Goal: Information Seeking & Learning: Learn about a topic

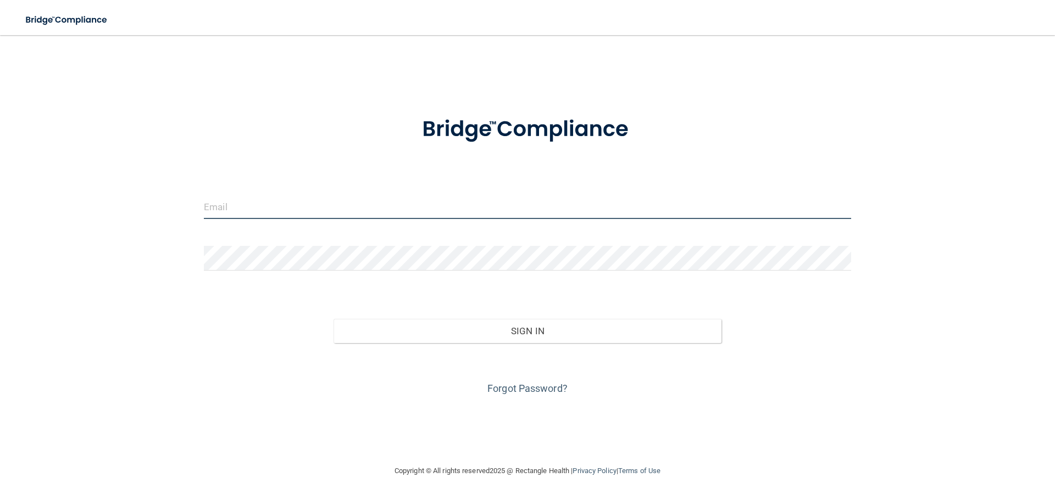
type input "[EMAIL_ADDRESS][DOMAIN_NAME]"
click at [299, 207] on input "chaunaoak92@gmail.com" at bounding box center [527, 206] width 647 height 25
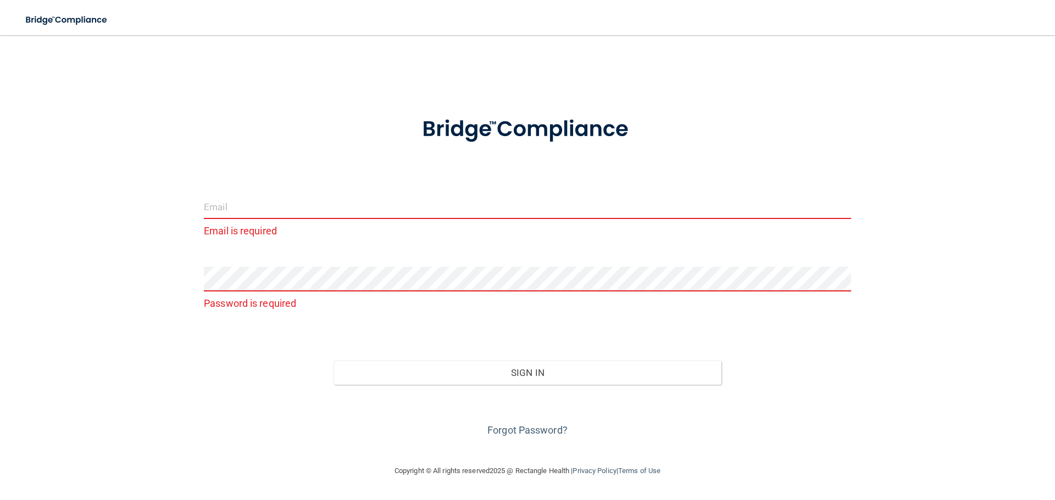
click at [224, 210] on input "email" at bounding box center [527, 206] width 647 height 25
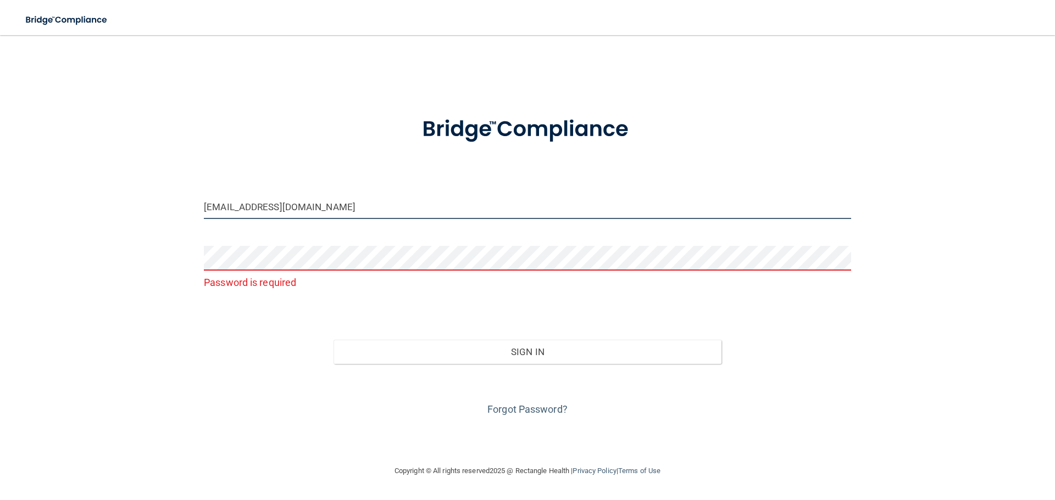
type input "[EMAIL_ADDRESS][DOMAIN_NAME]"
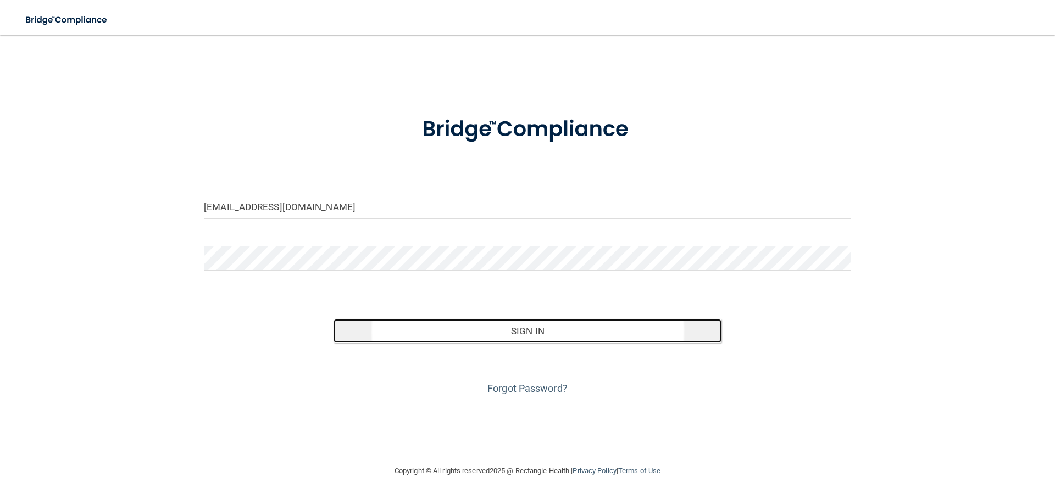
click at [522, 333] on button "Sign In" at bounding box center [527, 331] width 388 height 24
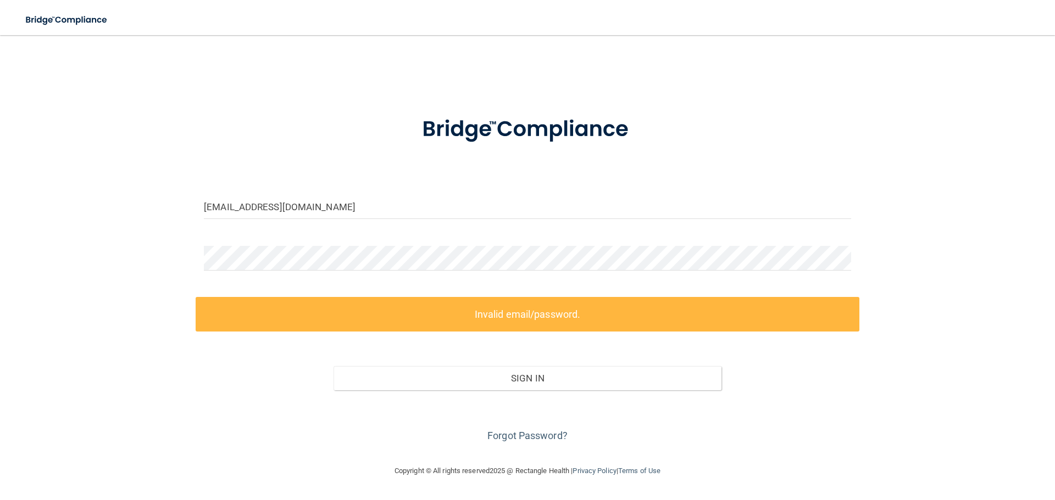
click at [515, 333] on div "Invalid email/password. You don't have permission to access that page. Sign In …" at bounding box center [527, 371] width 663 height 148
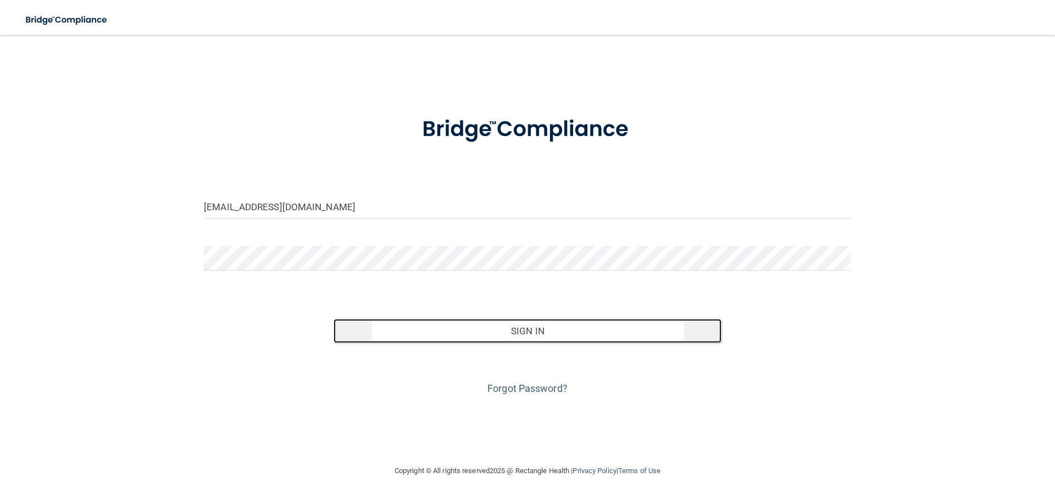
click at [515, 331] on button "Sign In" at bounding box center [527, 331] width 388 height 24
click at [528, 329] on button "Sign In" at bounding box center [527, 331] width 388 height 24
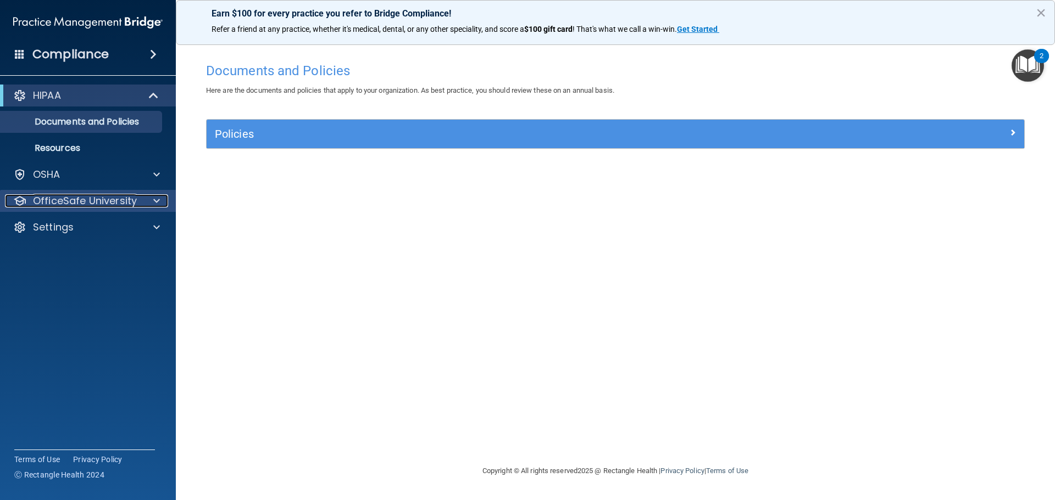
click at [76, 203] on p "OfficeSafe University" at bounding box center [85, 200] width 104 height 13
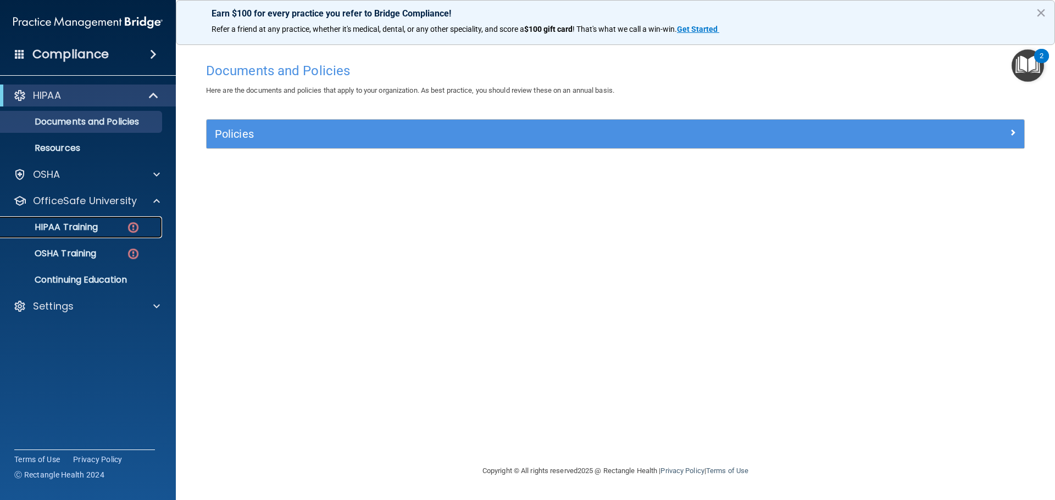
click at [82, 225] on p "HIPAA Training" at bounding box center [52, 227] width 91 height 11
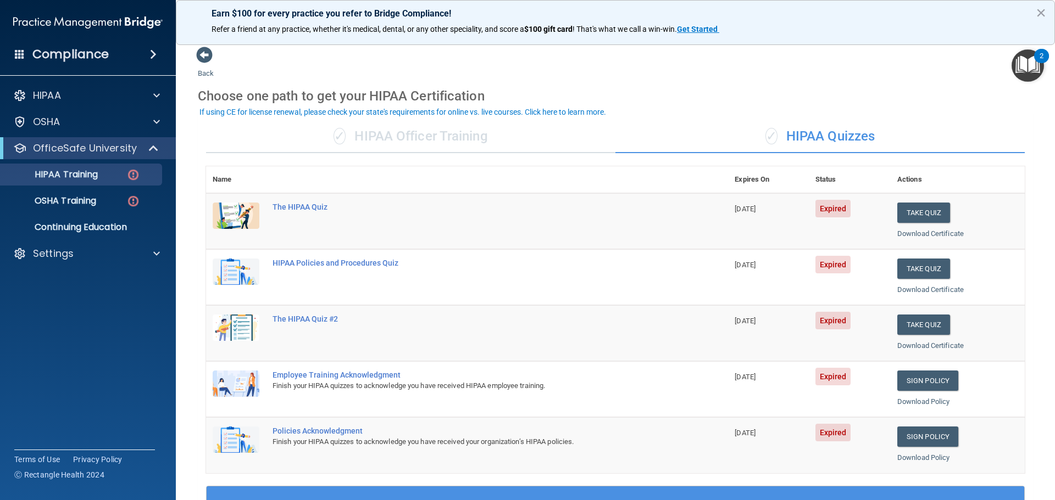
click at [389, 125] on div "✓ HIPAA Officer Training" at bounding box center [410, 136] width 409 height 33
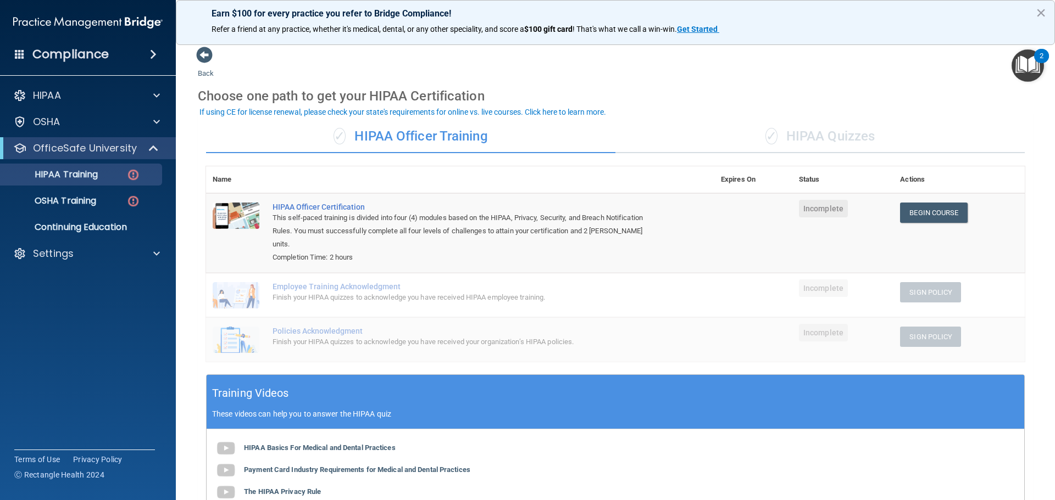
click at [833, 136] on div "✓ HIPAA Quizzes" at bounding box center [819, 136] width 409 height 33
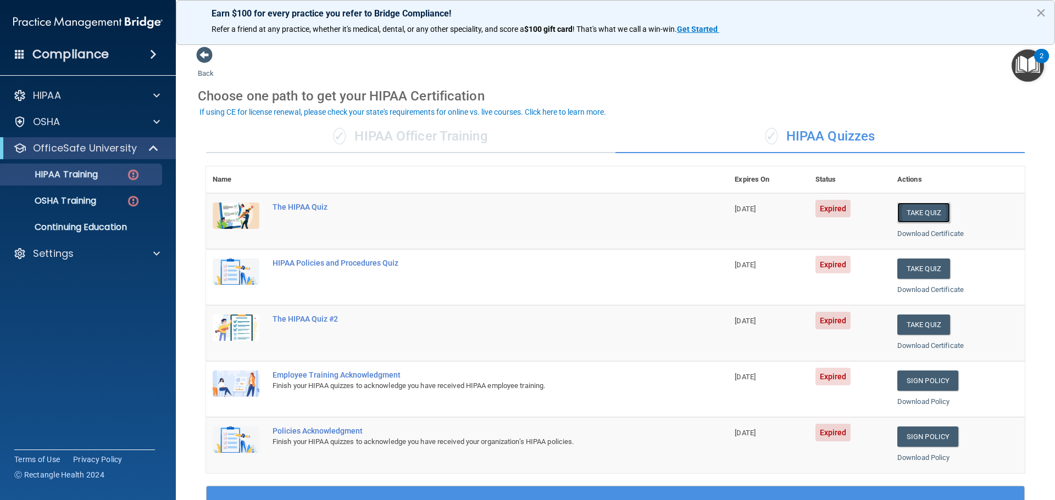
click at [918, 215] on button "Take Quiz" at bounding box center [923, 213] width 53 height 20
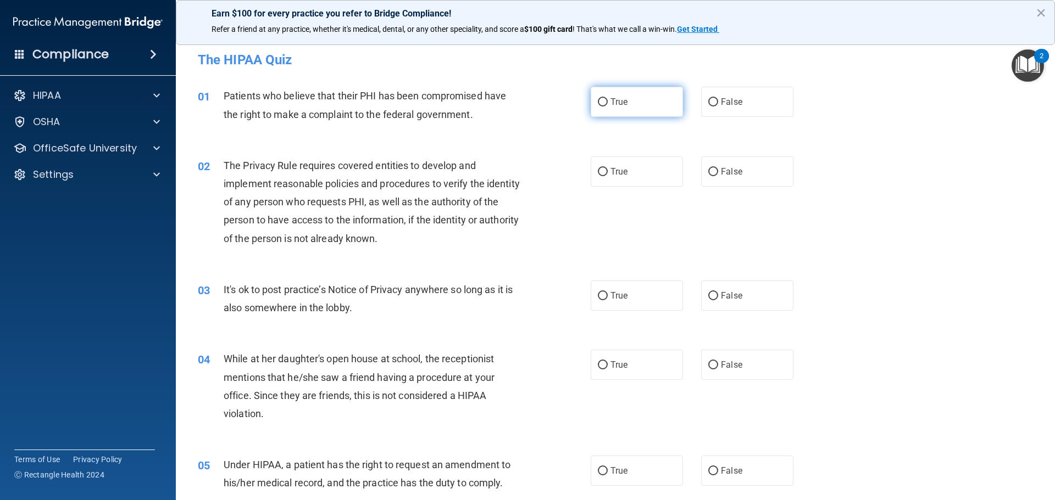
click at [600, 99] on input "True" at bounding box center [603, 102] width 10 height 8
radio input "true"
click at [598, 170] on input "True" at bounding box center [603, 172] width 10 height 8
radio input "true"
click at [822, 248] on div "02 The Privacy Rule requires covered entities to develop and implement reasonab…" at bounding box center [614, 205] width 851 height 124
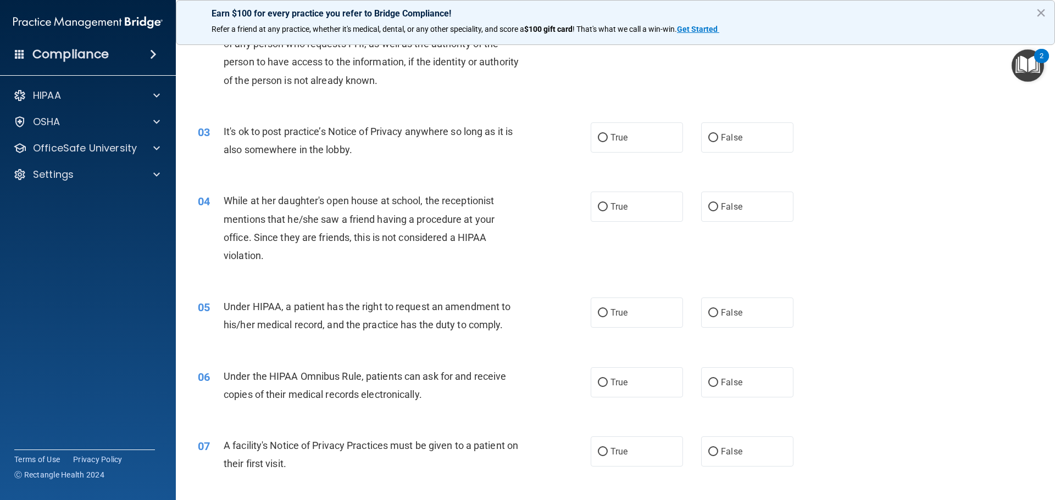
scroll to position [165, 0]
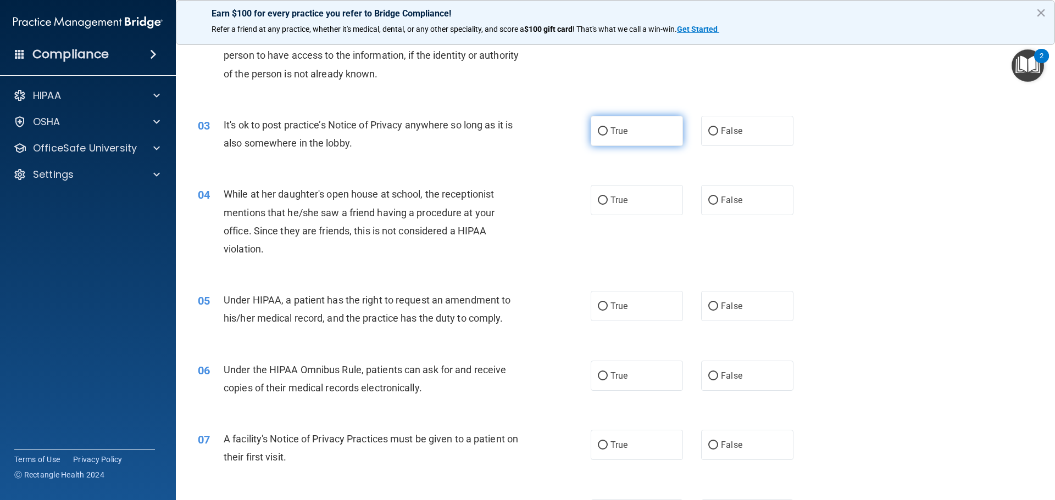
click at [601, 132] on input "True" at bounding box center [603, 131] width 10 height 8
radio input "true"
click at [708, 198] on input "False" at bounding box center [713, 201] width 10 height 8
radio input "true"
click at [817, 285] on div "05 Under HIPAA, a patient has the right to request an amendment to his/her medi…" at bounding box center [614, 311] width 851 height 69
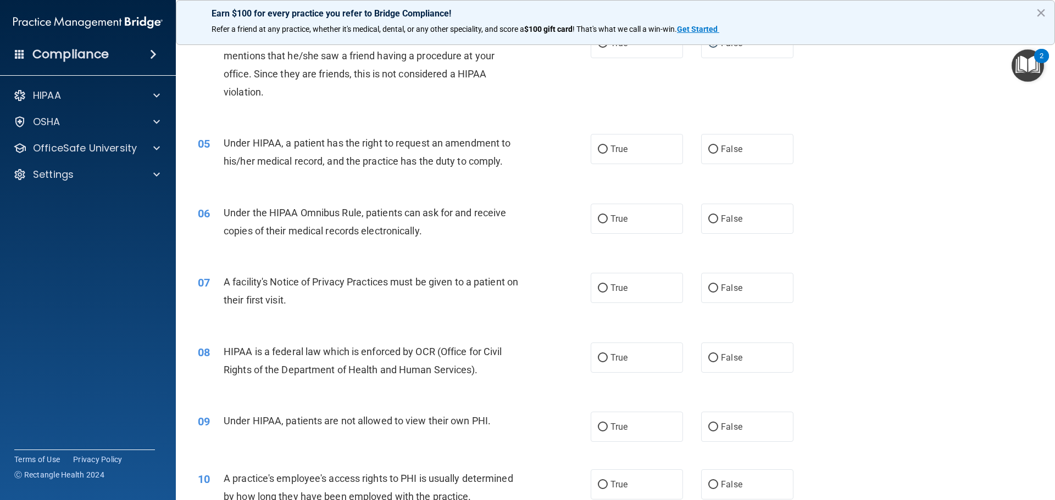
scroll to position [330, 0]
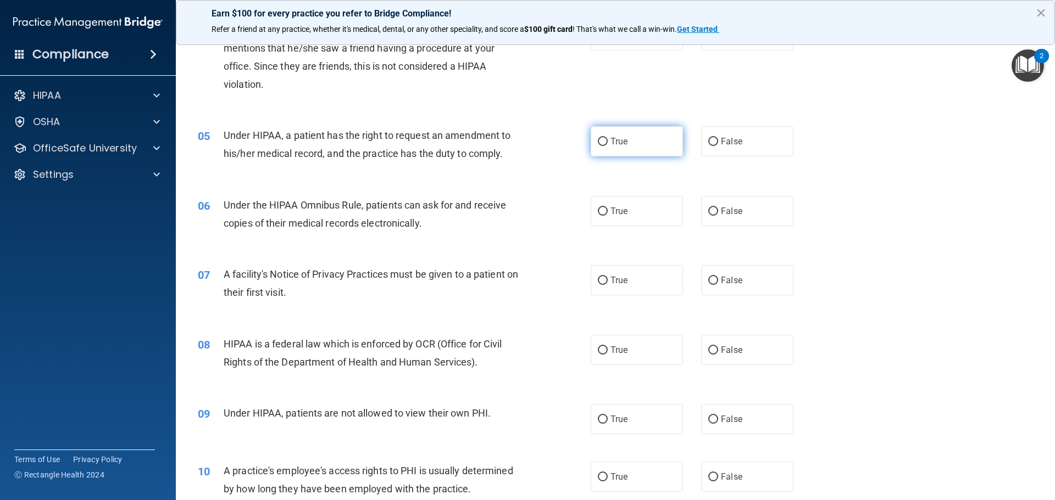
click at [602, 140] on input "True" at bounding box center [603, 142] width 10 height 8
radio input "true"
click at [598, 210] on input "True" at bounding box center [603, 212] width 10 height 8
radio input "true"
click at [492, 308] on div "07 A facility's Notice of Privacy Practices must be given to a patient on their…" at bounding box center [614, 286] width 851 height 69
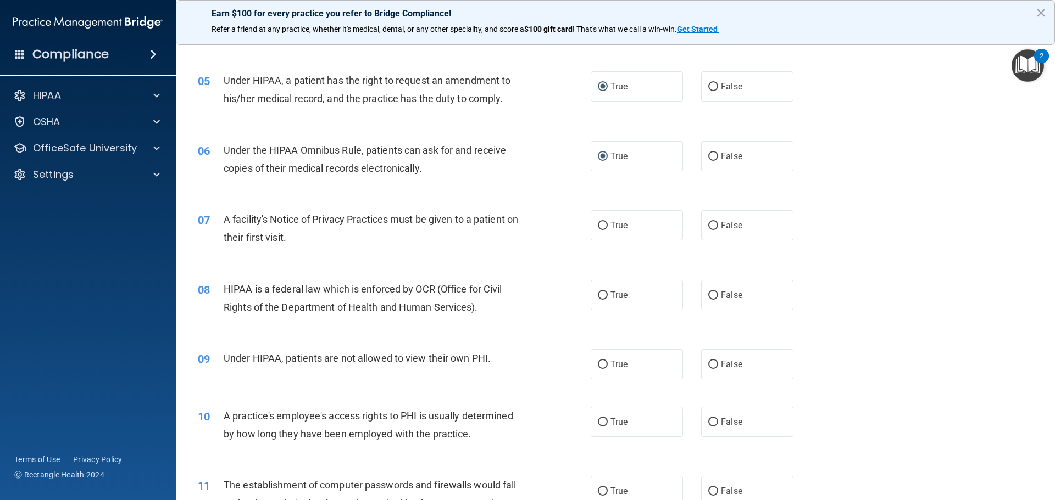
scroll to position [439, 0]
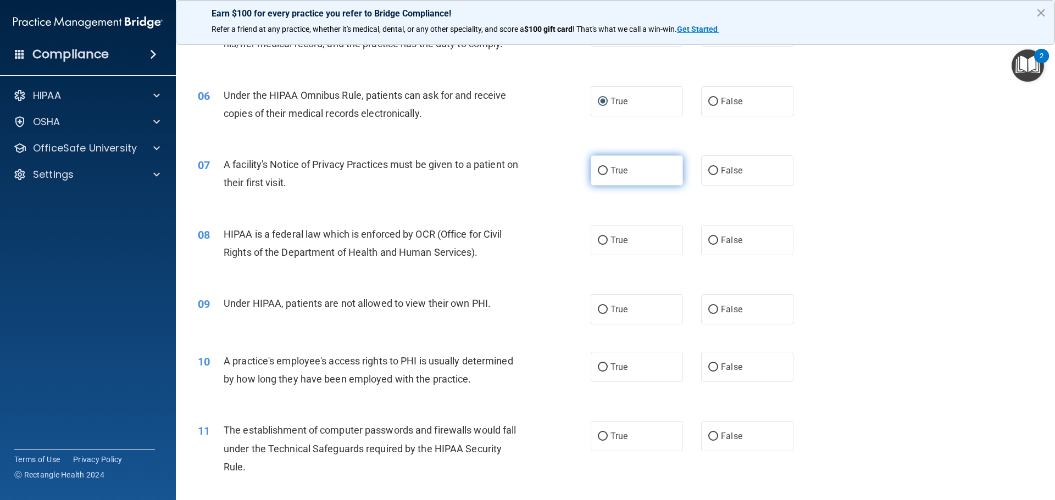
click at [598, 171] on input "True" at bounding box center [603, 171] width 10 height 8
radio input "true"
click at [598, 241] on input "True" at bounding box center [603, 241] width 10 height 8
radio input "true"
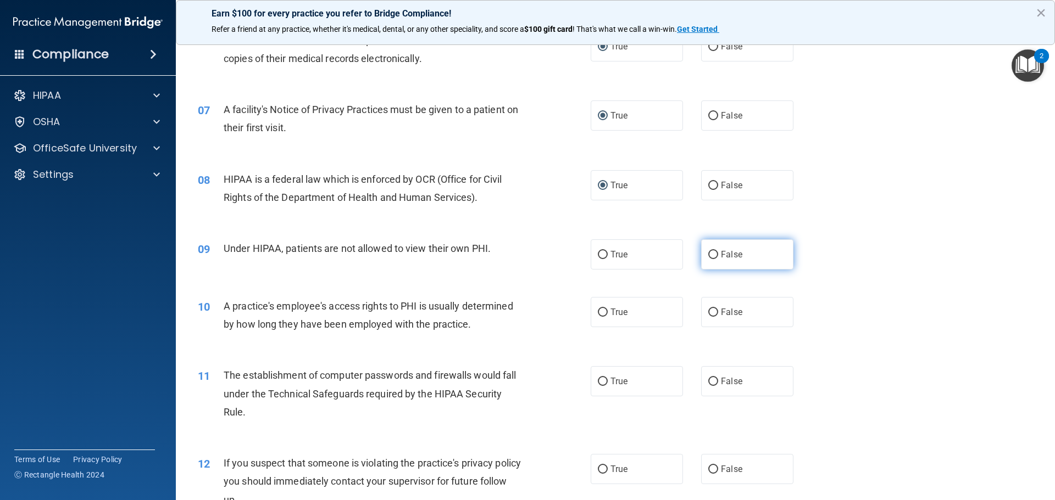
click at [710, 257] on input "False" at bounding box center [713, 255] width 10 height 8
radio input "true"
click at [782, 258] on label "False" at bounding box center [747, 254] width 92 height 30
click at [718, 258] on input "False" at bounding box center [713, 255] width 10 height 8
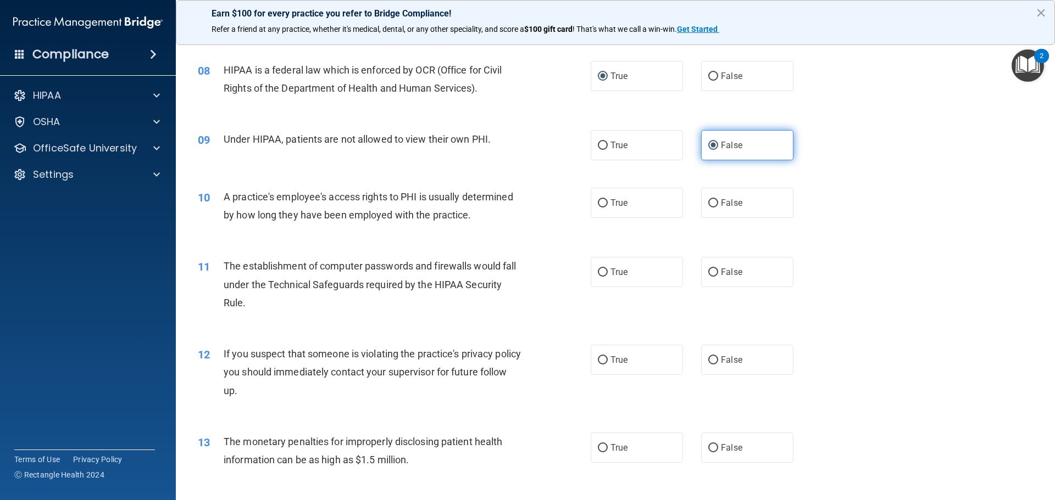
scroll to position [604, 0]
click at [708, 202] on input "False" at bounding box center [713, 203] width 10 height 8
radio input "true"
click at [708, 202] on input "False" at bounding box center [713, 203] width 10 height 8
click at [833, 312] on div "11 The establishment of computer passwords and firewalls would fall under the T…" at bounding box center [614, 287] width 851 height 88
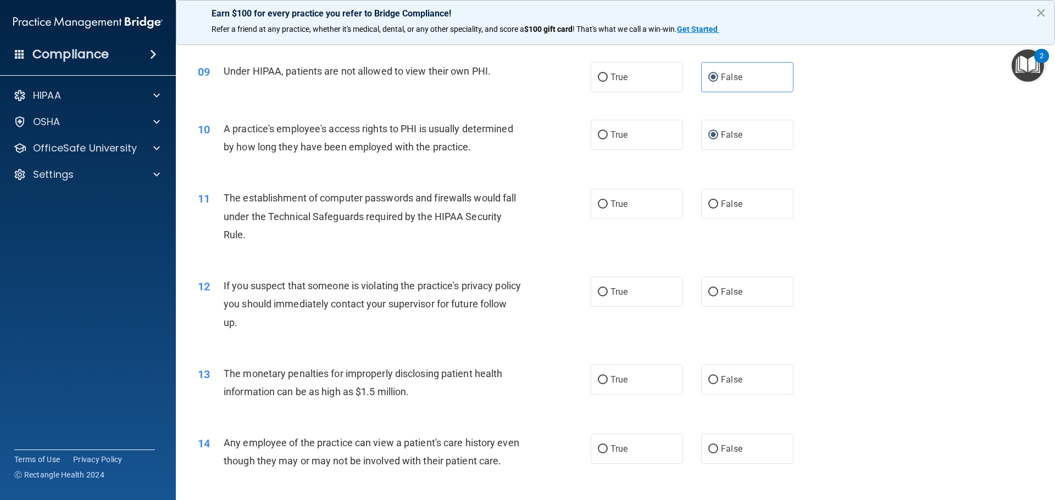
scroll to position [714, 0]
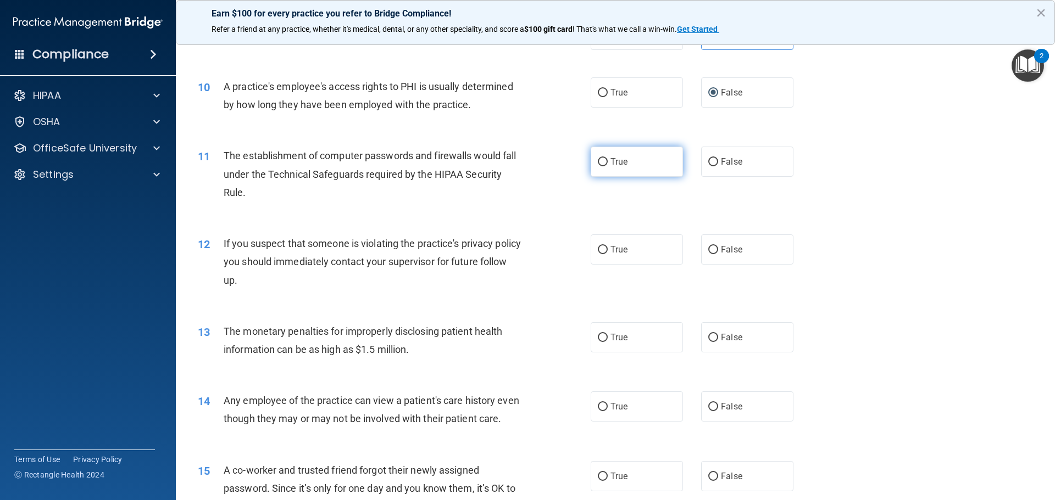
click at [598, 160] on input "True" at bounding box center [603, 162] width 10 height 8
radio input "true"
click at [598, 248] on input "True" at bounding box center [603, 250] width 10 height 8
radio input "true"
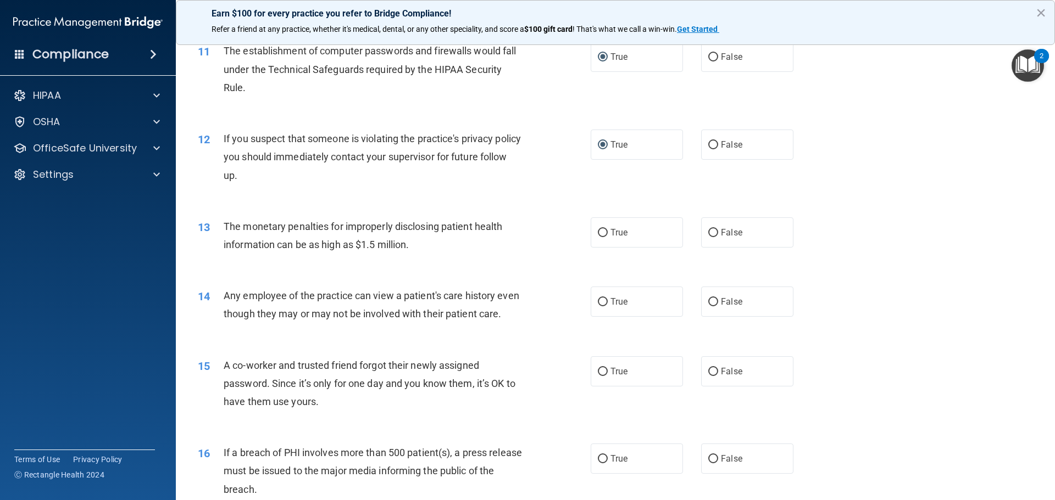
scroll to position [824, 0]
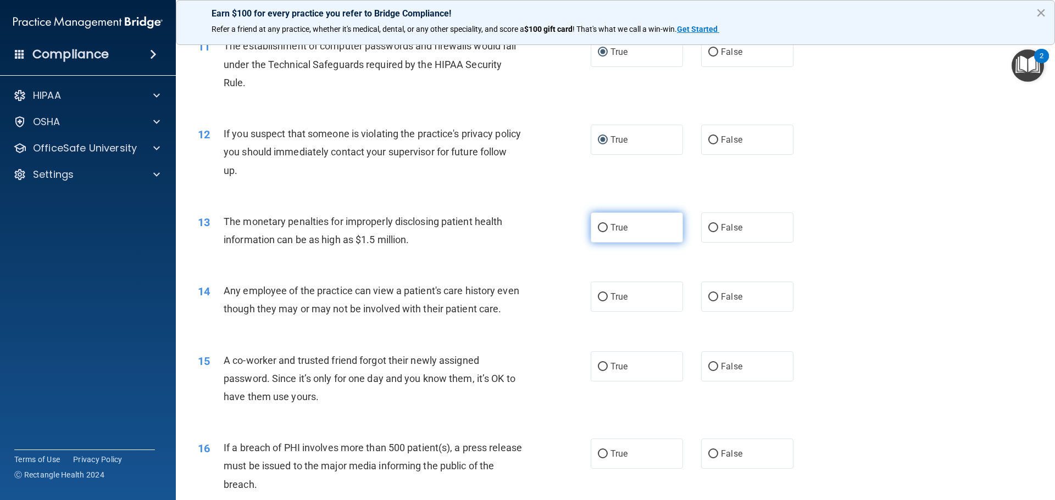
click at [598, 226] on input "True" at bounding box center [603, 228] width 10 height 8
radio input "true"
click at [539, 379] on div "15 A co-worker and trusted friend forgot their newly assigned password. Since i…" at bounding box center [394, 382] width 426 height 60
click at [708, 298] on input "False" at bounding box center [713, 297] width 10 height 8
radio input "true"
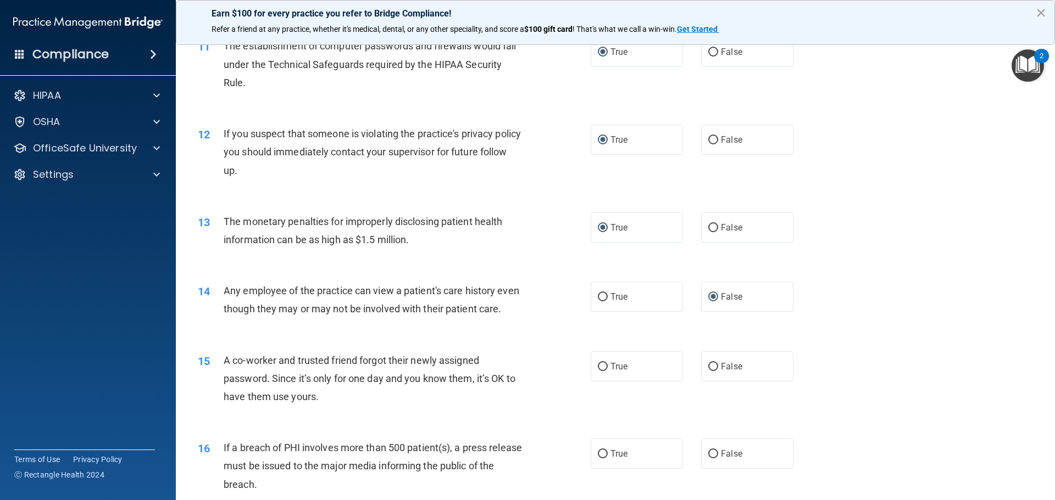
click at [822, 287] on div "14 Any employee of the practice can view a patient's care history even though t…" at bounding box center [614, 302] width 851 height 69
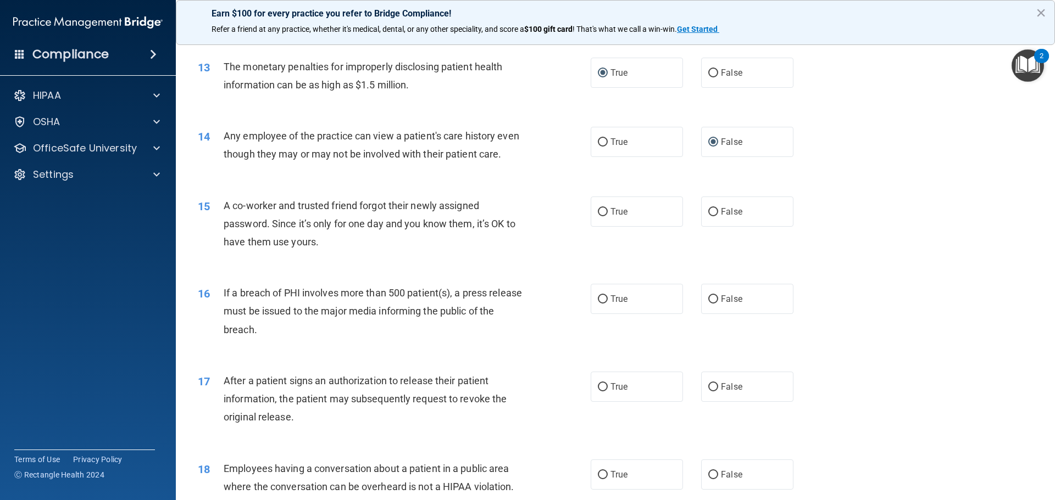
scroll to position [989, 0]
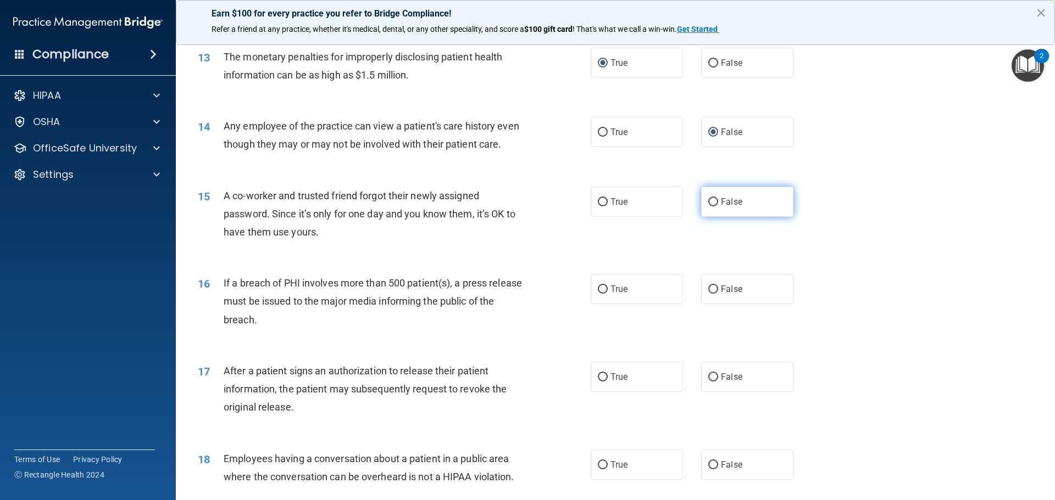
click at [710, 207] on input "False" at bounding box center [713, 202] width 10 height 8
radio input "true"
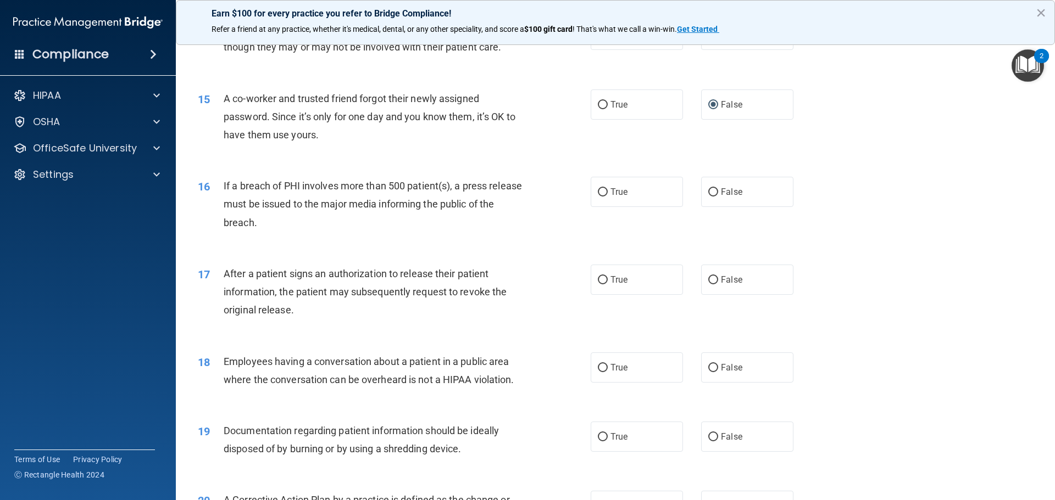
scroll to position [1056, 0]
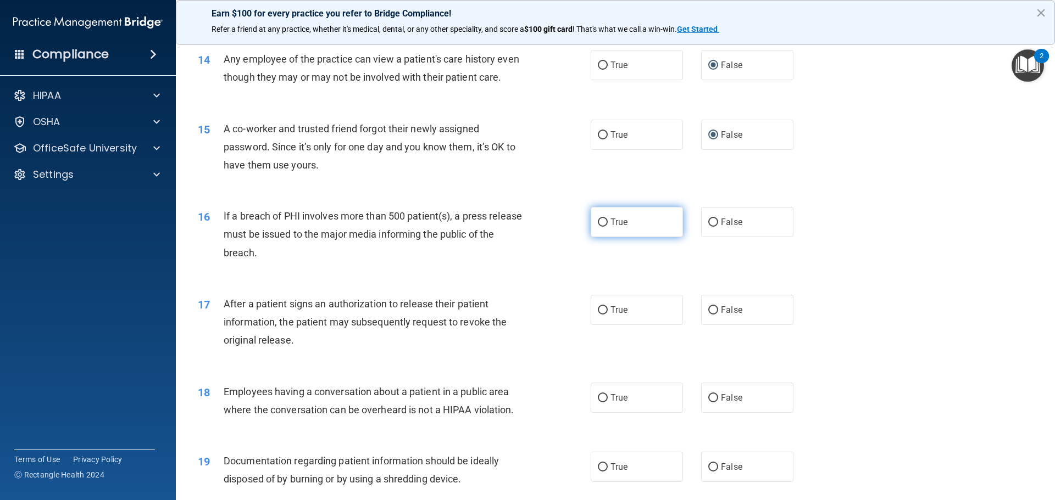
click at [600, 227] on input "True" at bounding box center [603, 223] width 10 height 8
radio input "true"
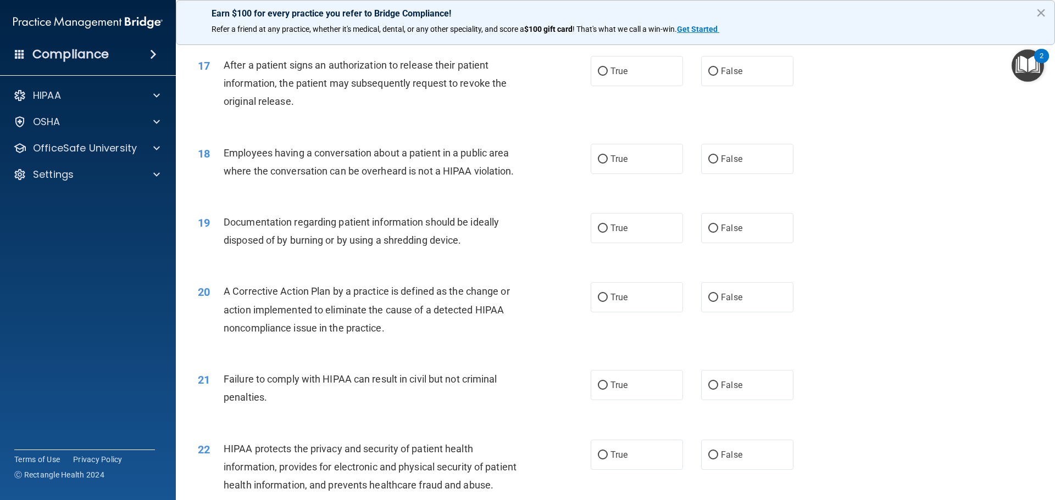
scroll to position [1275, 0]
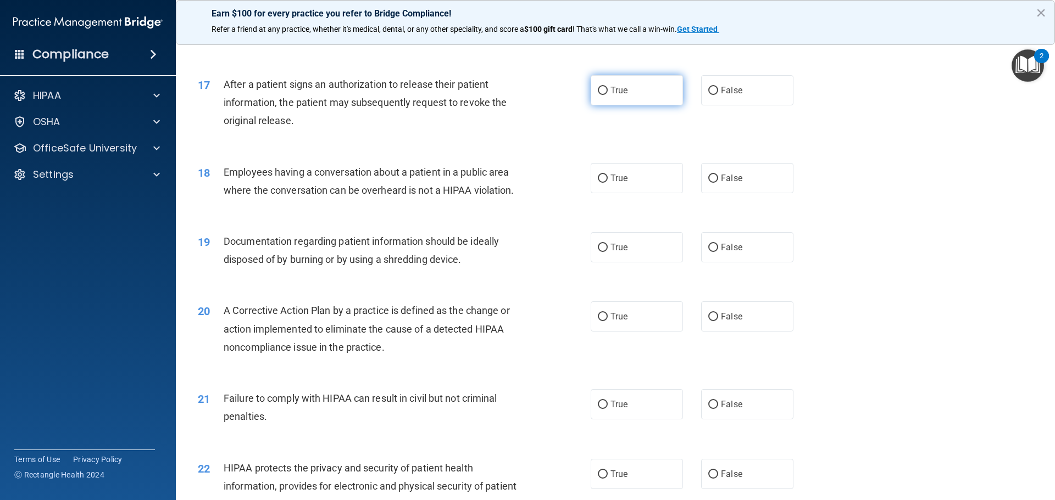
click at [599, 95] on input "True" at bounding box center [603, 91] width 10 height 8
radio input "true"
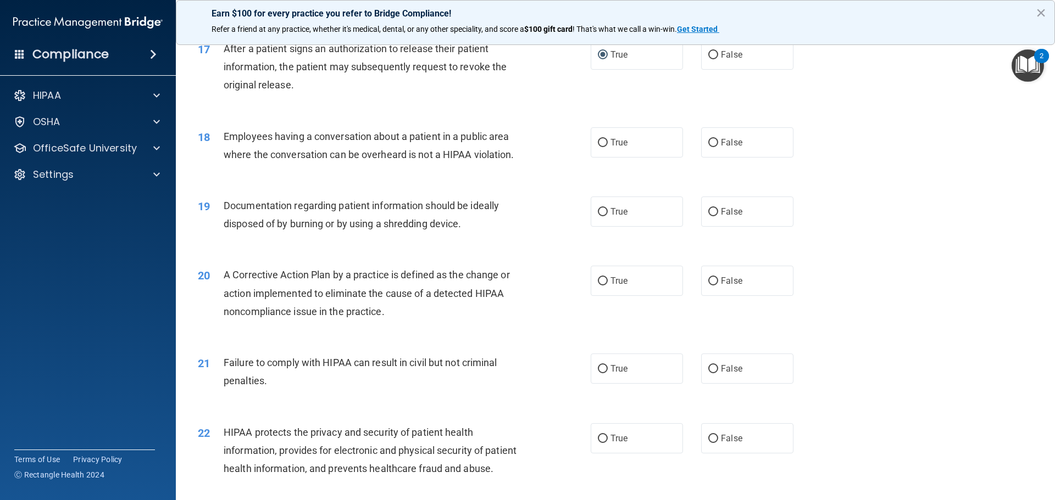
scroll to position [1330, 0]
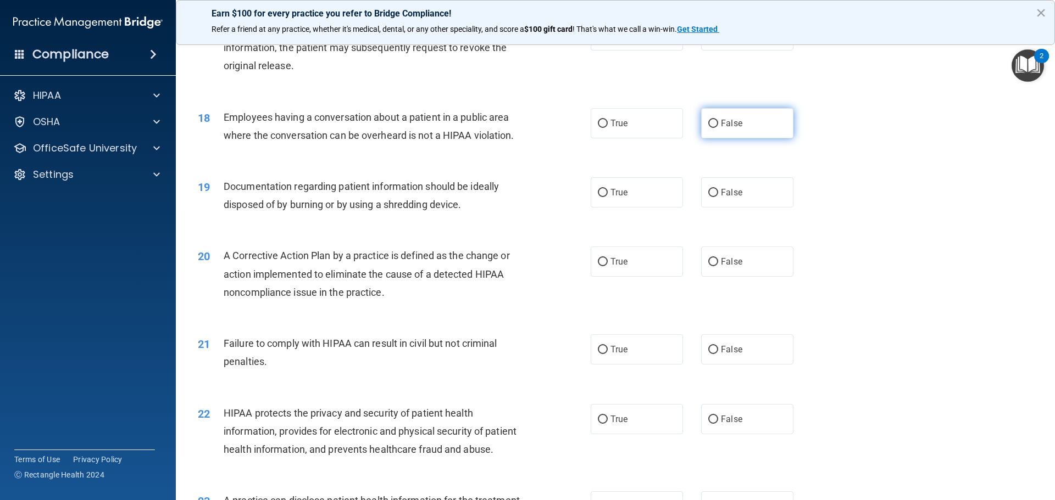
click at [712, 128] on input "False" at bounding box center [713, 124] width 10 height 8
radio input "true"
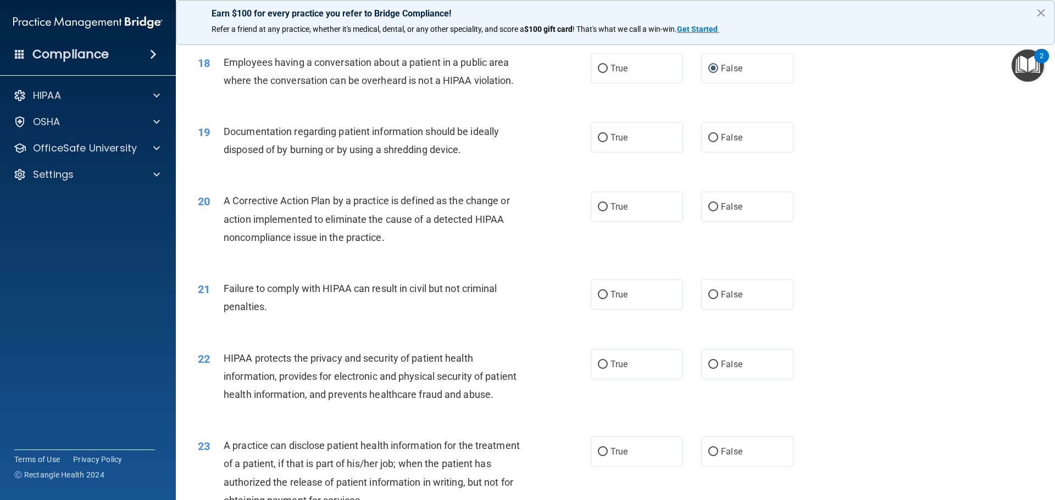
drag, startPoint x: 597, startPoint y: 150, endPoint x: 581, endPoint y: 172, distance: 26.7
click at [598, 142] on input "True" at bounding box center [603, 138] width 10 height 8
radio input "true"
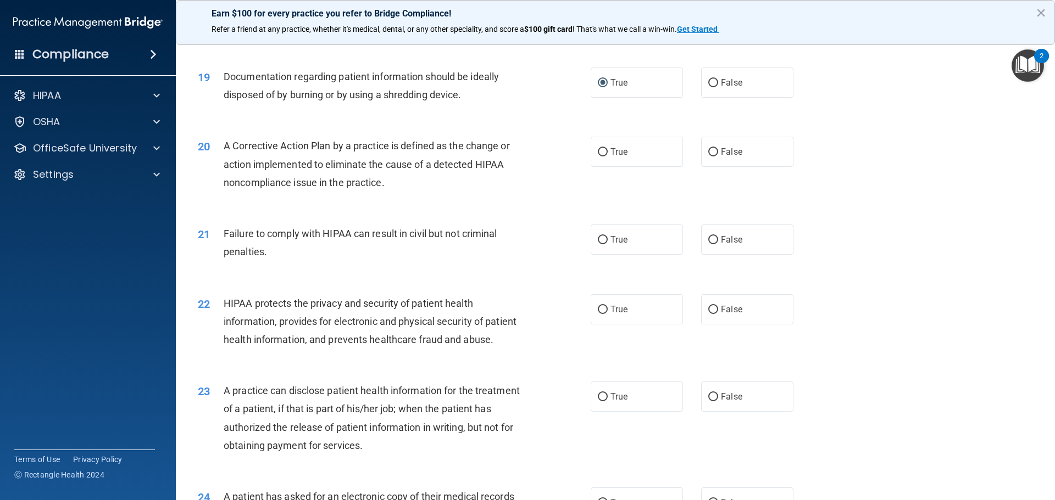
scroll to position [1495, 0]
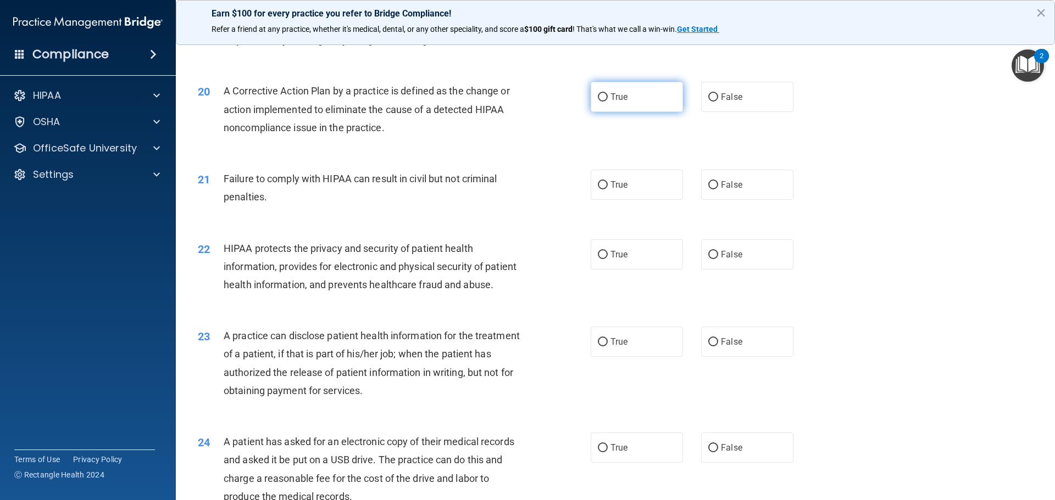
click at [598, 102] on input "True" at bounding box center [603, 97] width 10 height 8
radio input "true"
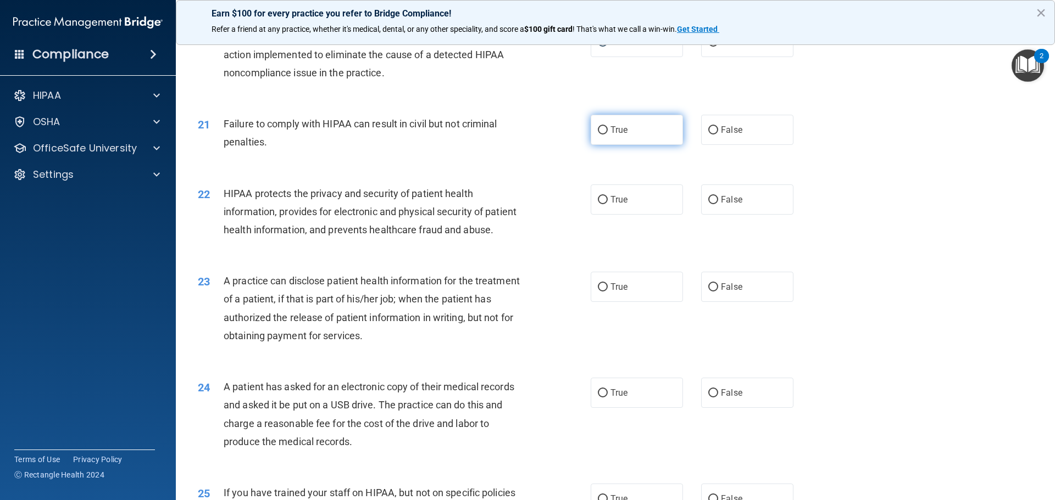
click at [601, 135] on input "True" at bounding box center [603, 130] width 10 height 8
radio input "true"
click at [536, 193] on div "22 HIPAA protects the privacy and security of patient health information, provi…" at bounding box center [614, 215] width 851 height 88
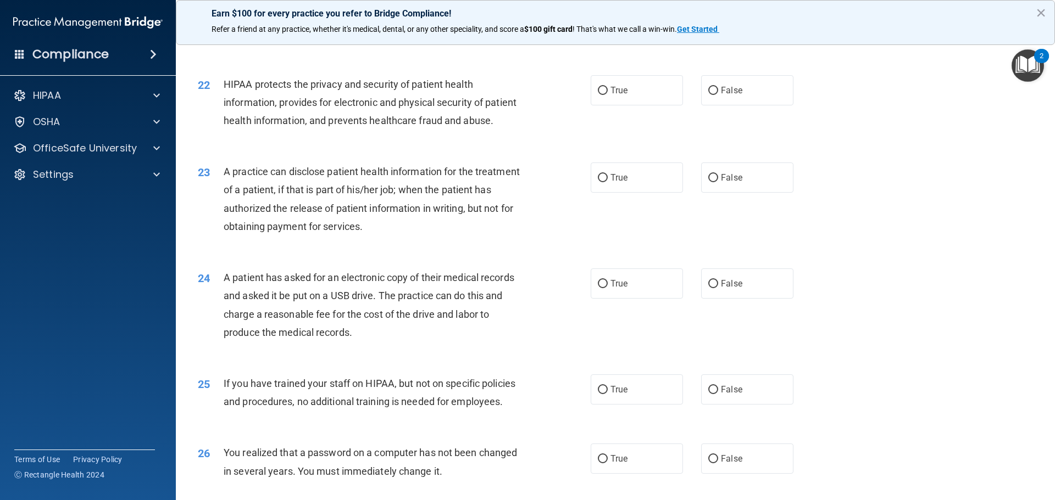
scroll to position [1660, 0]
click at [708, 94] on input "False" at bounding box center [713, 90] width 10 height 8
radio input "true"
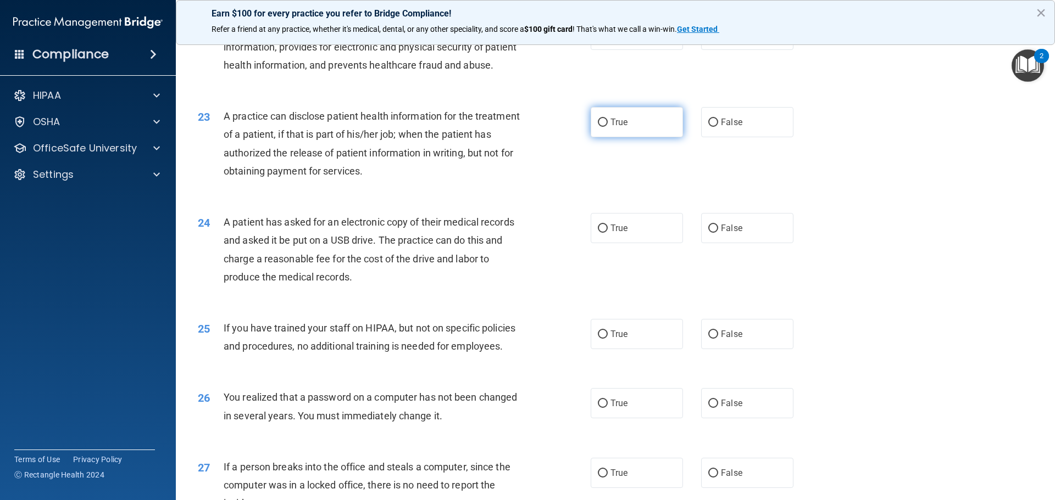
click at [602, 127] on input "True" at bounding box center [603, 123] width 10 height 8
radio input "true"
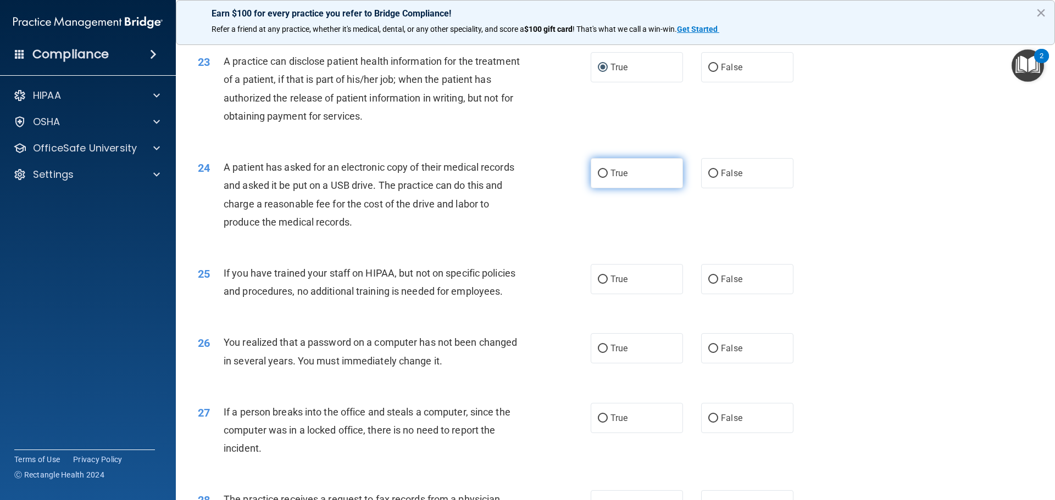
click at [600, 178] on input "True" at bounding box center [603, 174] width 10 height 8
radio input "true"
click at [528, 237] on div "24 A patient has asked for an electronic copy of their medical records and aske…" at bounding box center [394, 197] width 426 height 79
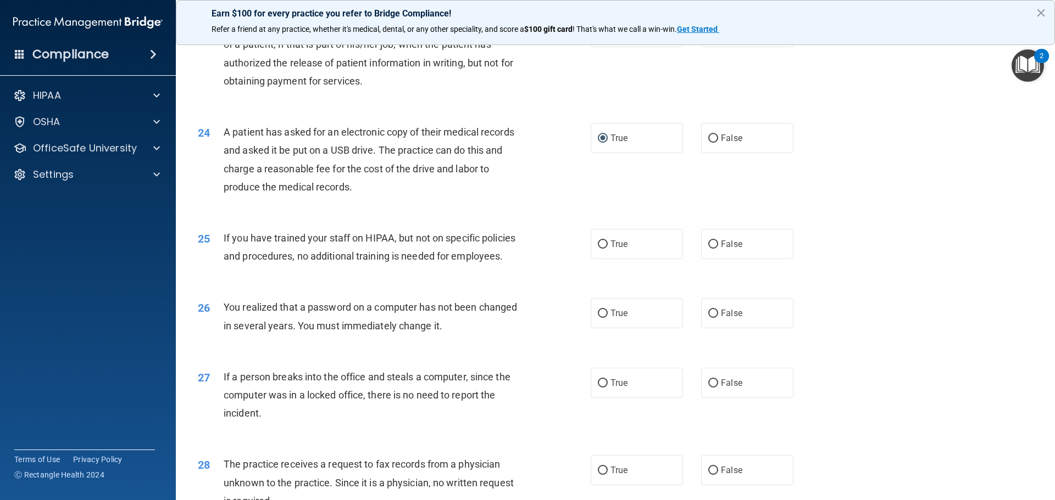
scroll to position [1825, 0]
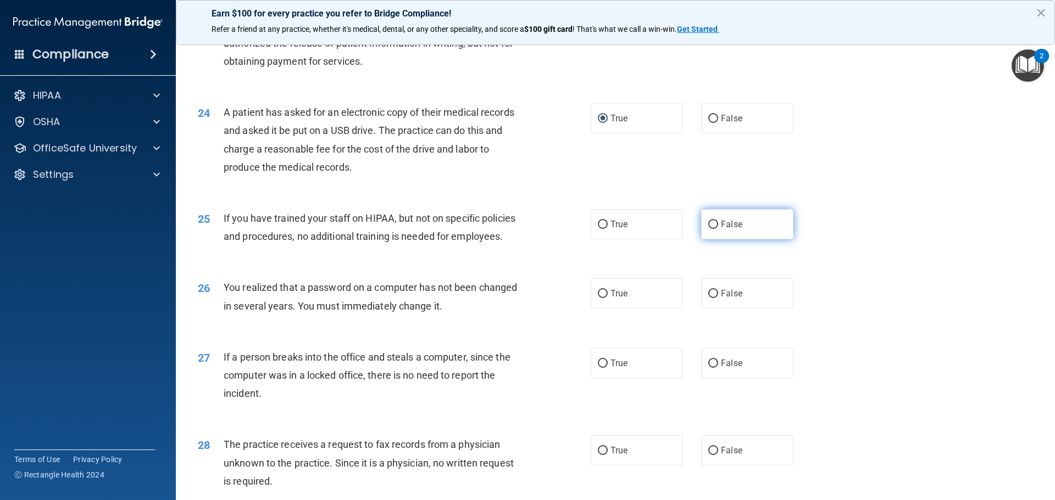
click at [708, 229] on input "False" at bounding box center [713, 225] width 10 height 8
radio input "true"
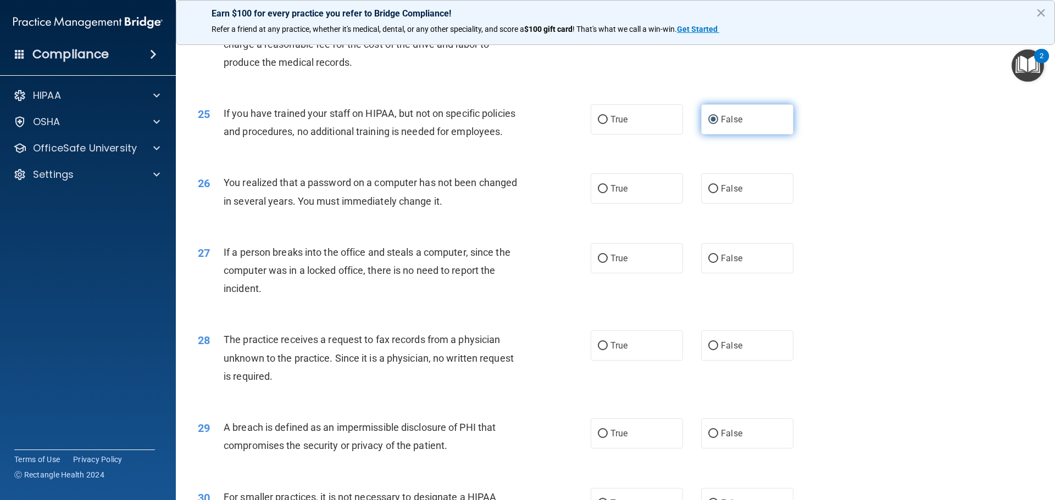
scroll to position [1934, 0]
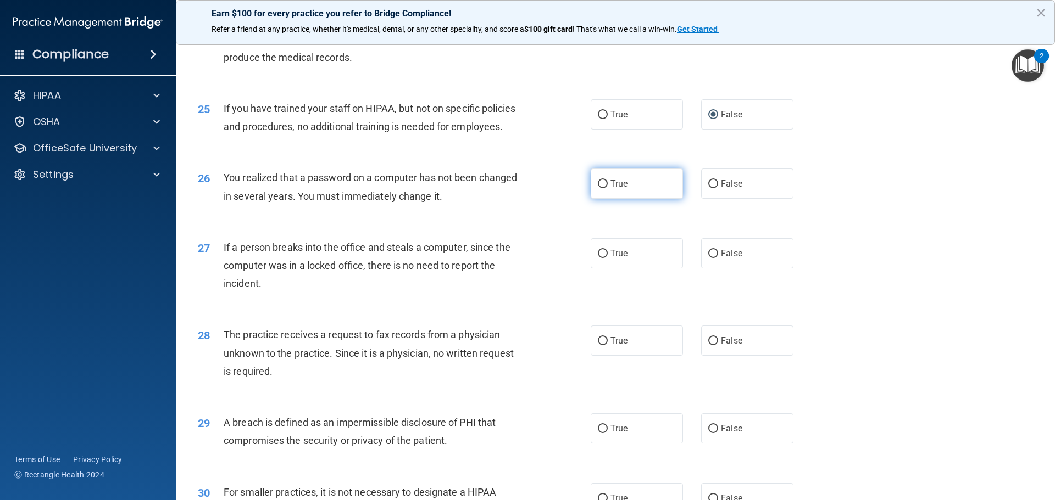
click at [600, 188] on input "True" at bounding box center [603, 184] width 10 height 8
radio input "true"
click at [711, 258] on input "False" at bounding box center [713, 254] width 10 height 8
radio input "true"
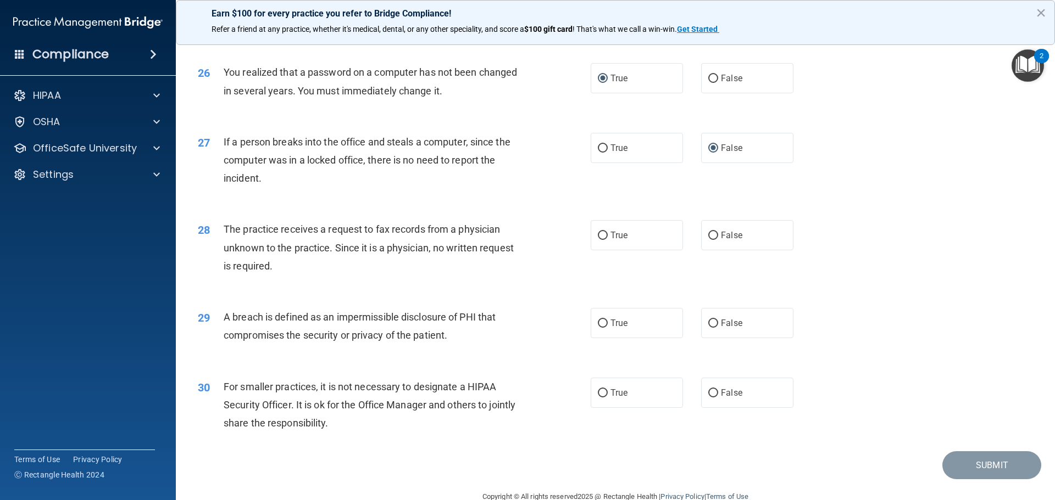
scroll to position [2044, 0]
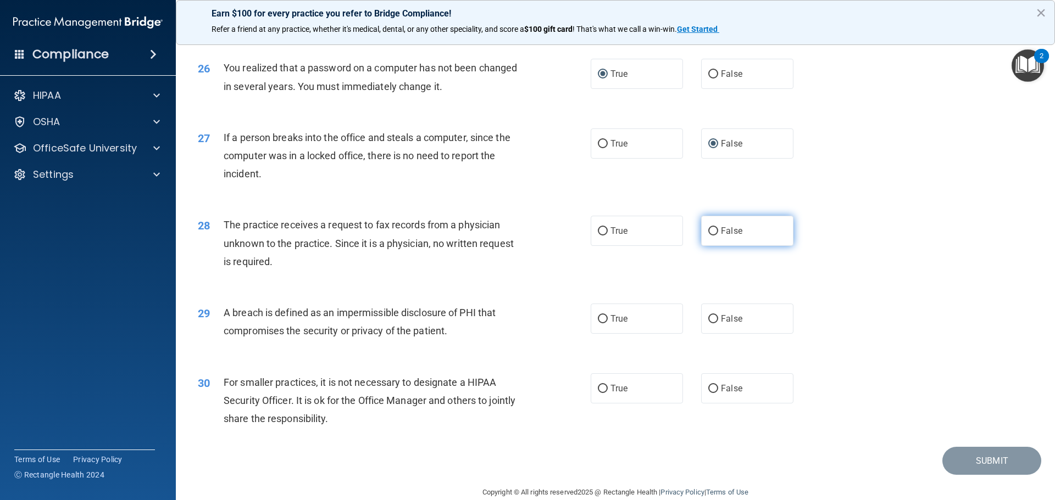
click at [711, 236] on input "False" at bounding box center [713, 231] width 10 height 8
radio input "true"
click at [557, 345] on div "29 A breach is defined as an impermissible disclosure of PHI that compromises t…" at bounding box center [394, 325] width 426 height 42
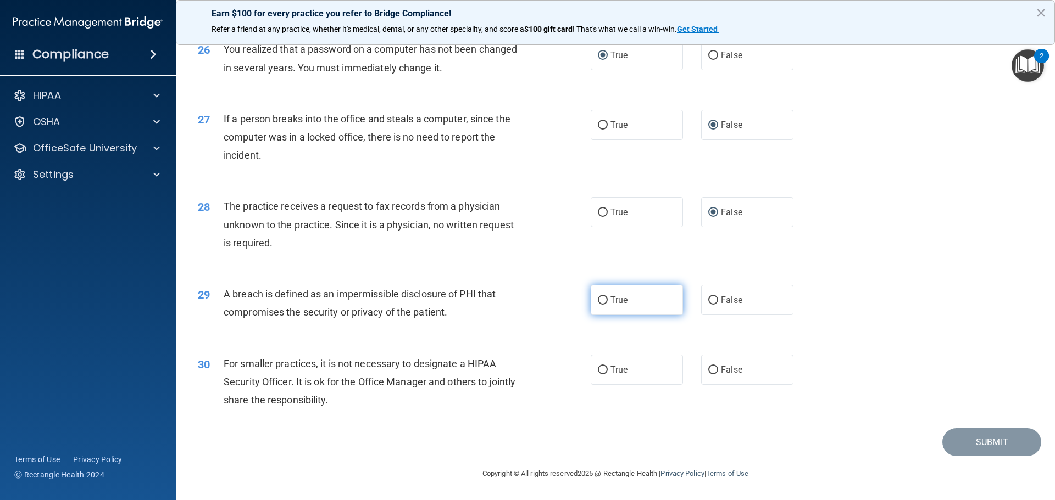
click at [602, 297] on input "True" at bounding box center [603, 301] width 10 height 8
radio input "true"
click at [708, 370] on input "False" at bounding box center [713, 370] width 10 height 8
radio input "true"
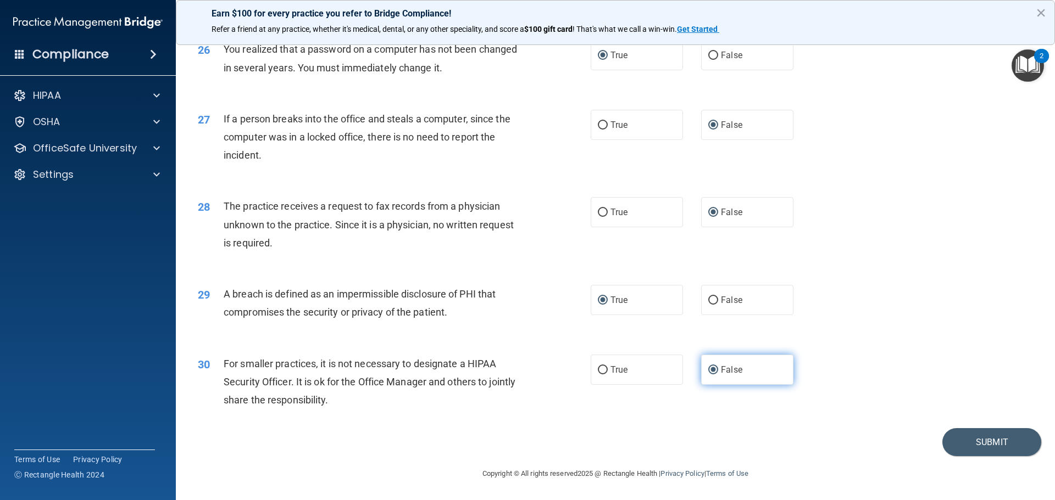
click at [708, 370] on input "False" at bounding box center [713, 370] width 10 height 8
click at [972, 445] on button "Submit" at bounding box center [991, 442] width 99 height 28
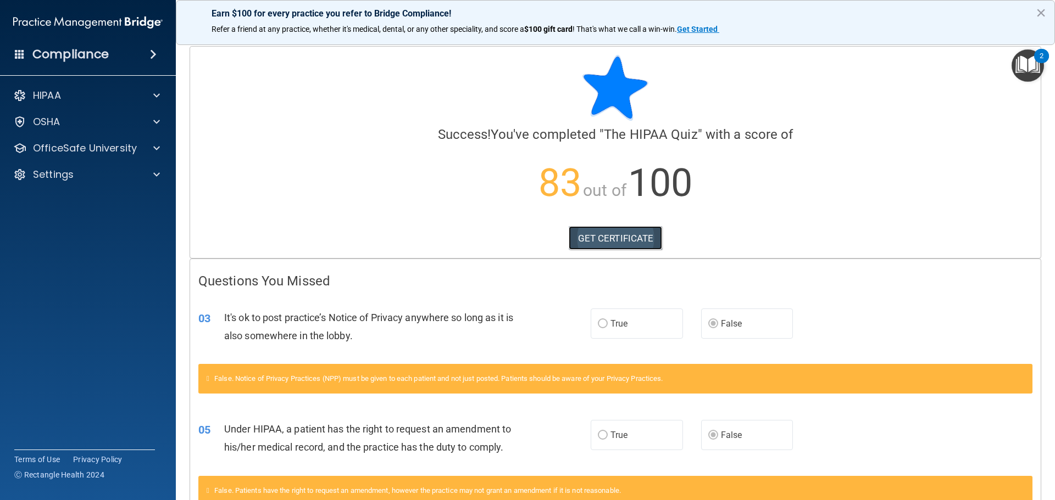
click at [588, 241] on link "GET CERTIFICATE" at bounding box center [615, 238] width 94 height 24
click at [43, 97] on p "HIPAA" at bounding box center [47, 95] width 28 height 13
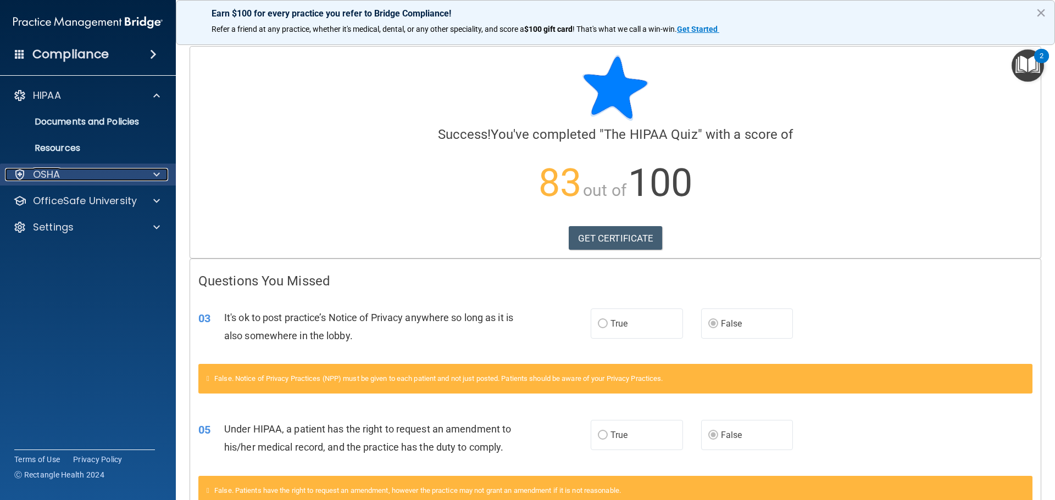
click at [46, 178] on p "OSHA" at bounding box center [46, 174] width 27 height 13
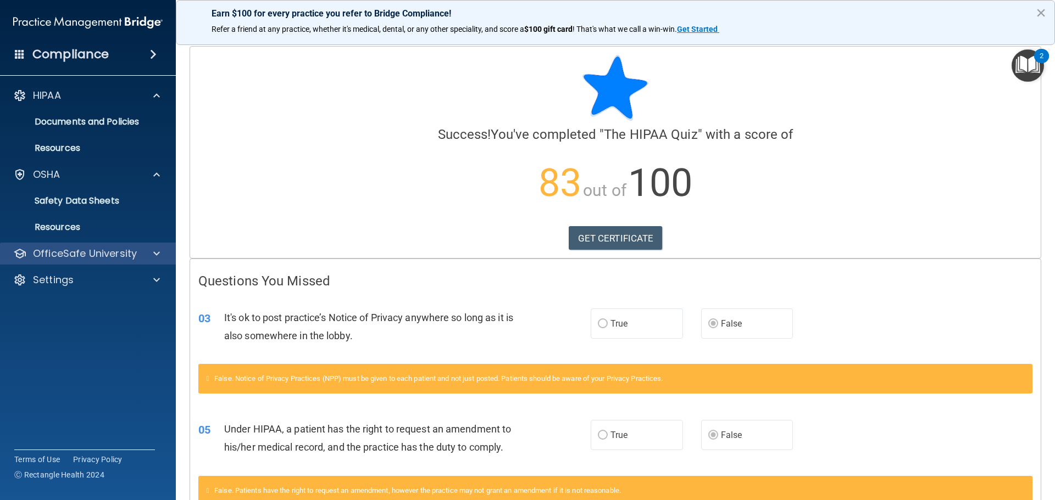
click at [52, 262] on div "OfficeSafe University" at bounding box center [88, 254] width 176 height 22
click at [55, 255] on p "OfficeSafe University" at bounding box center [85, 253] width 104 height 13
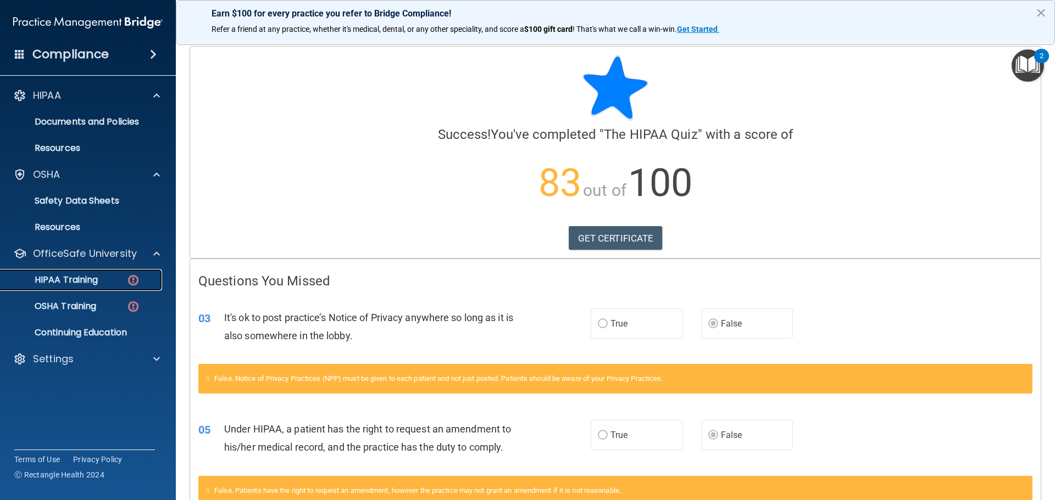
click at [55, 280] on p "HIPAA Training" at bounding box center [52, 280] width 91 height 11
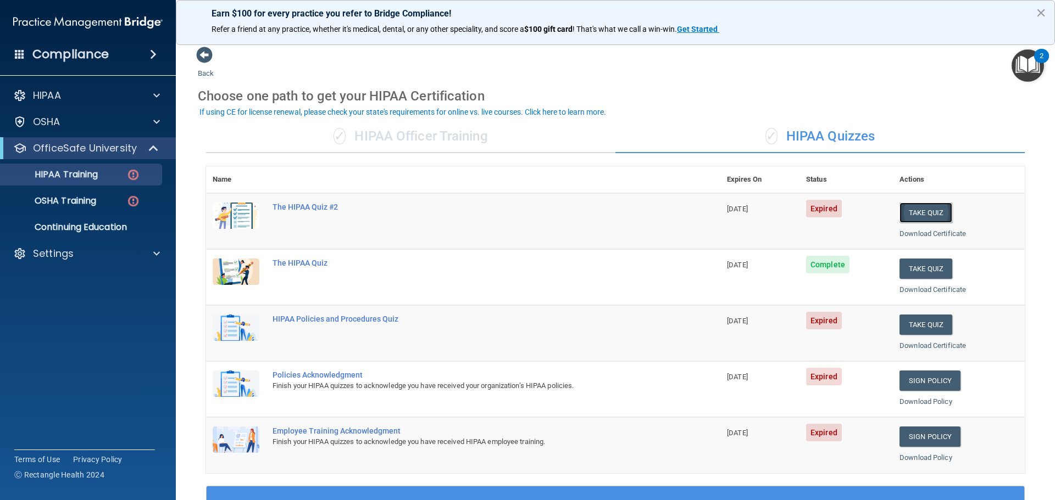
click at [900, 216] on button "Take Quiz" at bounding box center [925, 213] width 53 height 20
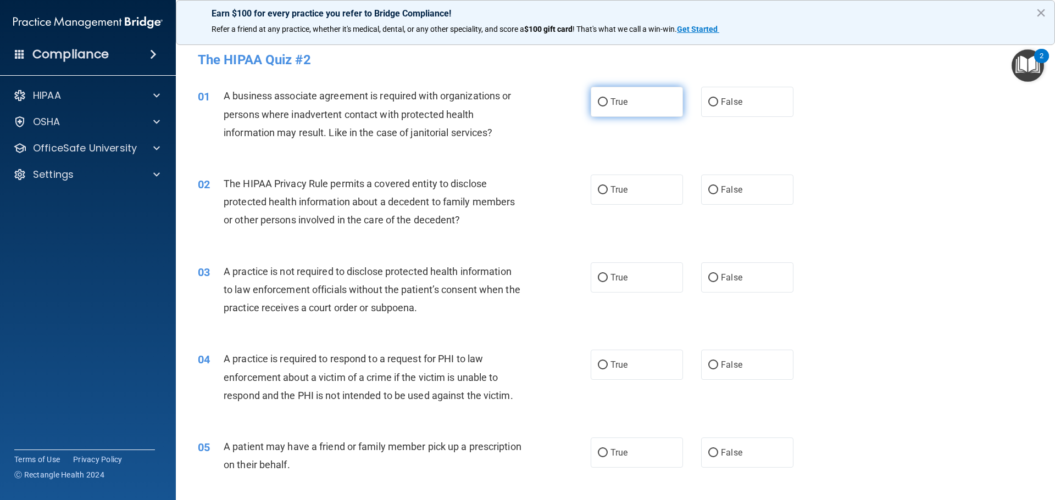
click at [590, 96] on label "True" at bounding box center [636, 102] width 92 height 30
click at [598, 98] on input "True" at bounding box center [603, 102] width 10 height 8
radio input "true"
click at [598, 194] on input "True" at bounding box center [603, 190] width 10 height 8
radio input "true"
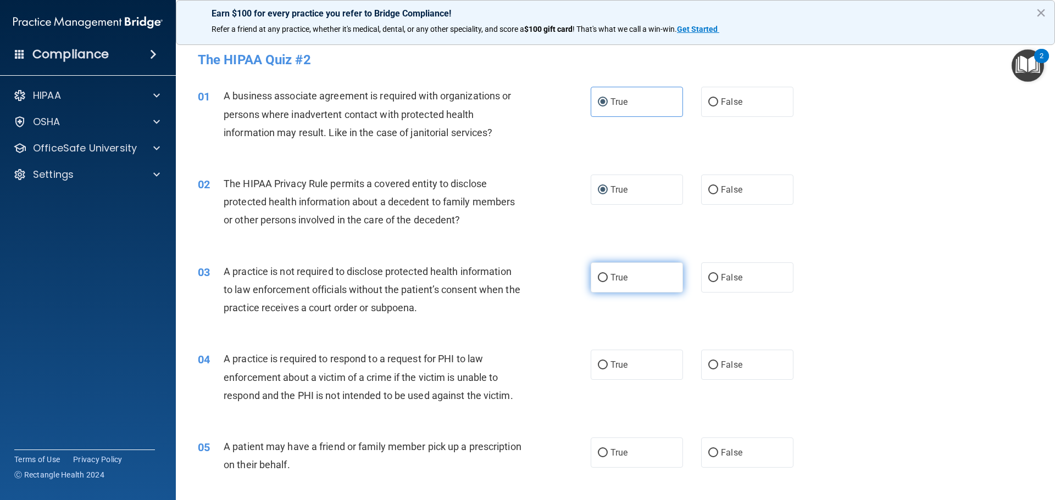
click at [598, 277] on input "True" at bounding box center [603, 278] width 10 height 8
radio input "true"
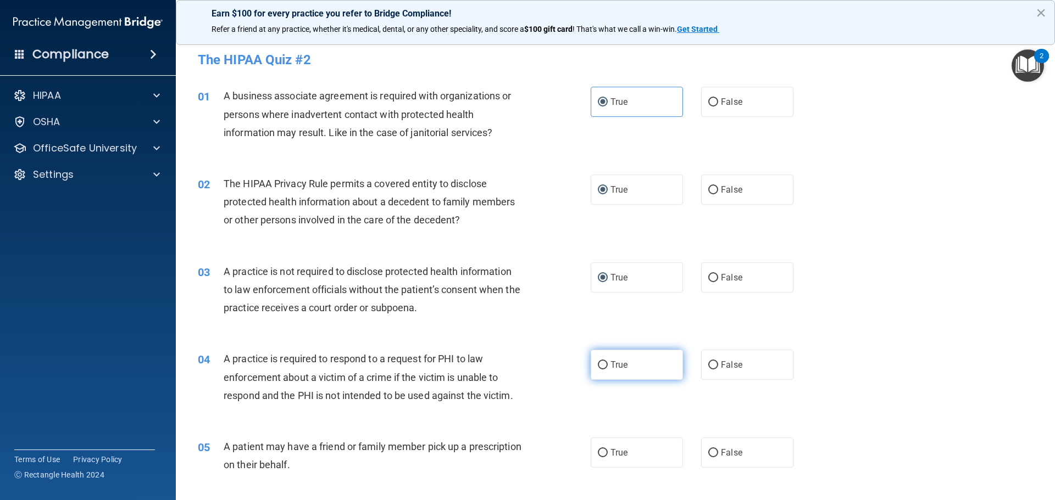
click at [598, 365] on input "True" at bounding box center [603, 365] width 10 height 8
radio input "true"
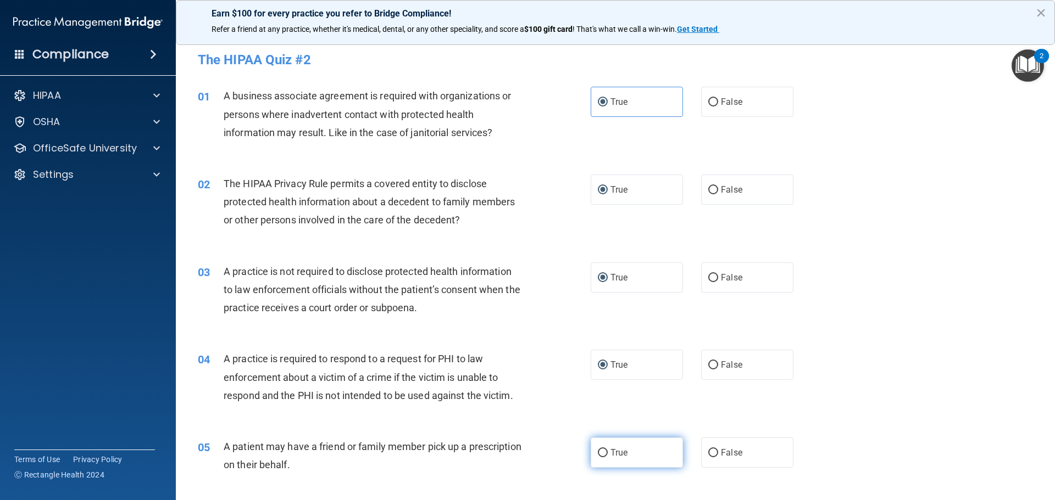
click at [601, 452] on input "True" at bounding box center [603, 453] width 10 height 8
radio input "true"
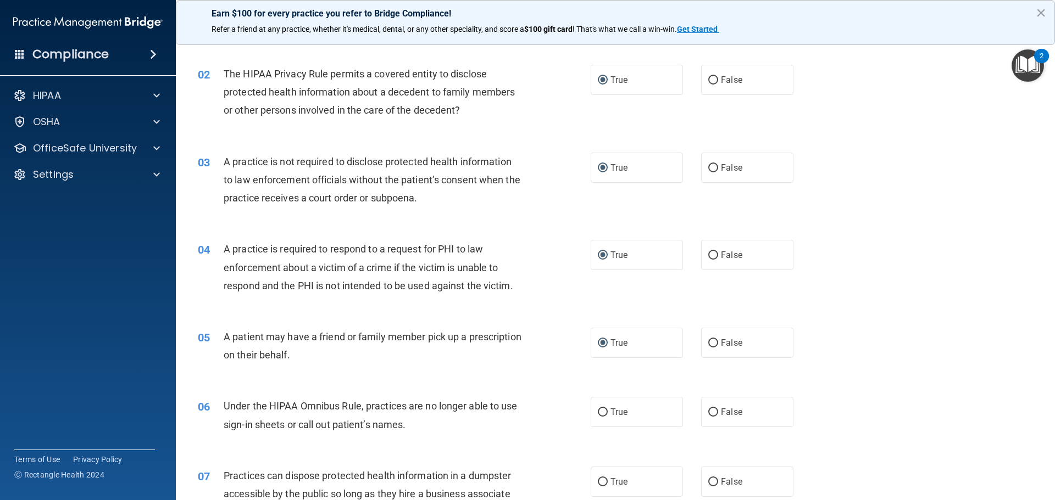
scroll to position [275, 0]
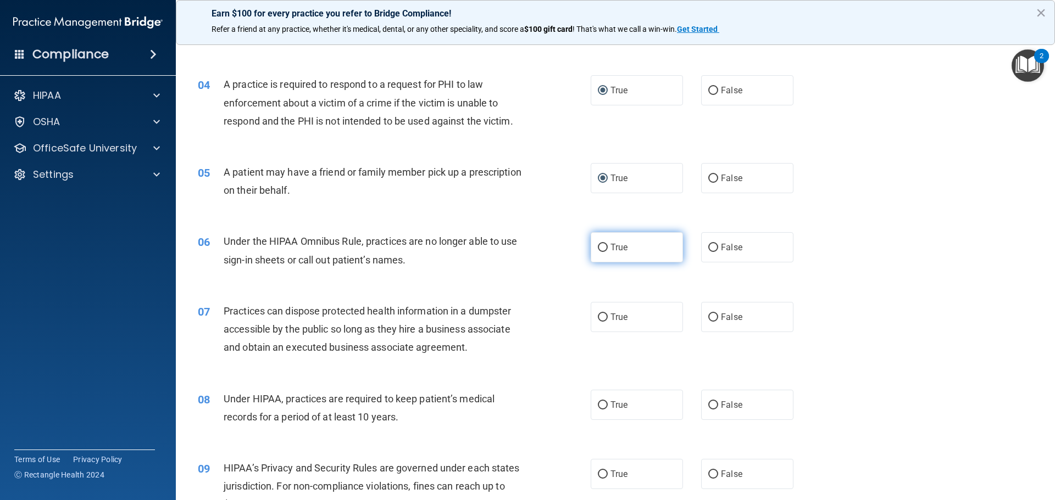
click at [601, 246] on input "True" at bounding box center [603, 248] width 10 height 8
radio input "true"
click at [598, 318] on input "True" at bounding box center [603, 318] width 10 height 8
radio input "true"
click at [536, 322] on div "07 Practices can dispose protected health information in a dumpster accessible …" at bounding box center [394, 332] width 426 height 60
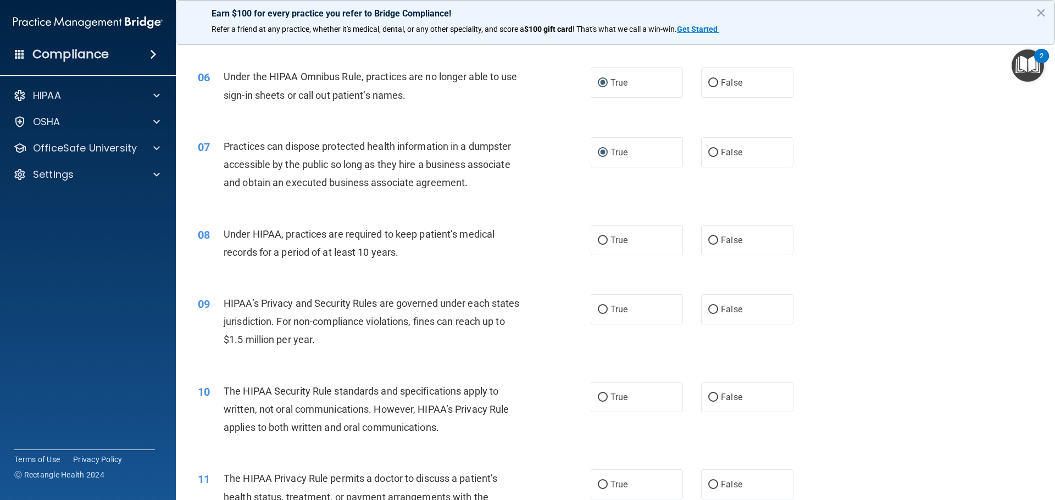
scroll to position [494, 0]
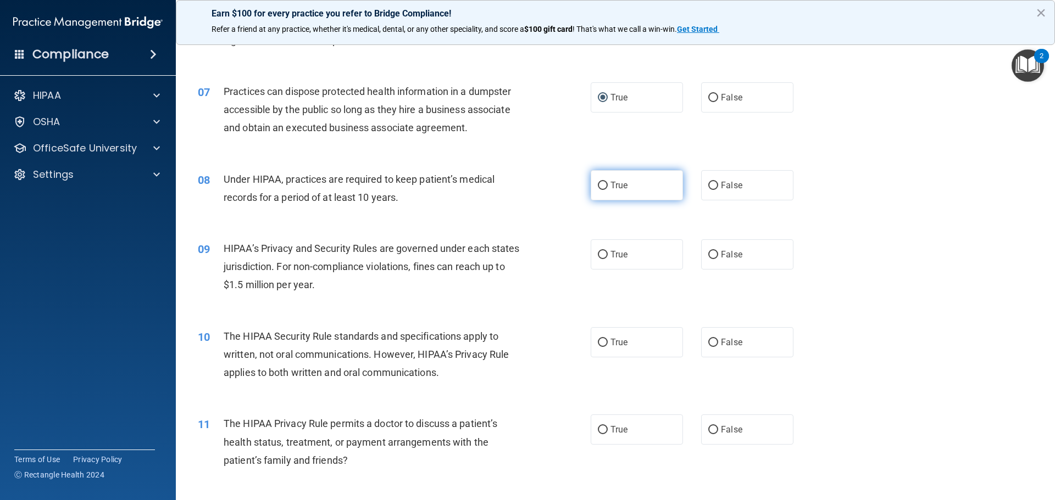
click at [598, 185] on input "True" at bounding box center [603, 186] width 10 height 8
radio input "true"
drag, startPoint x: 598, startPoint y: 255, endPoint x: 601, endPoint y: 272, distance: 16.8
click at [598, 256] on input "True" at bounding box center [603, 255] width 10 height 8
radio input "true"
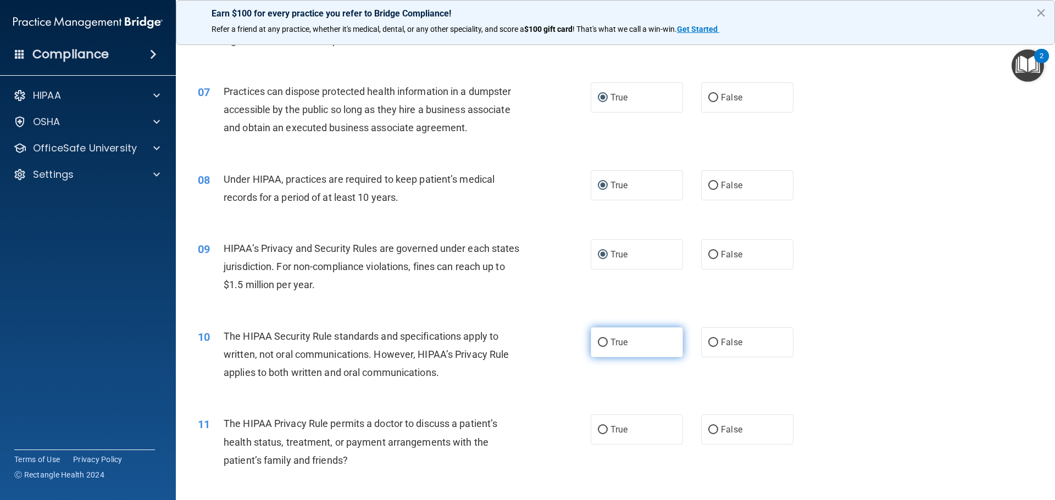
click at [598, 341] on input "True" at bounding box center [603, 343] width 10 height 8
radio input "true"
click at [528, 333] on div "10 The HIPAA Security Rule standards and specifications apply to written, not o…" at bounding box center [394, 357] width 426 height 60
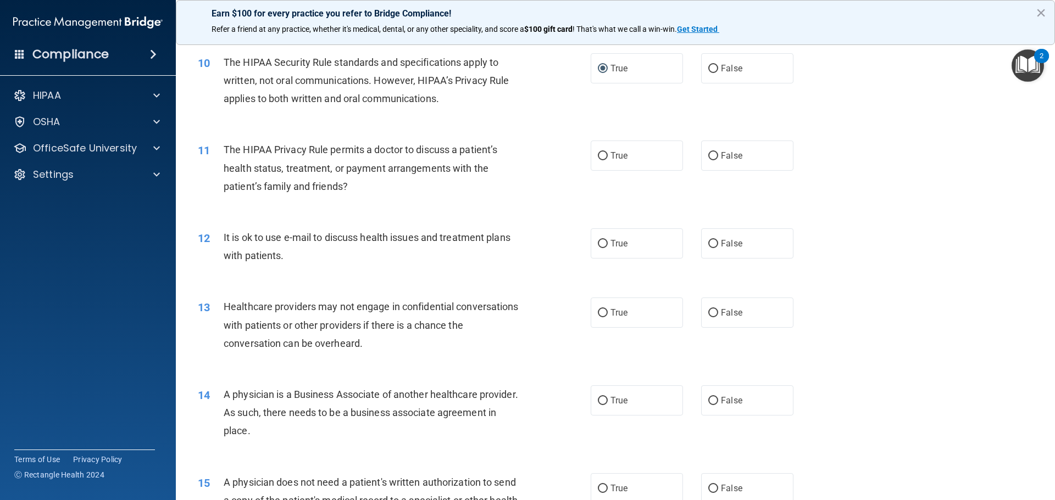
scroll to position [769, 0]
click at [598, 152] on input "True" at bounding box center [603, 156] width 10 height 8
radio input "true"
click at [598, 242] on input "True" at bounding box center [603, 243] width 10 height 8
radio input "true"
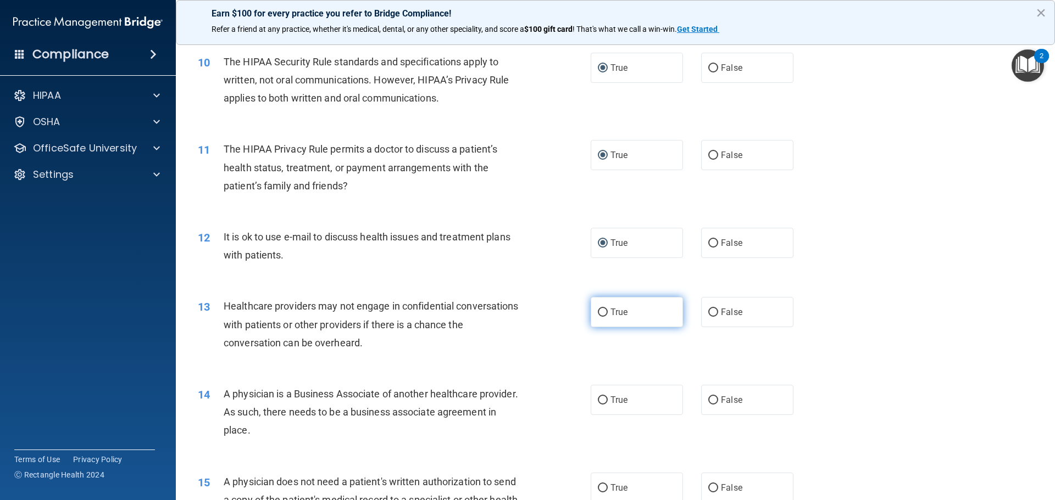
click at [599, 314] on input "True" at bounding box center [603, 313] width 10 height 8
radio input "true"
click at [598, 403] on input "True" at bounding box center [603, 401] width 10 height 8
radio input "true"
click at [525, 349] on div "Healthcare providers may not engage in confidential conversations with patients…" at bounding box center [377, 324] width 307 height 55
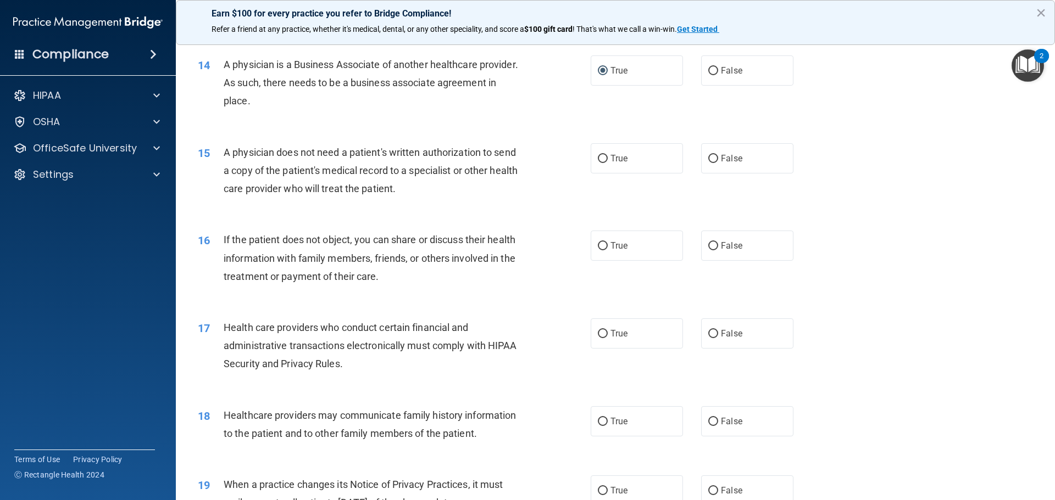
scroll to position [1208, 0]
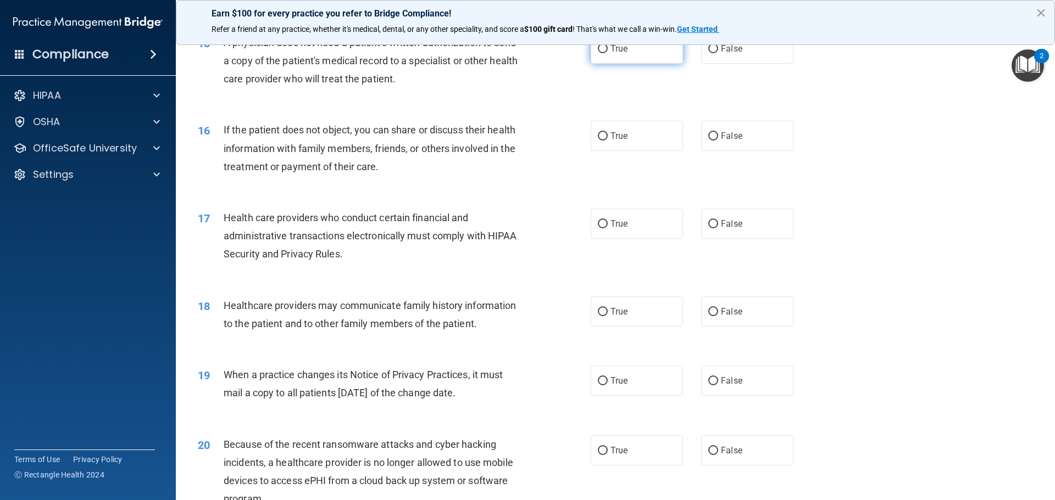
click at [601, 49] on input "True" at bounding box center [603, 49] width 10 height 8
radio input "true"
click at [598, 135] on input "True" at bounding box center [603, 136] width 10 height 8
radio input "true"
click at [599, 227] on input "True" at bounding box center [603, 224] width 10 height 8
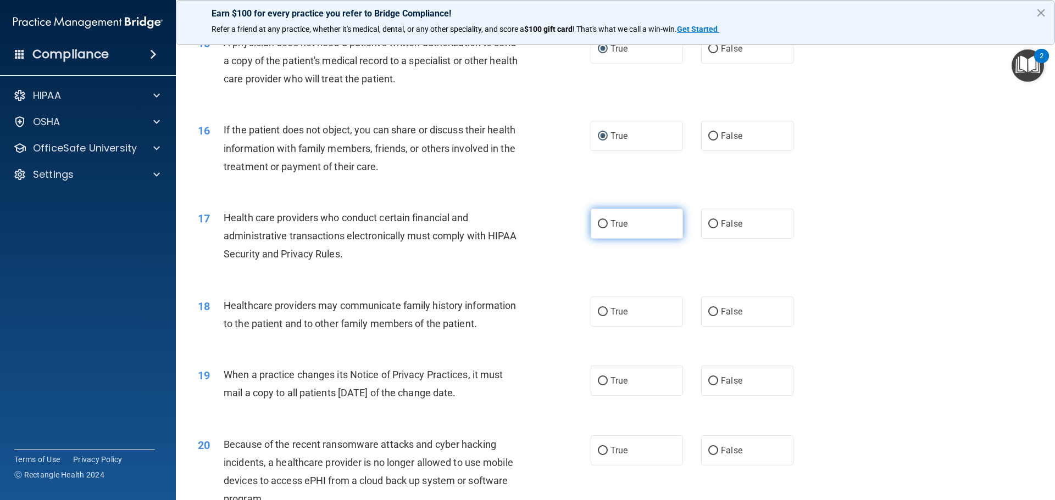
radio input "true"
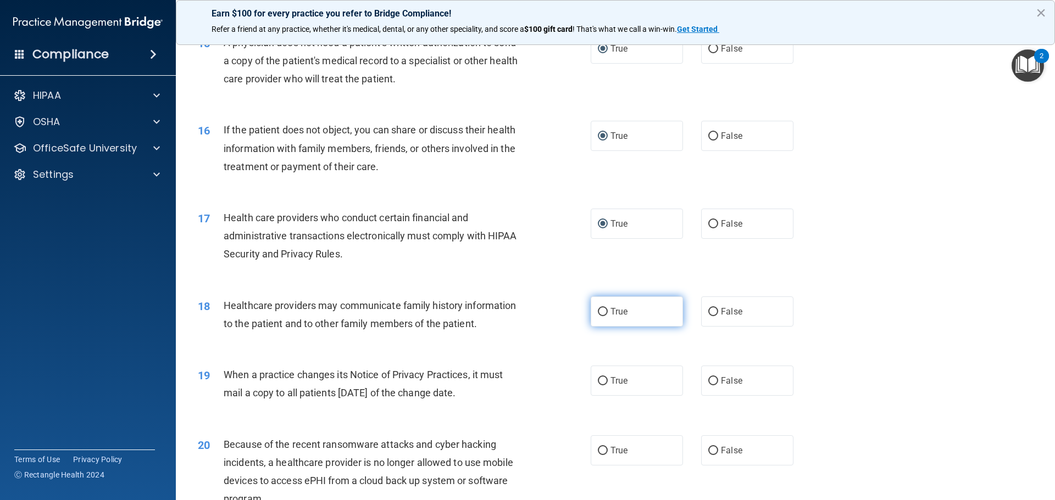
click at [602, 311] on input "True" at bounding box center [603, 312] width 10 height 8
radio input "true"
click at [600, 384] on input "True" at bounding box center [603, 381] width 10 height 8
radio input "true"
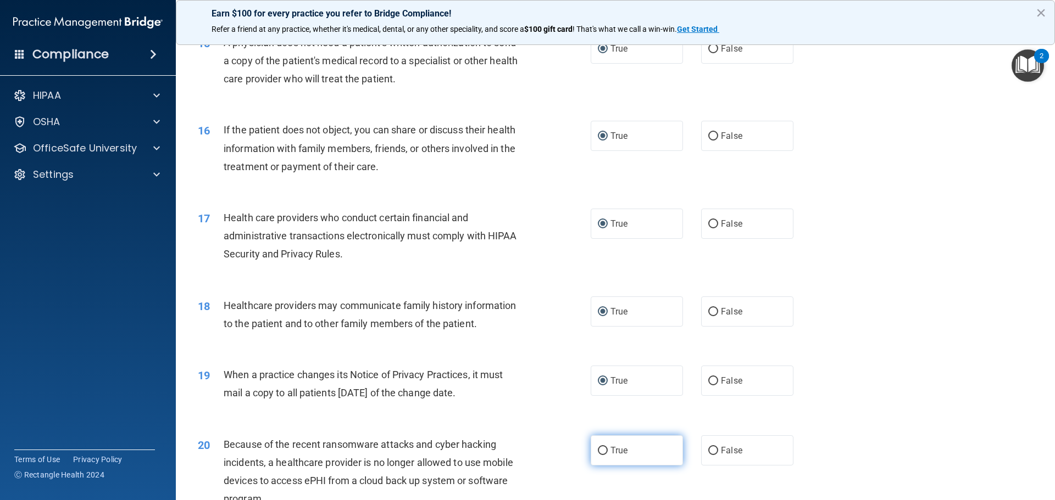
click at [598, 449] on input "True" at bounding box center [603, 451] width 10 height 8
radio input "true"
click at [535, 390] on div "19 When a practice changes its Notice of Privacy Practices, it must mail a copy…" at bounding box center [394, 387] width 426 height 42
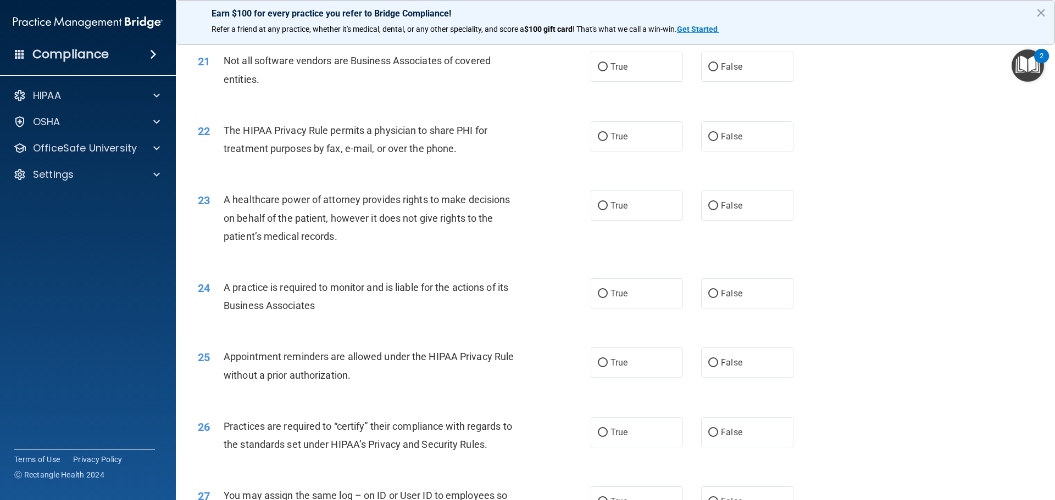
scroll to position [1703, 0]
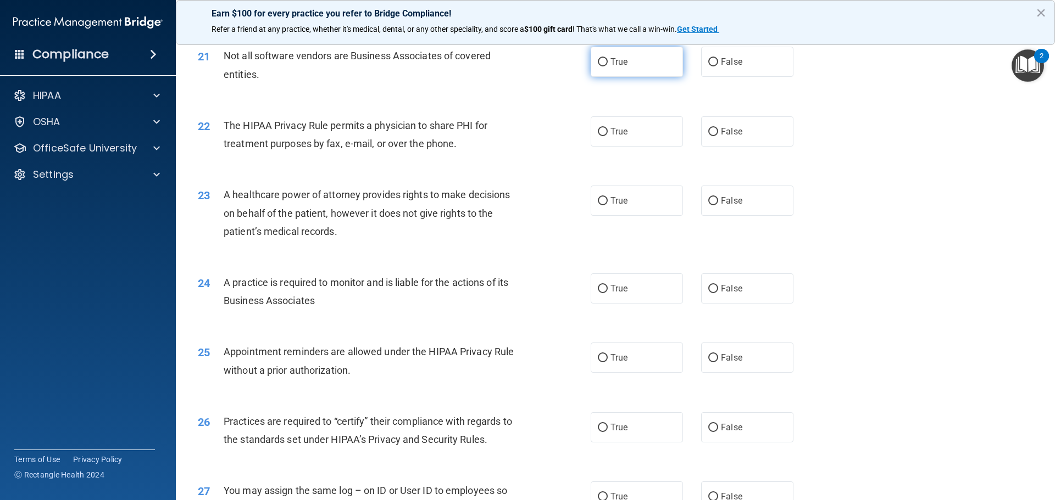
click at [601, 60] on input "True" at bounding box center [603, 62] width 10 height 8
radio input "true"
click at [601, 130] on input "True" at bounding box center [603, 132] width 10 height 8
radio input "true"
click at [600, 198] on input "True" at bounding box center [603, 201] width 10 height 8
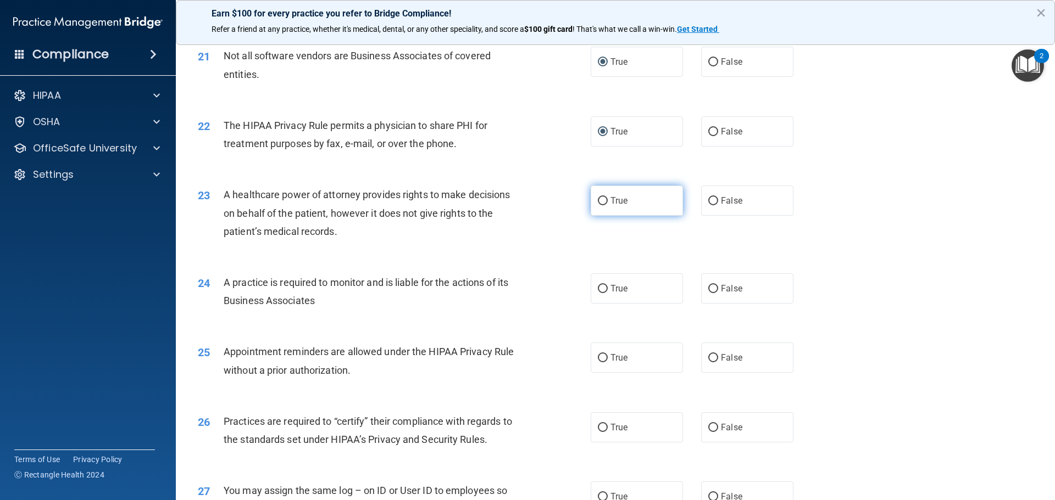
radio input "true"
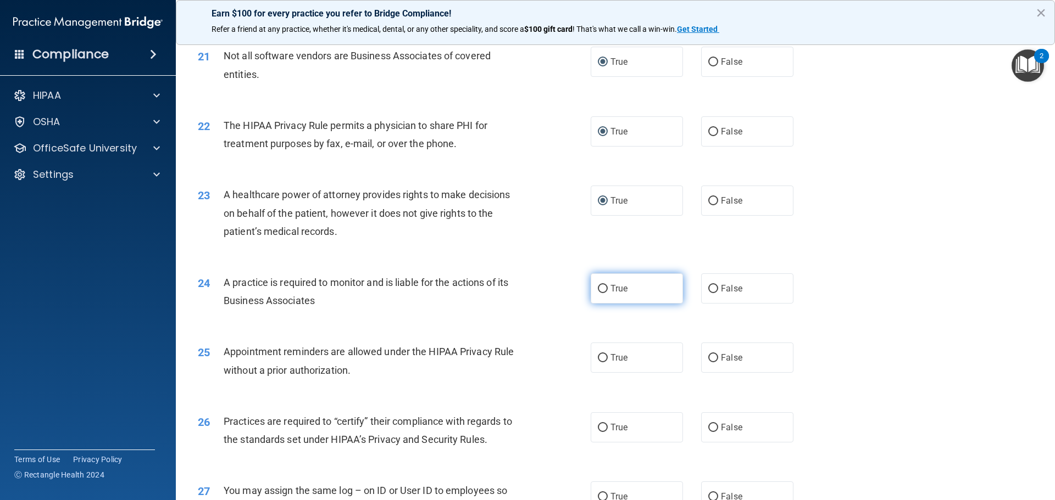
click at [598, 287] on input "True" at bounding box center [603, 289] width 10 height 8
radio input "true"
click at [602, 355] on input "True" at bounding box center [603, 358] width 10 height 8
radio input "true"
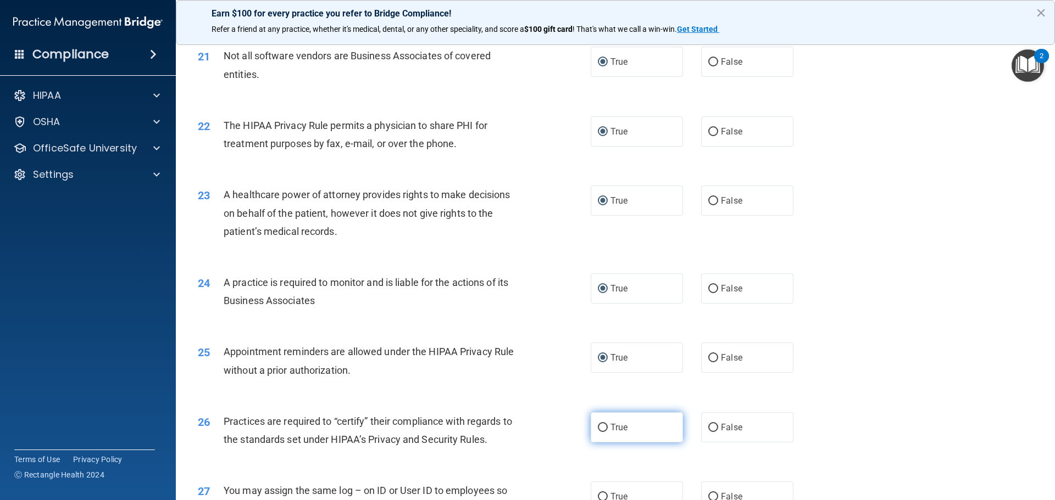
click at [600, 424] on input "True" at bounding box center [603, 428] width 10 height 8
radio input "true"
click at [598, 497] on input "True" at bounding box center [603, 497] width 10 height 8
radio input "true"
click at [527, 406] on div "26 Practices are required to “certify” their compliance with regards to the sta…" at bounding box center [614, 433] width 851 height 69
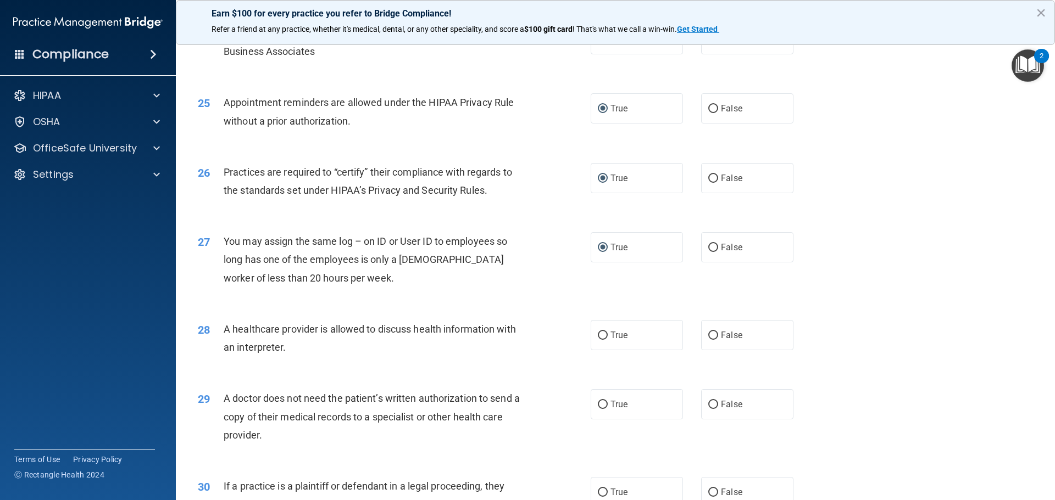
scroll to position [2032, 0]
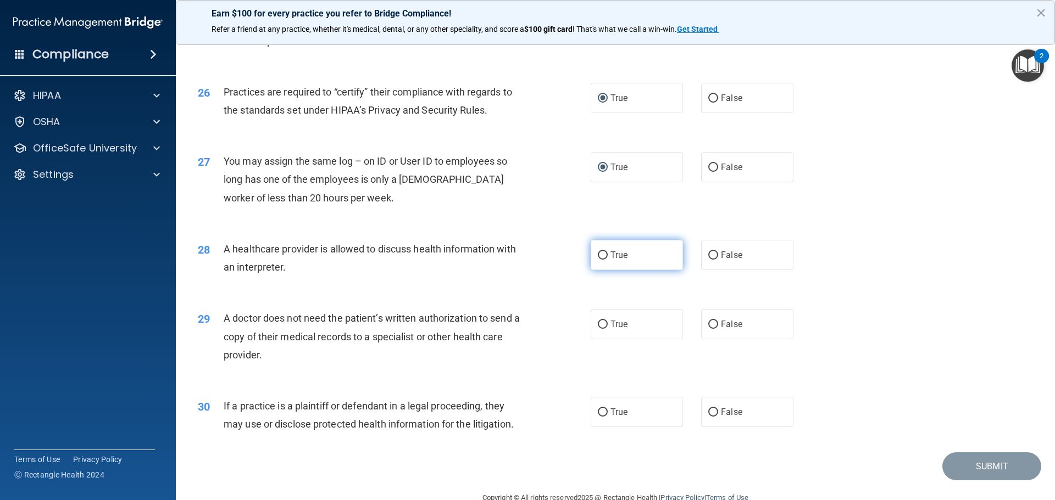
click at [600, 255] on input "True" at bounding box center [603, 256] width 10 height 8
radio input "true"
click at [598, 321] on input "True" at bounding box center [603, 325] width 10 height 8
radio input "true"
click at [600, 410] on input "True" at bounding box center [603, 413] width 10 height 8
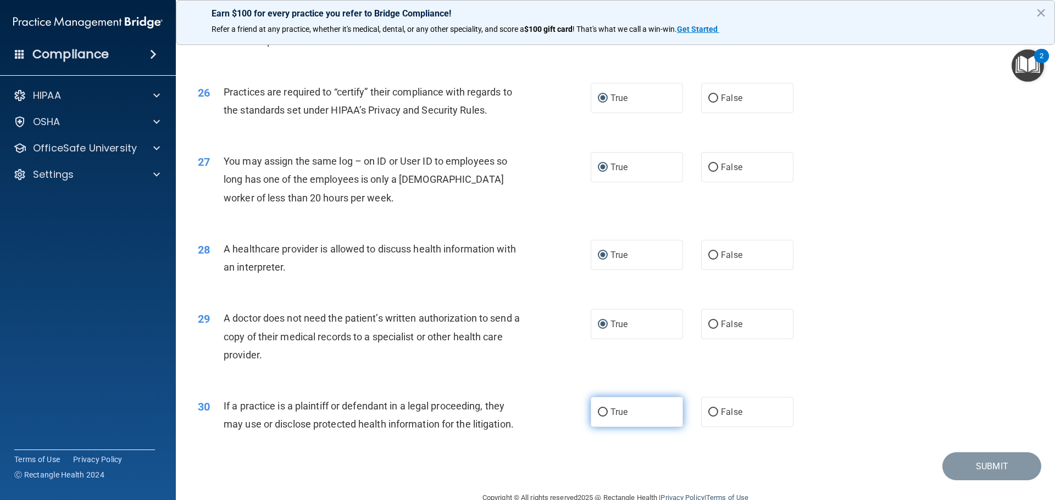
radio input "true"
click at [957, 464] on button "Submit" at bounding box center [991, 467] width 99 height 28
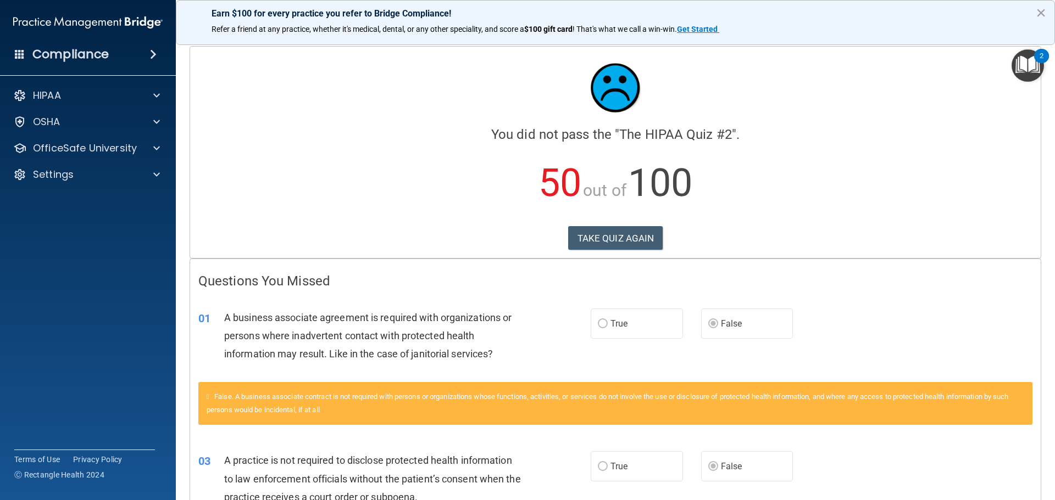
click at [308, 165] on p "50 out of 100" at bounding box center [615, 183] width 834 height 71
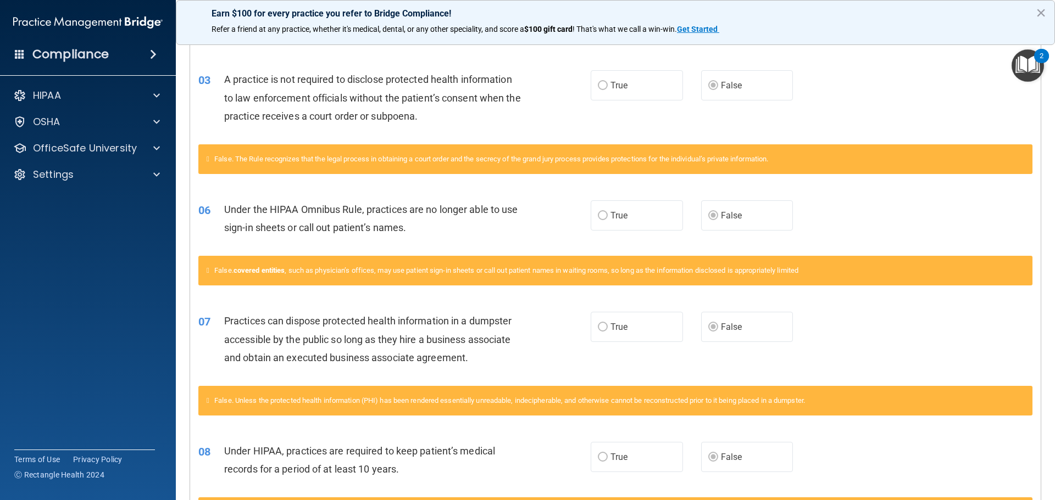
scroll to position [381, 0]
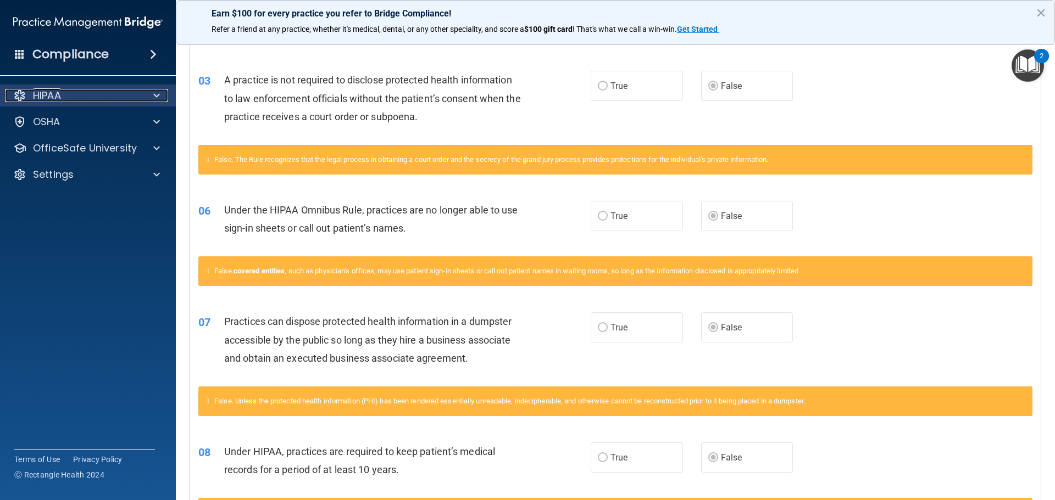
click at [48, 93] on p "HIPAA" at bounding box center [47, 95] width 28 height 13
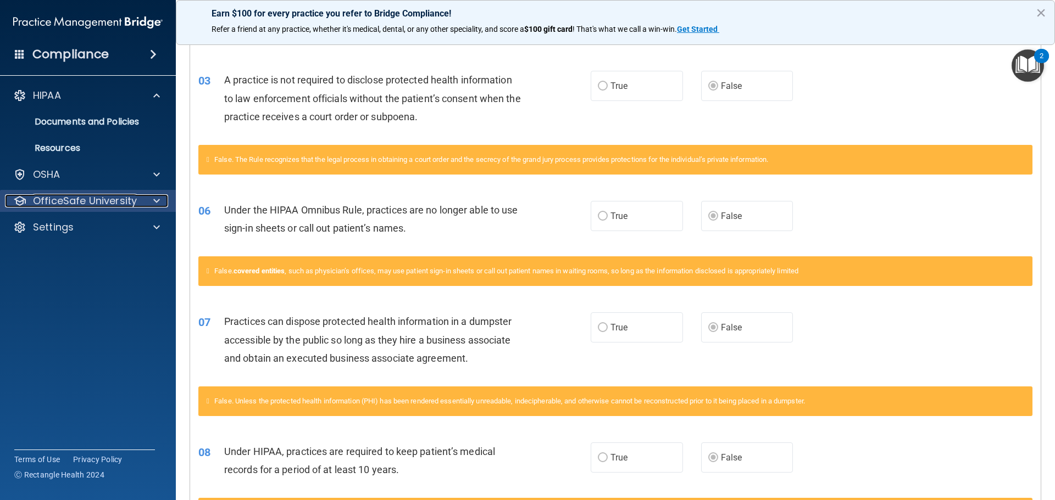
click at [69, 201] on p "OfficeSafe University" at bounding box center [85, 200] width 104 height 13
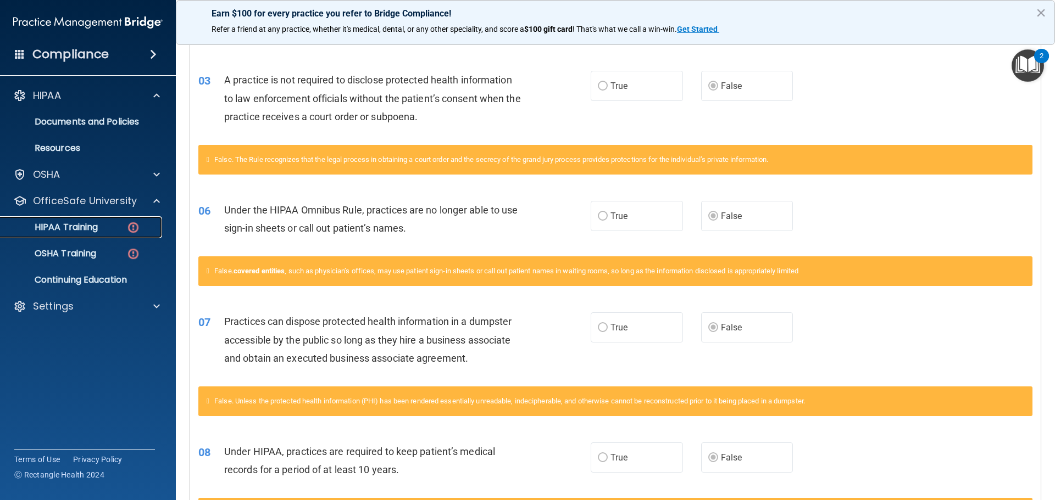
click at [80, 225] on p "HIPAA Training" at bounding box center [52, 227] width 91 height 11
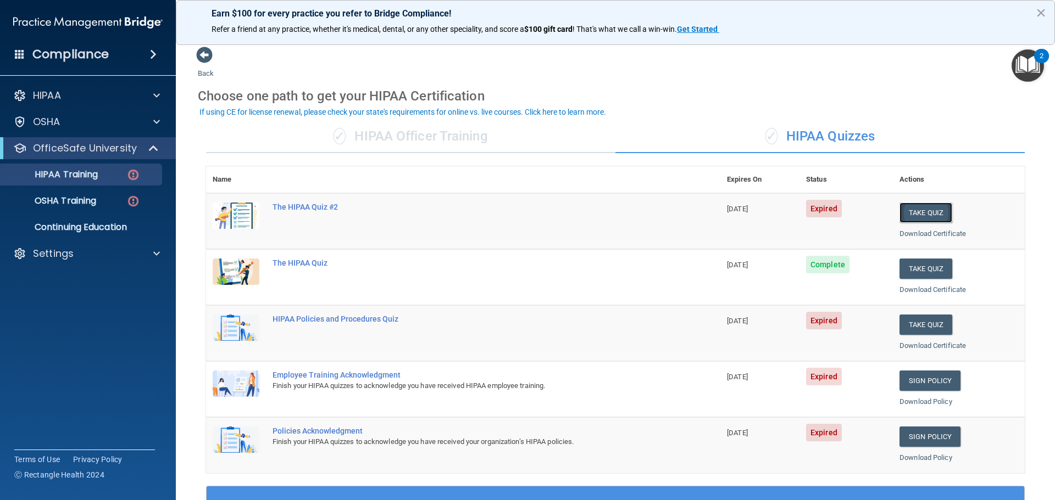
click at [916, 211] on button "Take Quiz" at bounding box center [925, 213] width 53 height 20
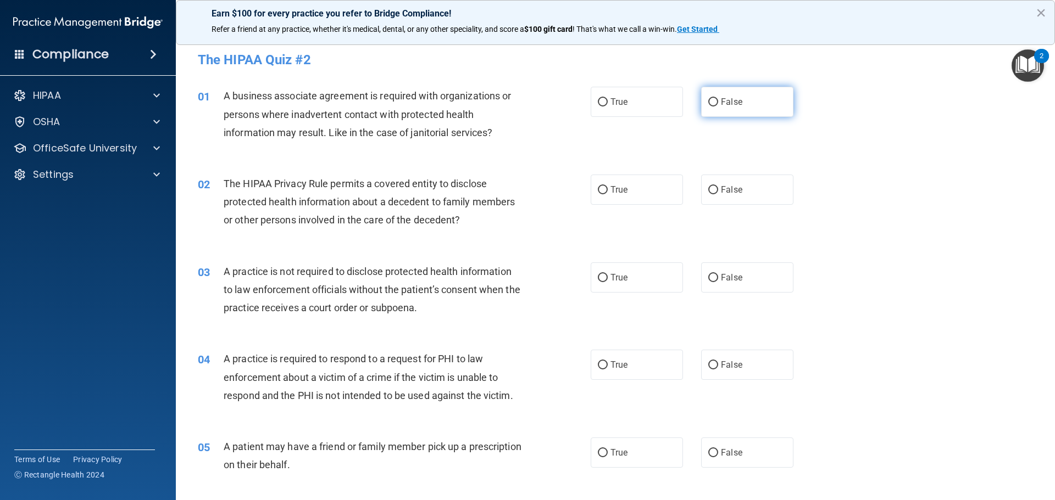
click at [712, 100] on input "False" at bounding box center [713, 102] width 10 height 8
radio input "true"
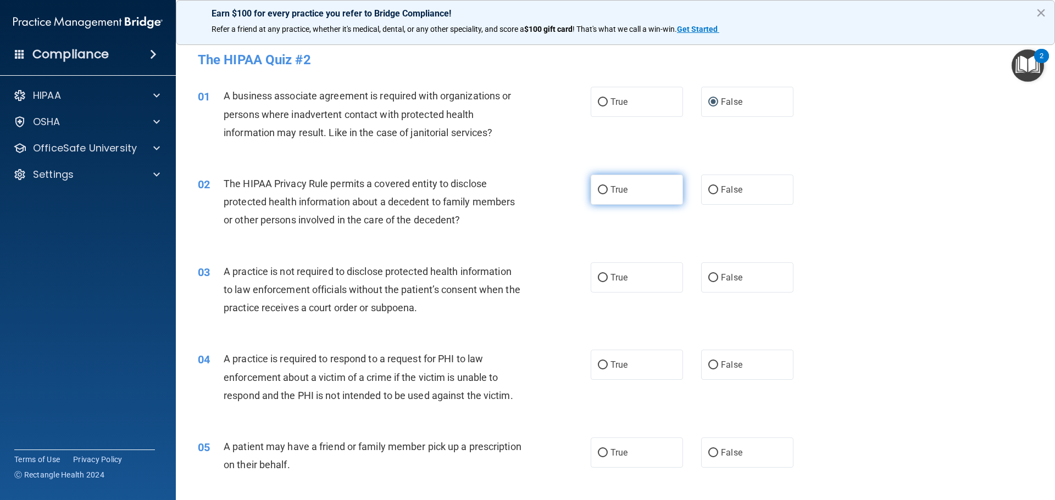
click at [600, 187] on input "True" at bounding box center [603, 190] width 10 height 8
radio input "true"
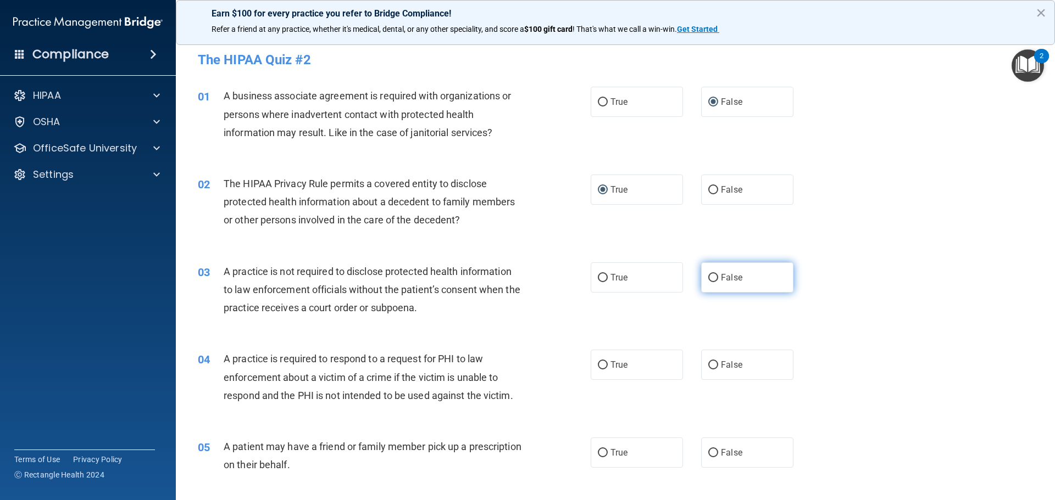
click at [708, 278] on input "False" at bounding box center [713, 278] width 10 height 8
radio input "true"
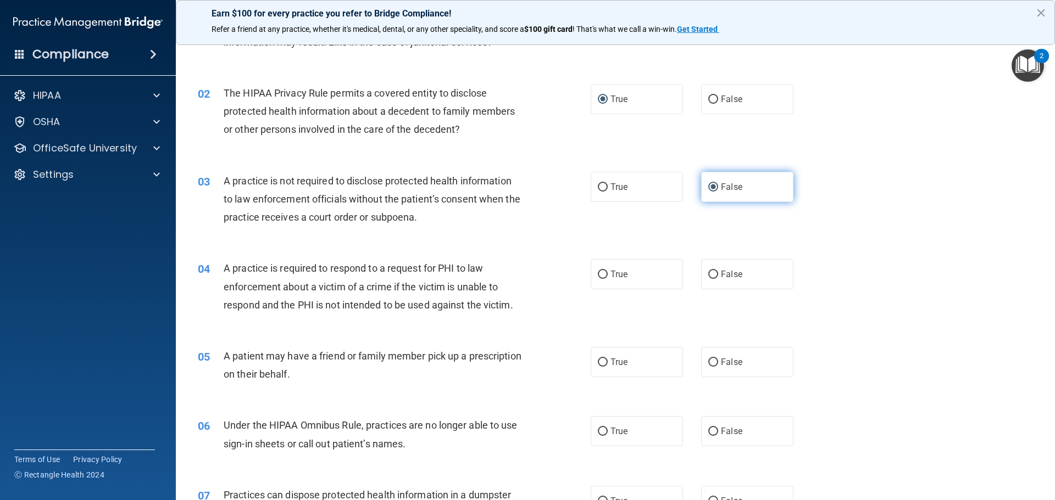
scroll to position [110, 0]
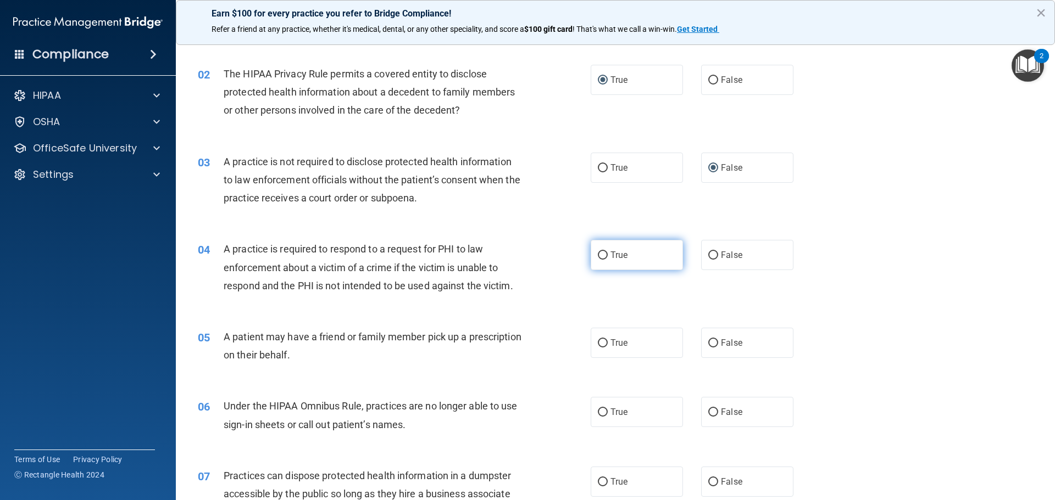
click at [598, 255] on input "True" at bounding box center [603, 256] width 10 height 8
radio input "true"
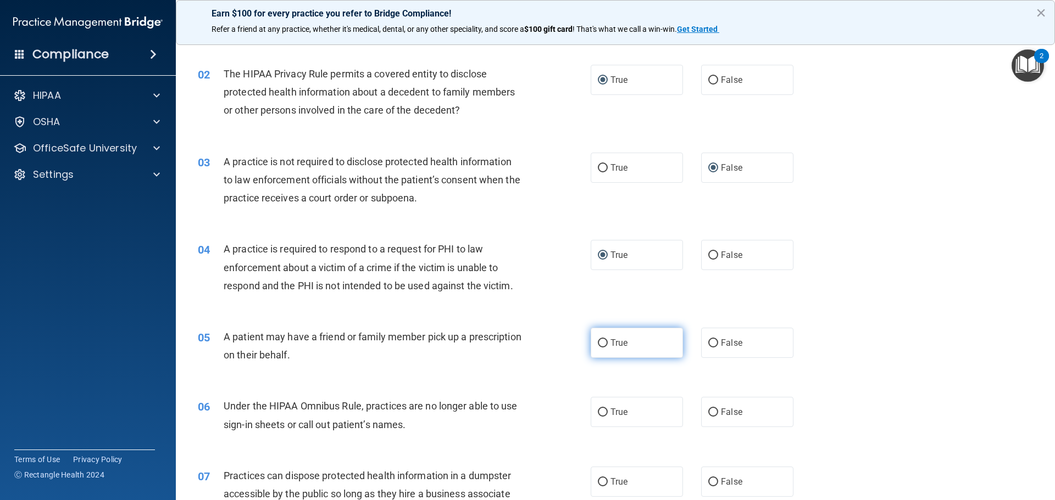
click at [598, 340] on input "True" at bounding box center [603, 343] width 10 height 8
radio input "true"
click at [708, 412] on input "False" at bounding box center [713, 413] width 10 height 8
radio input "true"
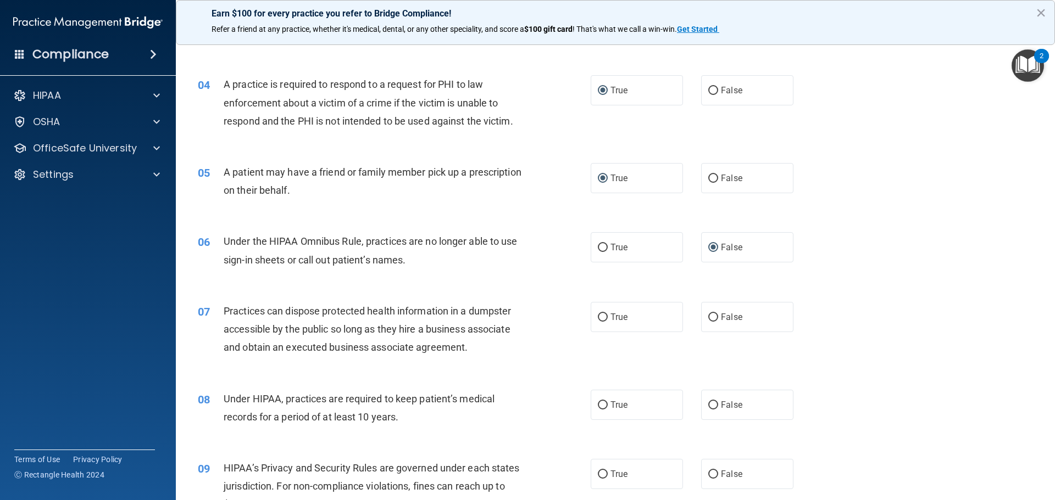
scroll to position [330, 0]
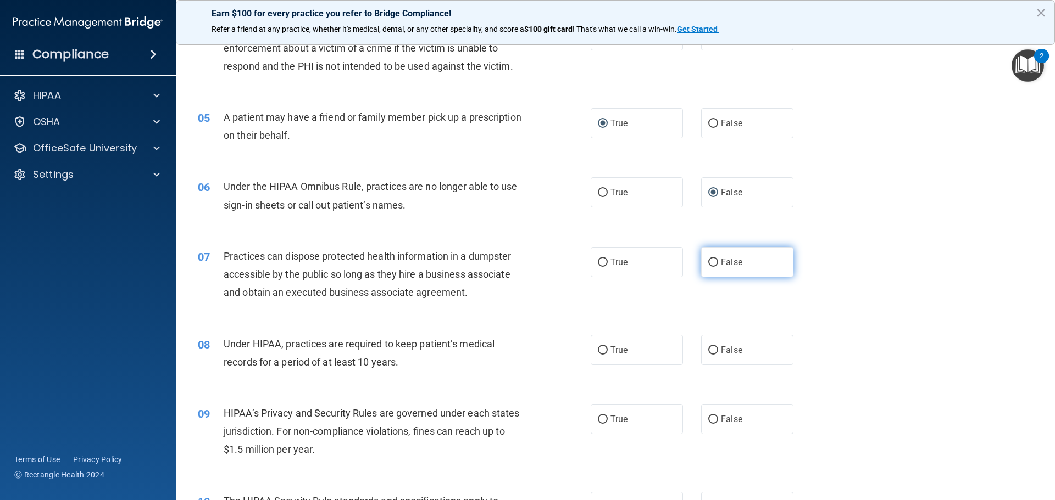
click at [708, 260] on input "False" at bounding box center [713, 263] width 10 height 8
radio input "true"
click at [710, 347] on input "False" at bounding box center [713, 351] width 10 height 8
radio input "true"
click at [708, 423] on input "False" at bounding box center [713, 420] width 10 height 8
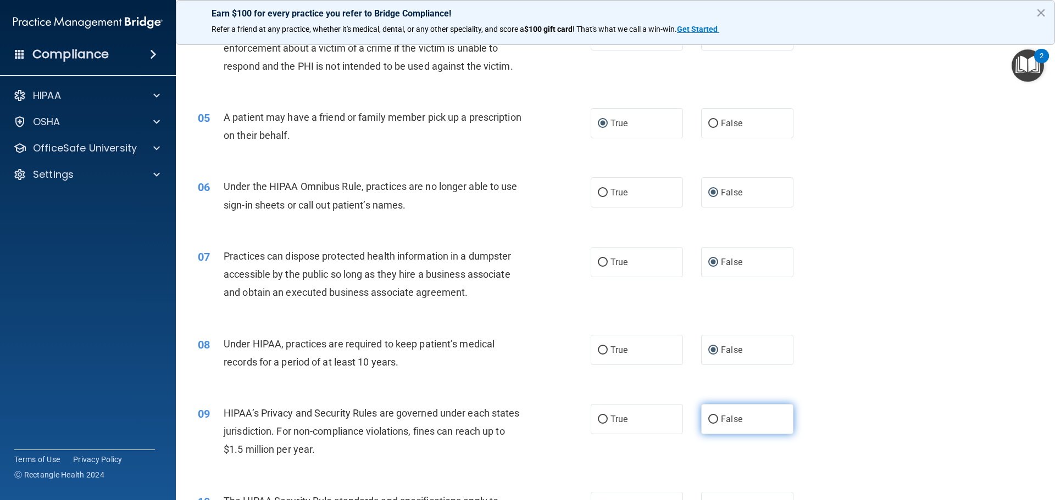
radio input "true"
click at [811, 355] on div "08 Under HIPAA, practices are required to keep patient’s medical records for a …" at bounding box center [614, 355] width 851 height 69
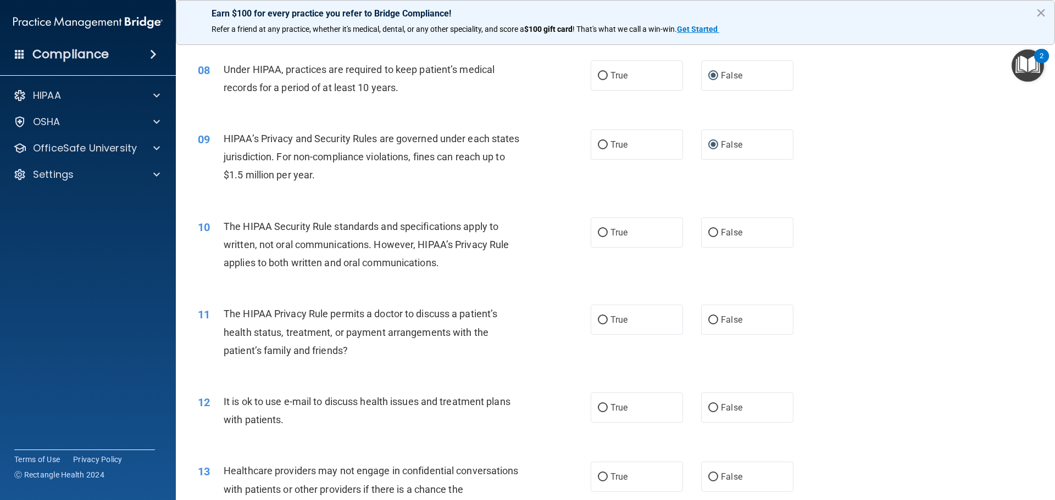
scroll to position [714, 0]
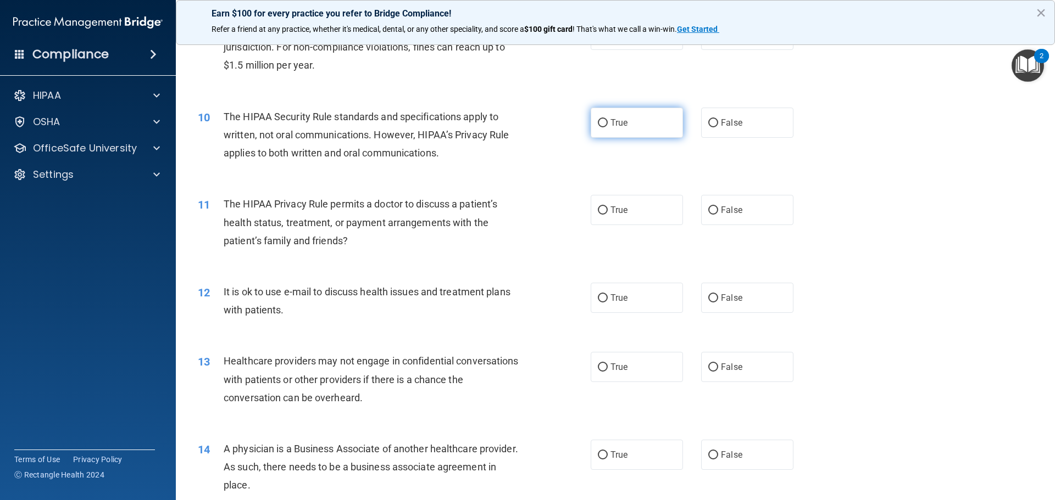
click at [598, 122] on input "True" at bounding box center [603, 123] width 10 height 8
radio input "true"
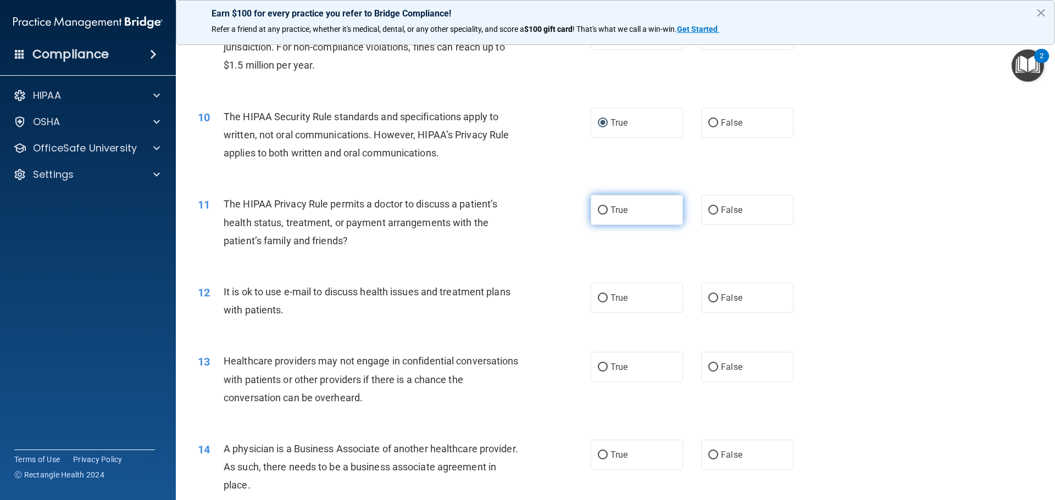
click at [598, 213] on input "True" at bounding box center [603, 211] width 10 height 8
radio input "true"
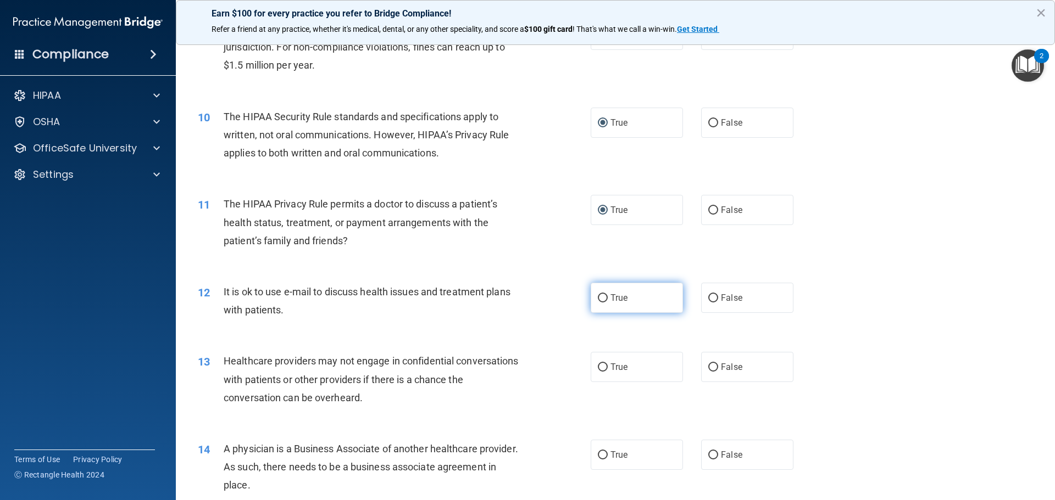
click at [599, 295] on input "True" at bounding box center [603, 298] width 10 height 8
radio input "true"
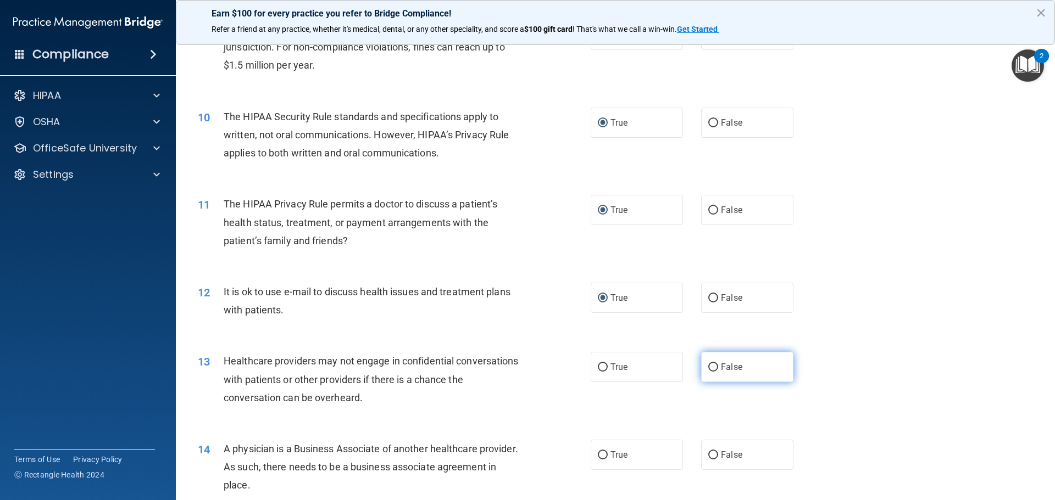
click at [708, 367] on input "False" at bounding box center [713, 368] width 10 height 8
radio input "true"
click at [858, 315] on div "12 It is ok to use e-mail to discuss health issues and treatment plans with pat…" at bounding box center [614, 303] width 851 height 69
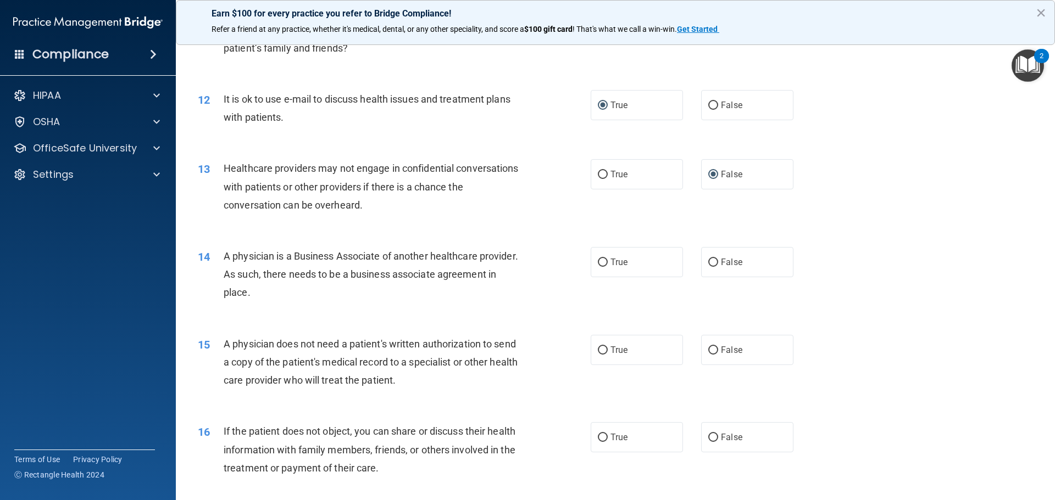
scroll to position [934, 0]
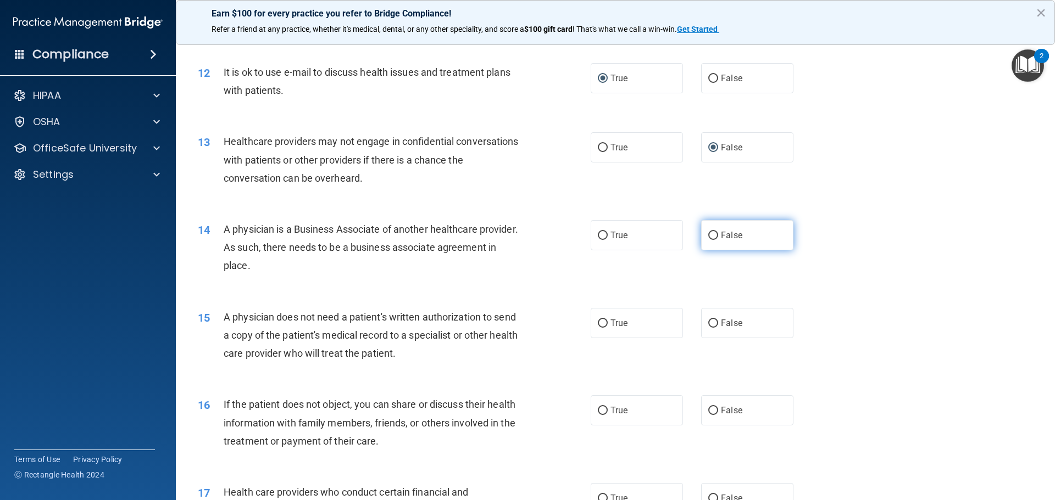
click at [708, 233] on input "False" at bounding box center [713, 236] width 10 height 8
radio input "true"
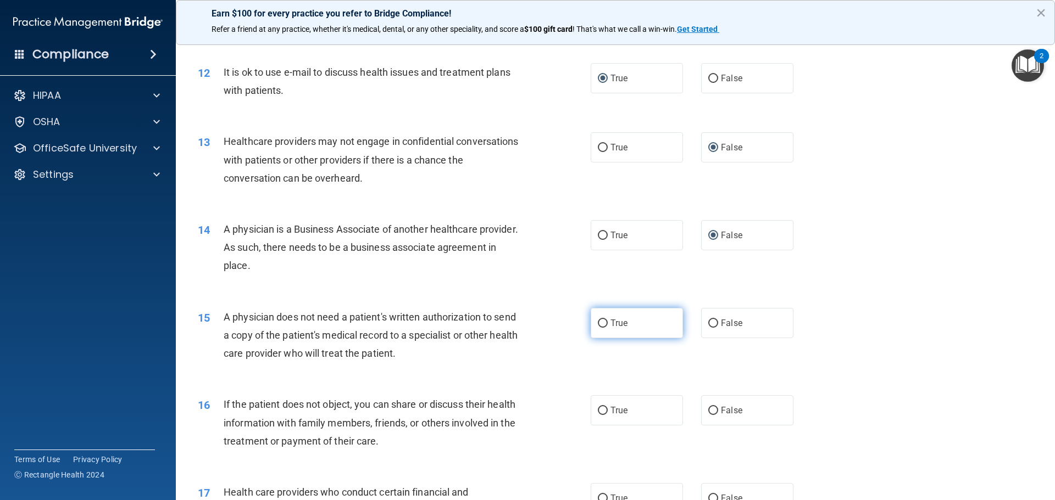
click at [599, 322] on input "True" at bounding box center [603, 324] width 10 height 8
radio input "true"
click at [599, 409] on input "True" at bounding box center [603, 411] width 10 height 8
radio input "true"
click at [833, 320] on div "15 A physician does not need a patient's written authorization to send a copy o…" at bounding box center [614, 338] width 851 height 88
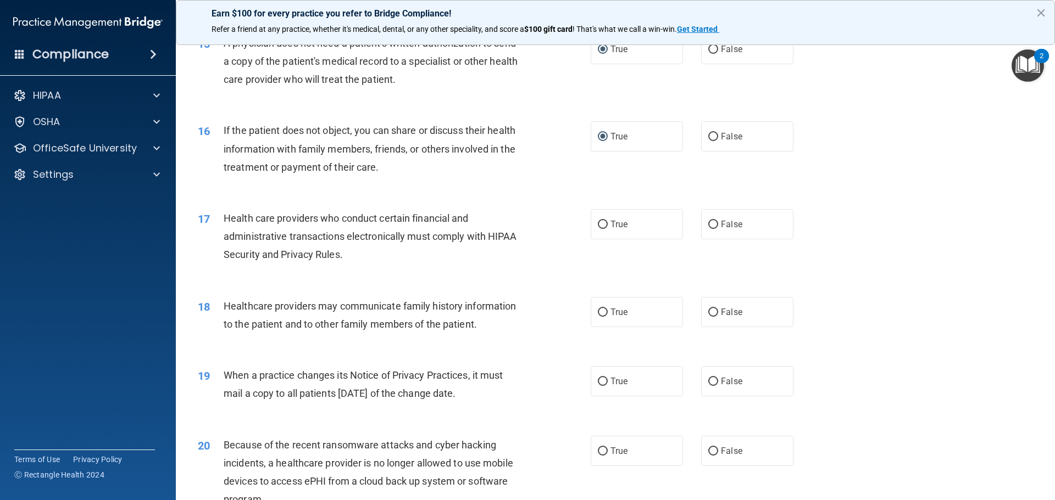
scroll to position [1208, 0]
click at [602, 222] on input "True" at bounding box center [603, 224] width 10 height 8
radio input "true"
click at [708, 309] on input "False" at bounding box center [713, 312] width 10 height 8
radio input "true"
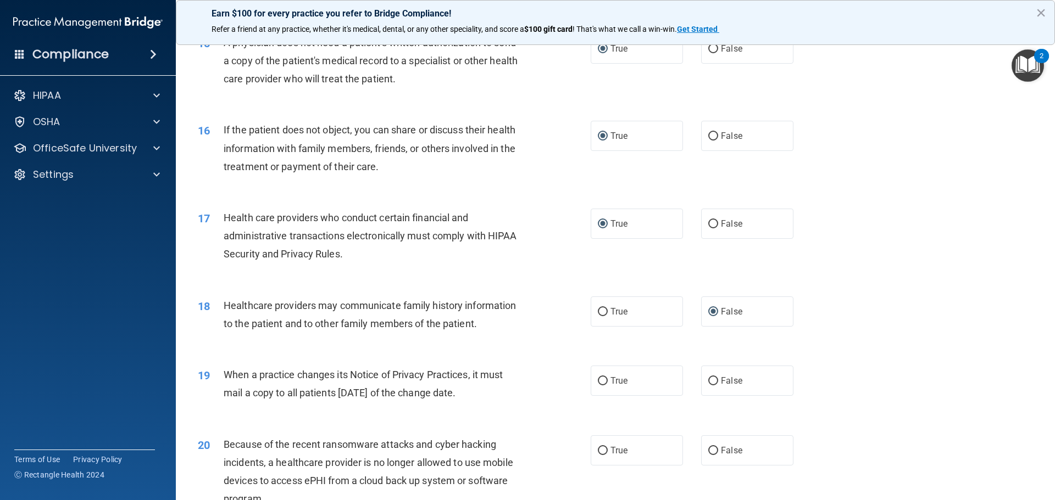
click at [825, 302] on div "18 Healthcare providers may communicate family history information to the patie…" at bounding box center [614, 317] width 851 height 69
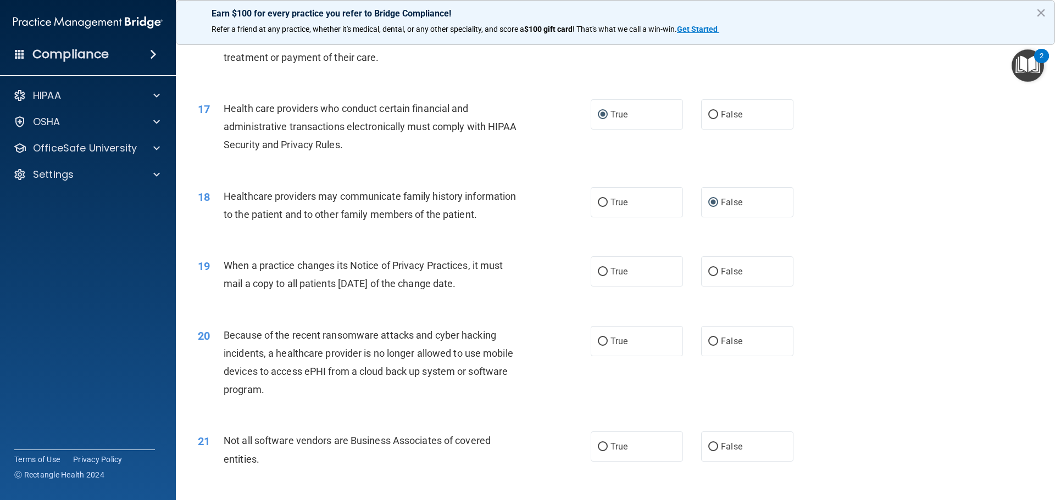
scroll to position [1318, 0]
click at [711, 267] on input "False" at bounding box center [713, 271] width 10 height 8
radio input "true"
click at [712, 334] on label "False" at bounding box center [747, 341] width 92 height 30
click at [712, 337] on input "False" at bounding box center [713, 341] width 10 height 8
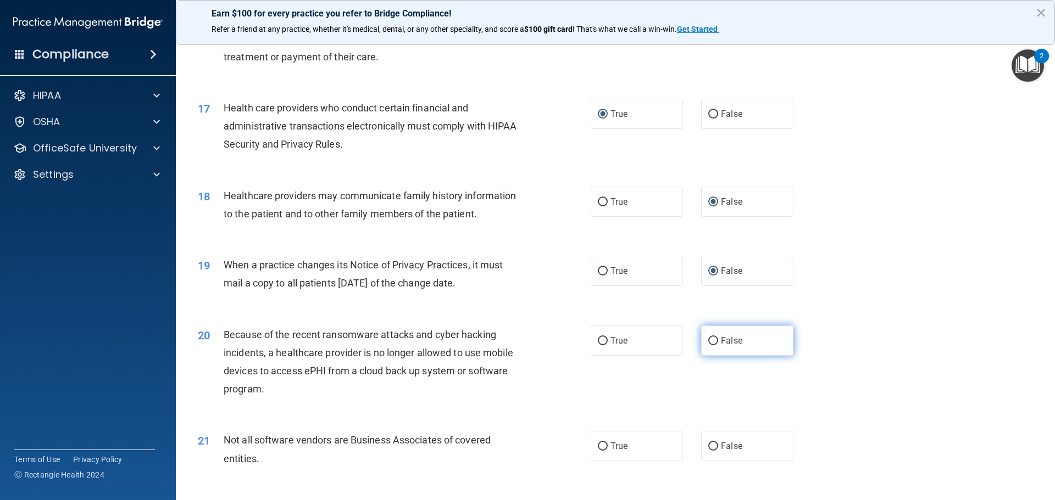
radio input "true"
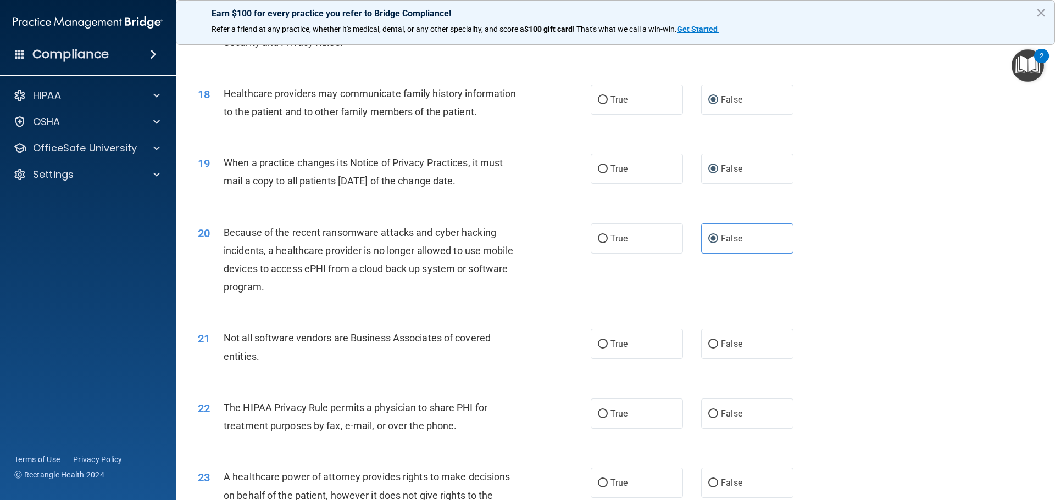
scroll to position [1483, 0]
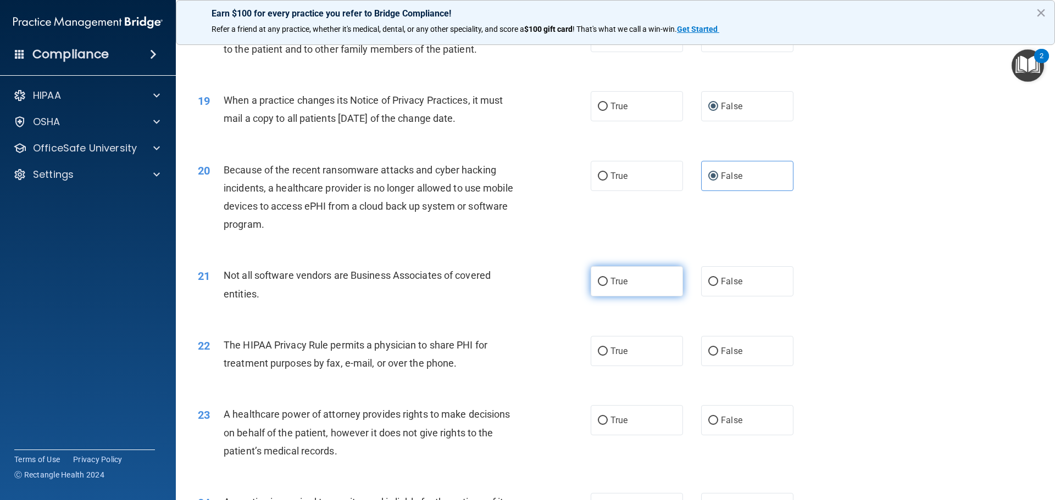
click at [599, 279] on input "True" at bounding box center [603, 282] width 10 height 8
radio input "true"
click at [600, 348] on input "True" at bounding box center [603, 352] width 10 height 8
radio input "true"
click at [708, 417] on input "False" at bounding box center [713, 421] width 10 height 8
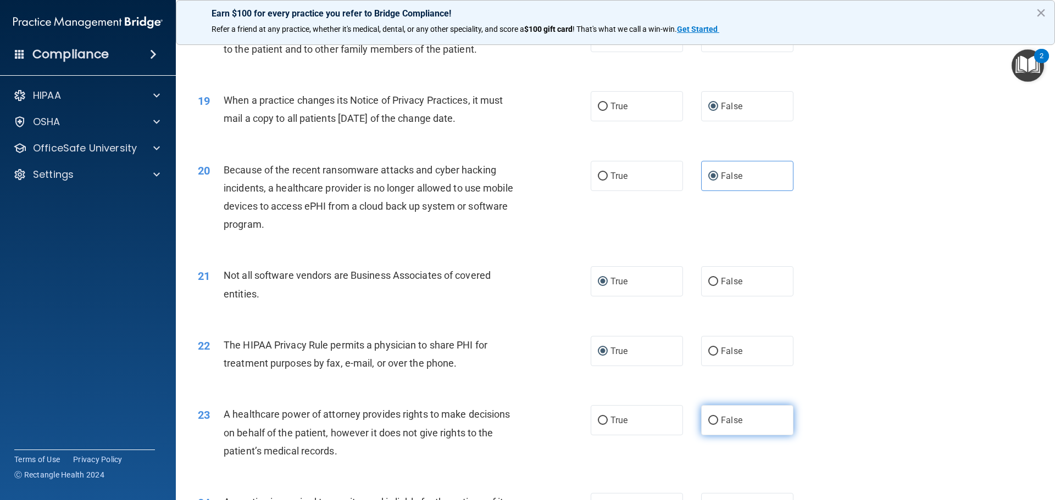
radio input "true"
click at [821, 358] on div "22 The HIPAA Privacy Rule permits a physician to share PHI for treatment purpos…" at bounding box center [614, 356] width 851 height 69
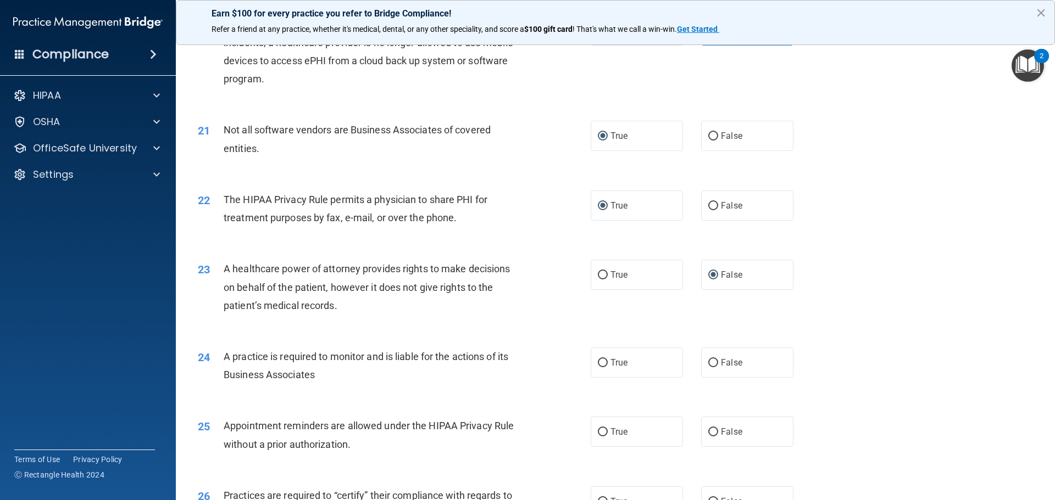
scroll to position [1648, 0]
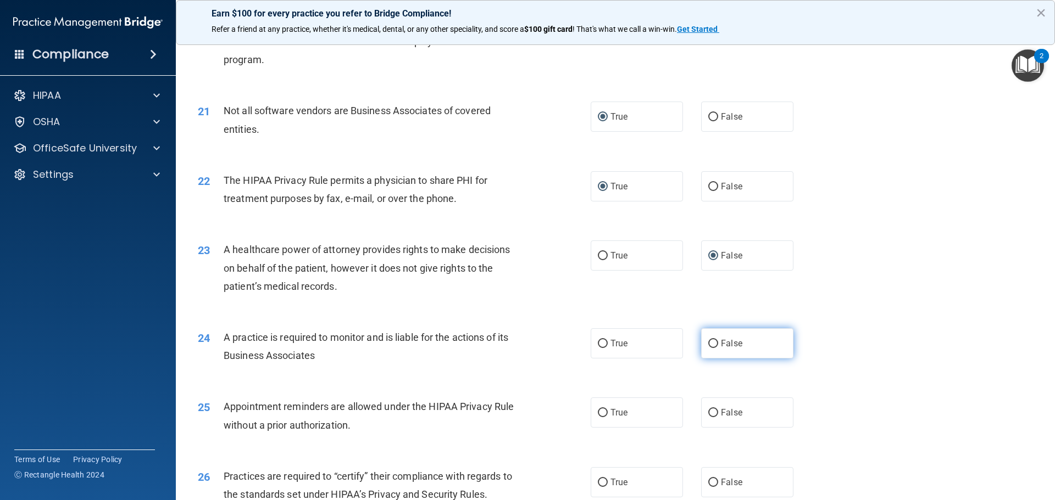
click at [709, 341] on input "False" at bounding box center [713, 344] width 10 height 8
radio input "true"
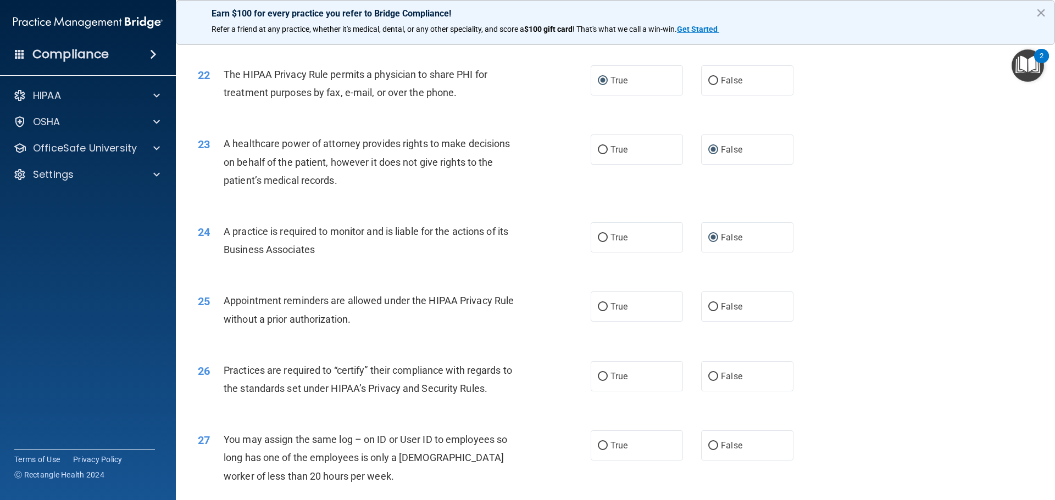
scroll to position [1758, 0]
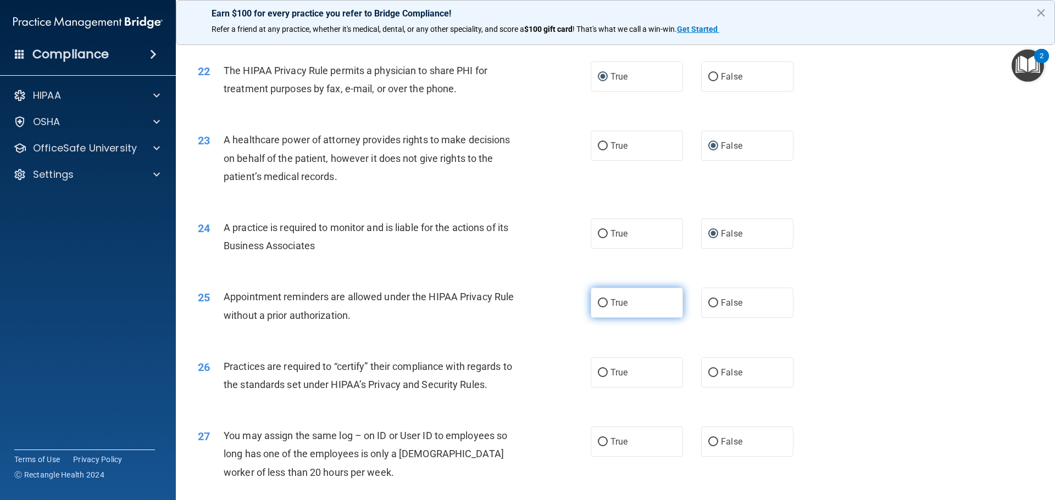
click at [598, 300] on input "True" at bounding box center [603, 303] width 10 height 8
radio input "true"
click at [708, 370] on input "False" at bounding box center [713, 373] width 10 height 8
radio input "true"
click at [822, 334] on div "25 Appointment reminders are allowed under the HIPAA Privacy Rule without a pri…" at bounding box center [614, 308] width 851 height 69
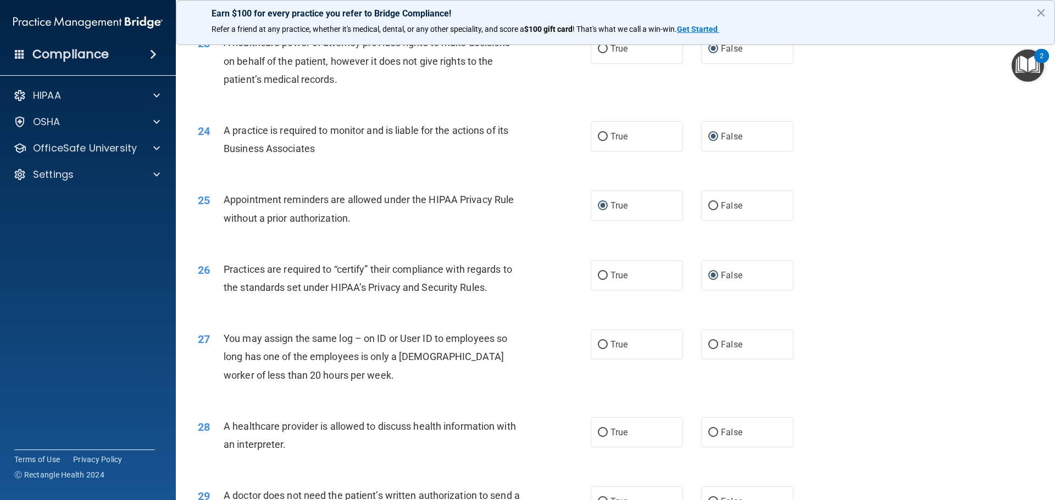
scroll to position [1867, 0]
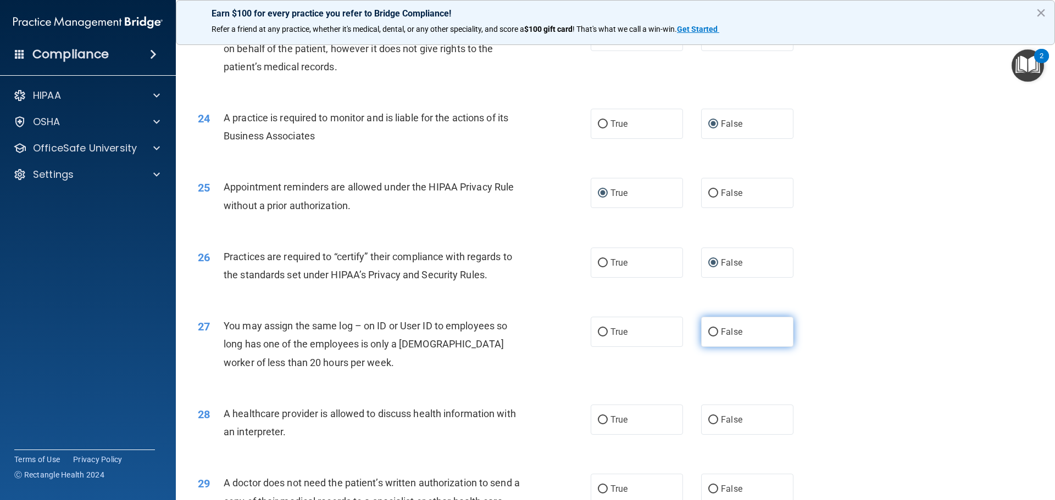
click at [708, 331] on input "False" at bounding box center [713, 332] width 10 height 8
radio input "true"
click at [851, 309] on div "27 You may assign the same log – on ID or User ID to employees so long has one …" at bounding box center [614, 347] width 851 height 88
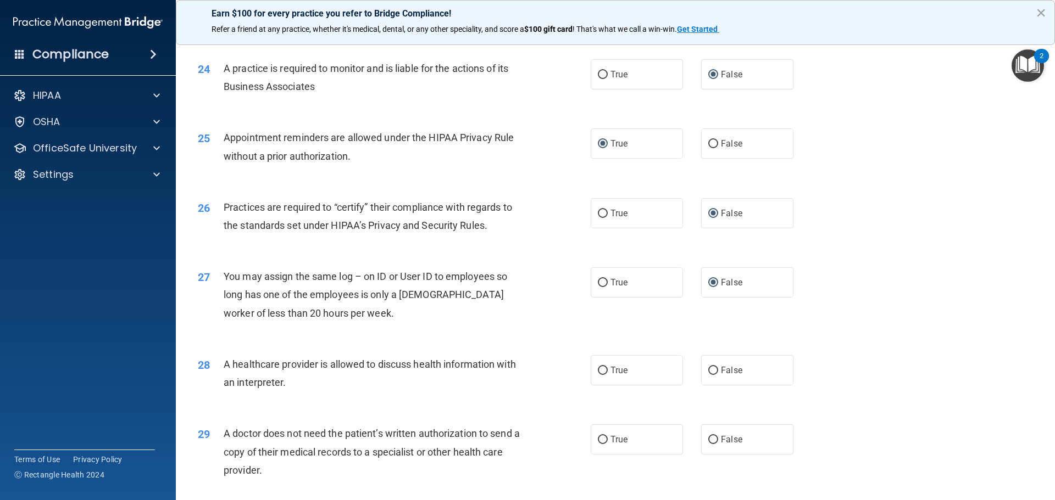
scroll to position [2032, 0]
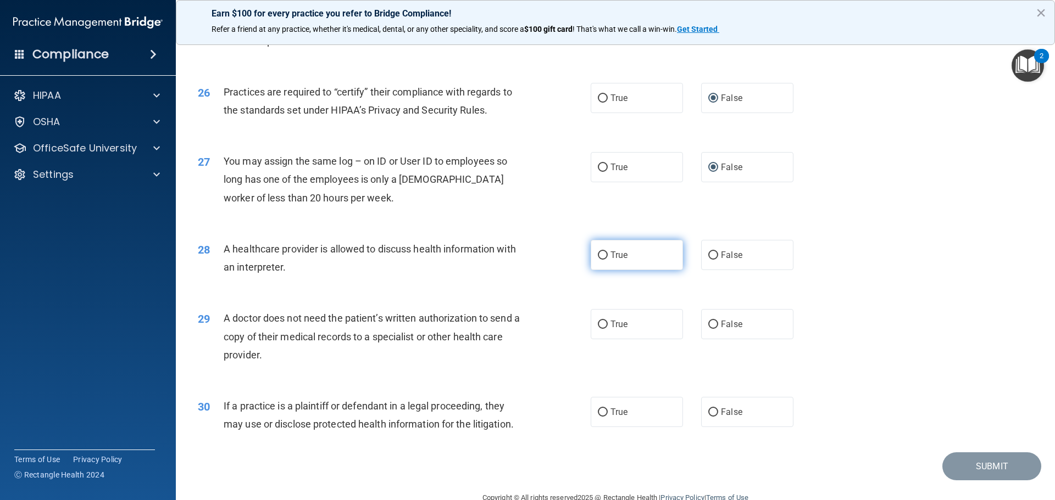
click at [598, 252] on input "True" at bounding box center [603, 256] width 10 height 8
radio input "true"
click at [598, 325] on input "True" at bounding box center [603, 325] width 10 height 8
radio input "true"
click at [600, 415] on input "True" at bounding box center [603, 413] width 10 height 8
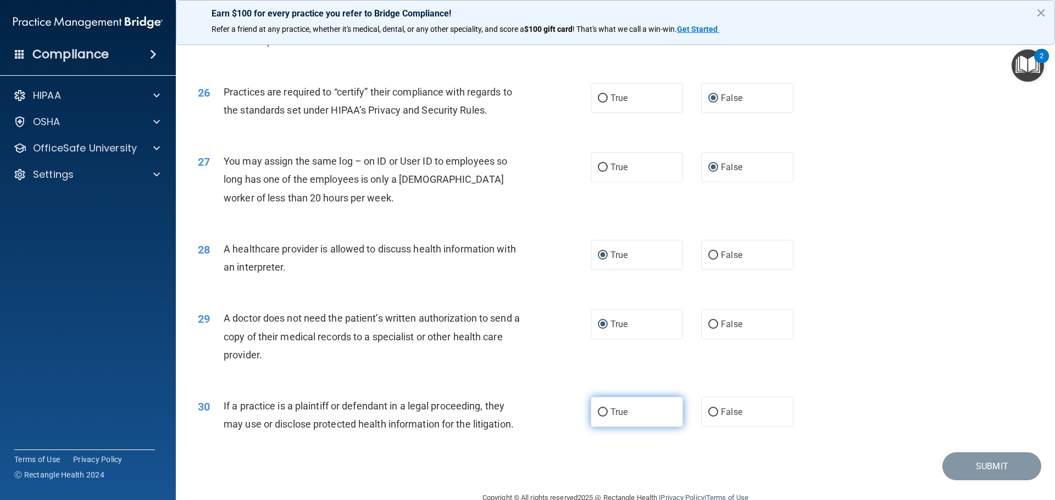
radio input "true"
click at [973, 473] on button "Submit" at bounding box center [991, 467] width 99 height 28
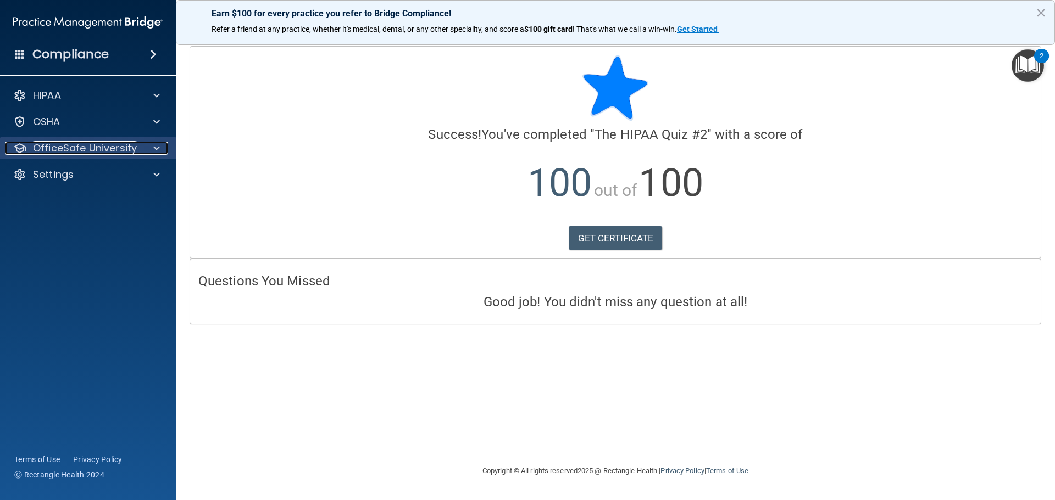
click at [66, 153] on p "OfficeSafe University" at bounding box center [85, 148] width 104 height 13
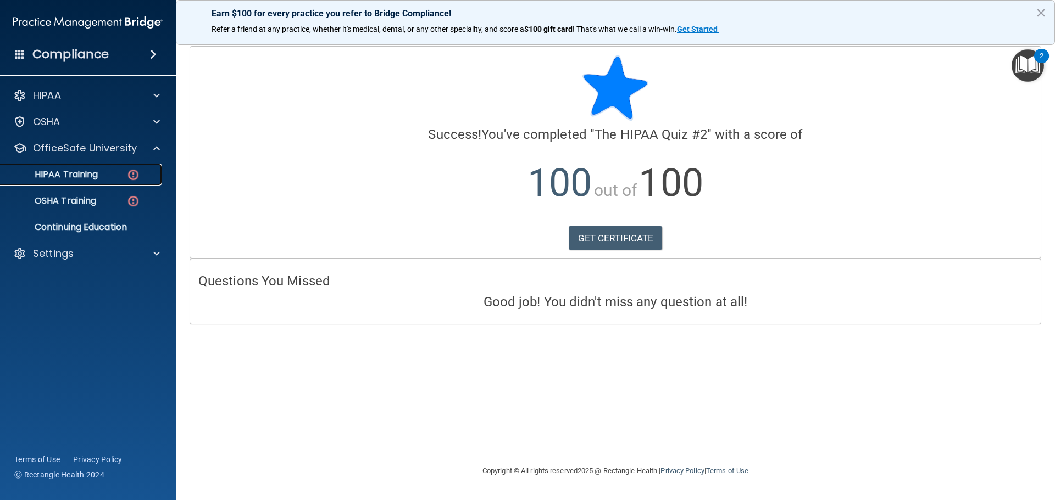
click at [67, 172] on p "HIPAA Training" at bounding box center [52, 174] width 91 height 11
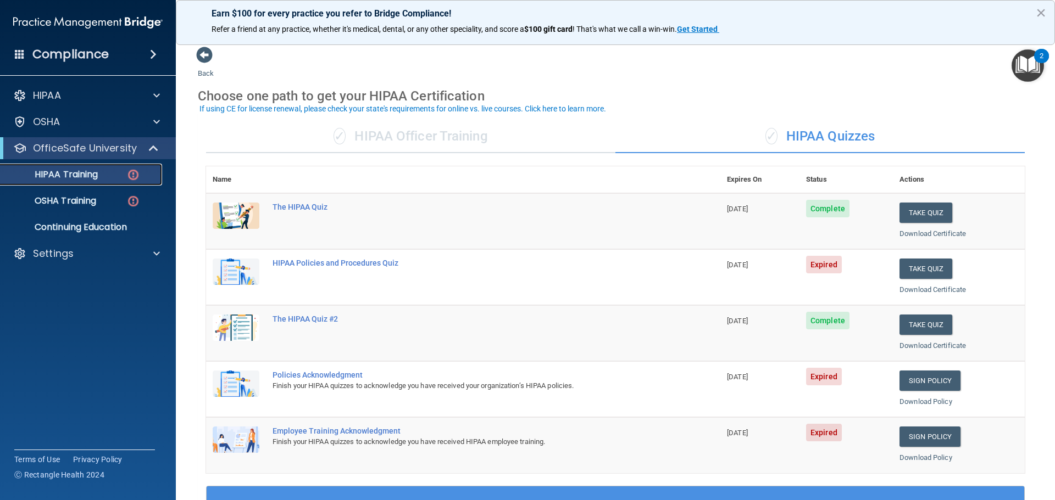
scroll to position [55, 0]
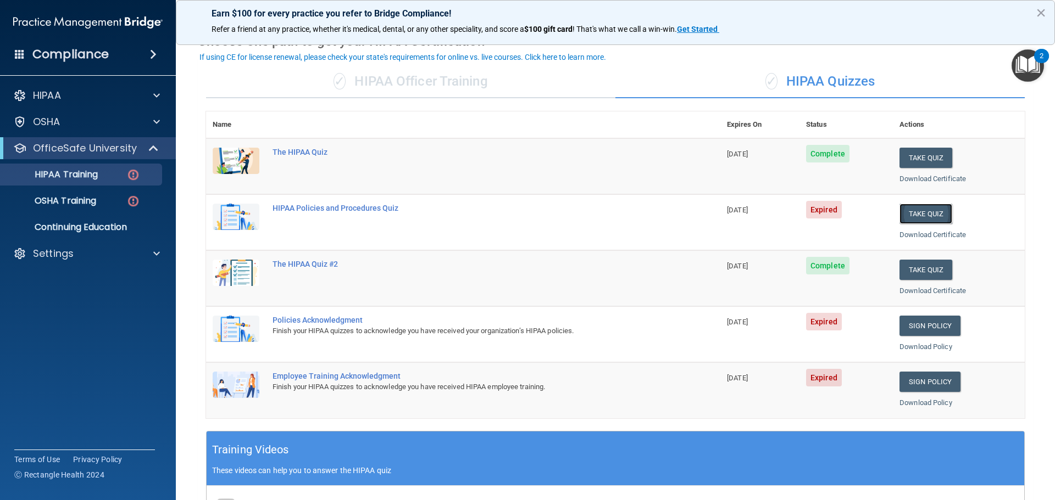
click at [925, 208] on button "Take Quiz" at bounding box center [925, 214] width 53 height 20
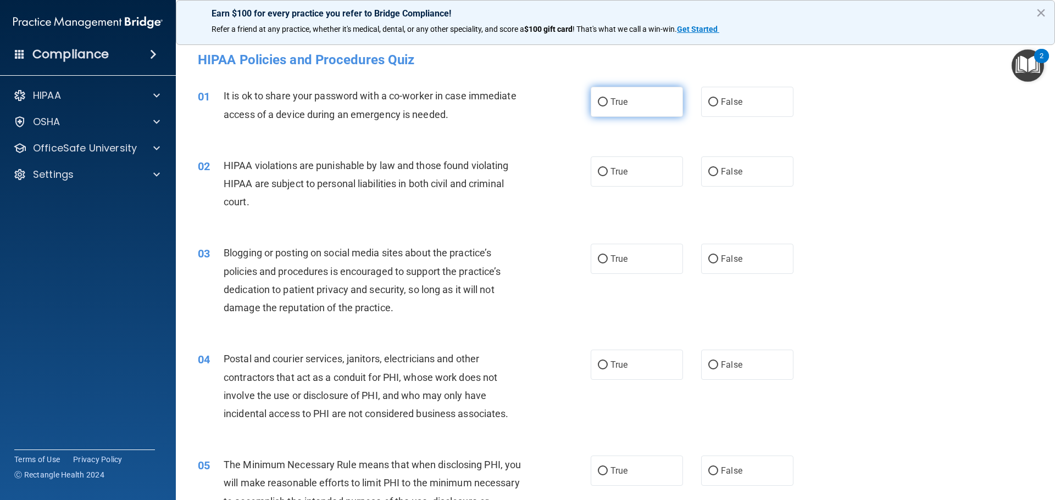
click at [598, 102] on input "True" at bounding box center [603, 102] width 10 height 8
radio input "true"
click at [601, 170] on input "True" at bounding box center [603, 172] width 10 height 8
radio input "true"
click at [599, 257] on input "True" at bounding box center [603, 259] width 10 height 8
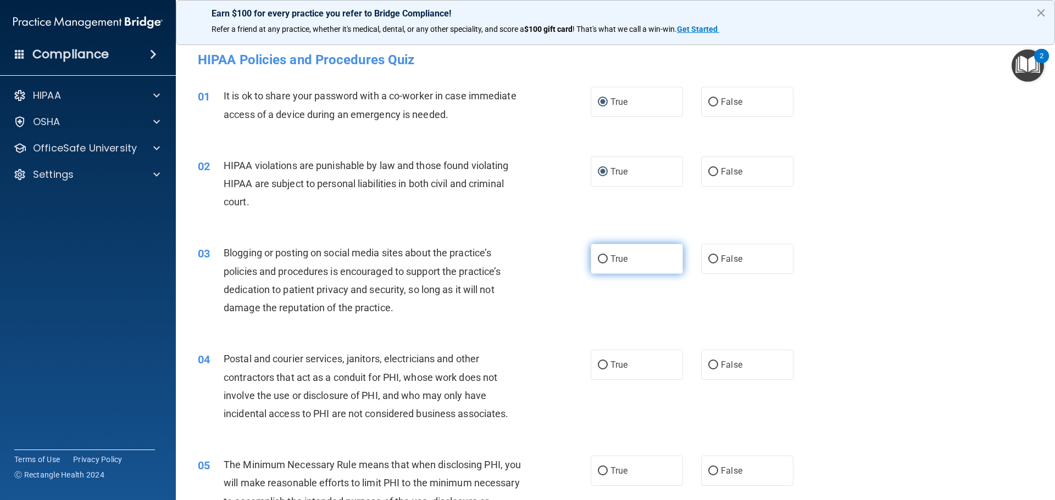
radio input "true"
click at [598, 365] on input "True" at bounding box center [603, 365] width 10 height 8
radio input "true"
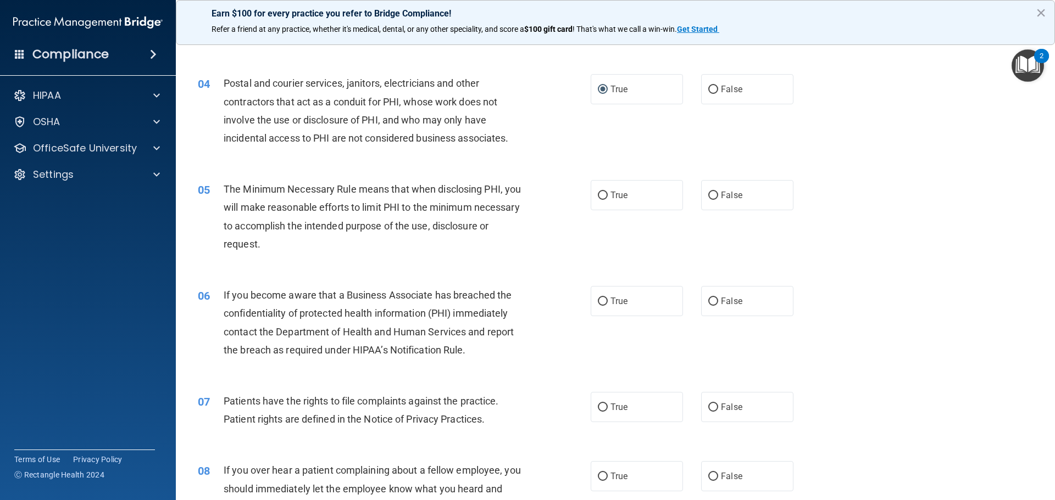
scroll to position [330, 0]
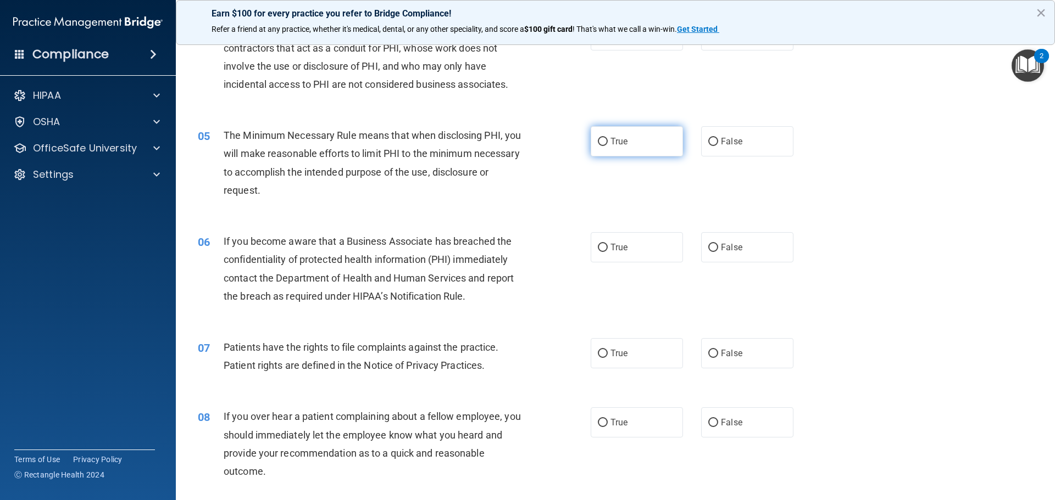
click at [598, 138] on input "True" at bounding box center [603, 142] width 10 height 8
radio input "true"
click at [598, 244] on input "True" at bounding box center [603, 248] width 10 height 8
radio input "true"
click at [599, 353] on input "True" at bounding box center [603, 354] width 10 height 8
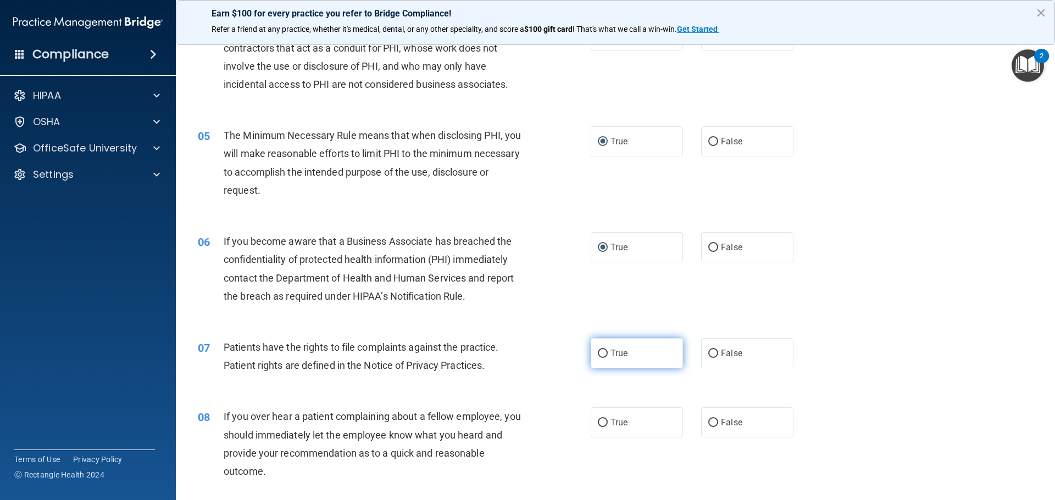
radio input "true"
click at [598, 423] on input "True" at bounding box center [603, 423] width 10 height 8
radio input "true"
click at [527, 354] on div "07 Patients have the rights to file complaints against the practice. Patient ri…" at bounding box center [394, 359] width 426 height 42
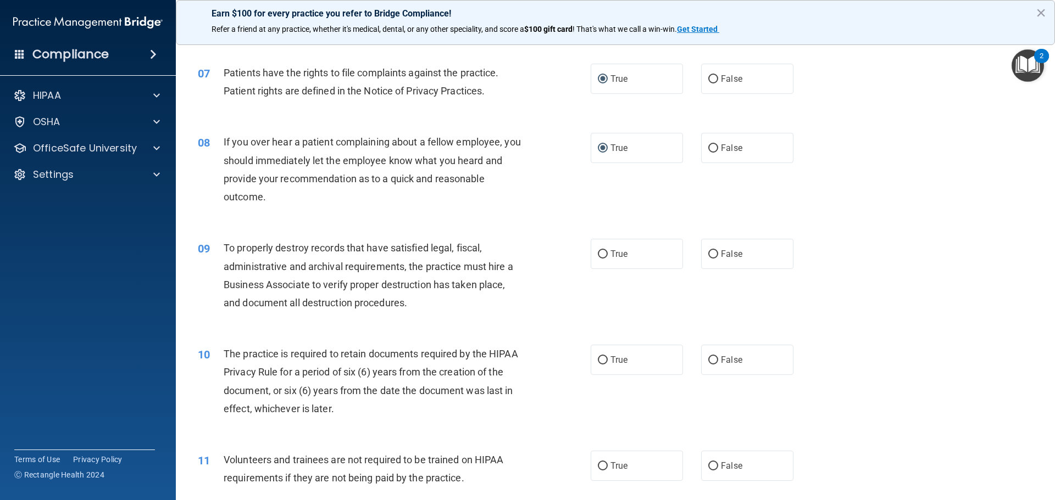
scroll to position [769, 0]
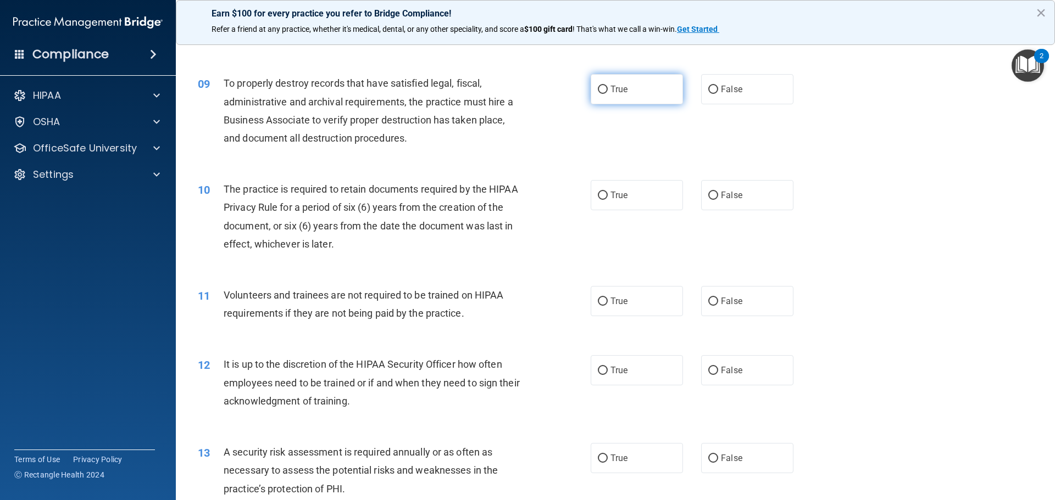
click at [600, 87] on input "True" at bounding box center [603, 90] width 10 height 8
radio input "true"
click at [598, 196] on input "True" at bounding box center [603, 196] width 10 height 8
radio input "true"
click at [599, 300] on input "True" at bounding box center [603, 302] width 10 height 8
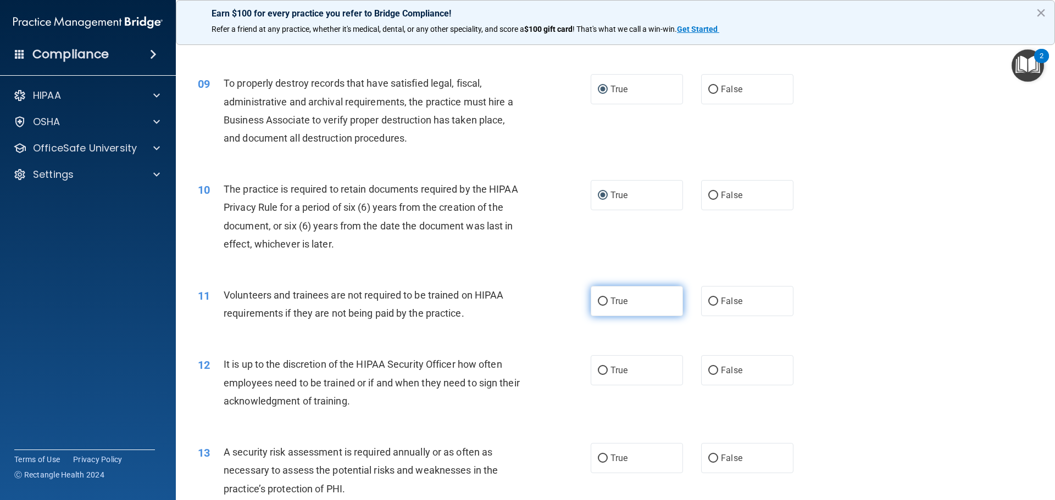
radio input "true"
click at [601, 370] on input "True" at bounding box center [603, 371] width 10 height 8
radio input "true"
click at [602, 460] on input "True" at bounding box center [603, 459] width 10 height 8
radio input "true"
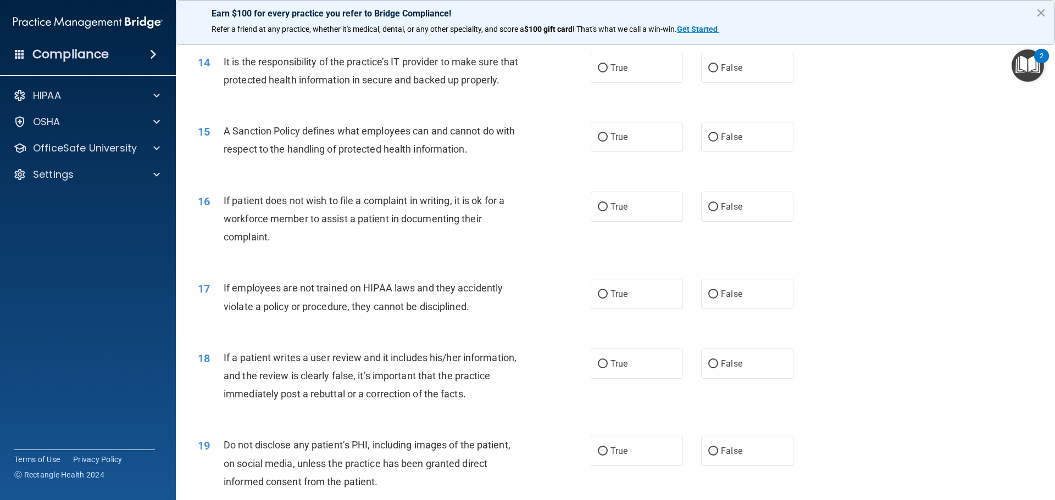
scroll to position [1263, 0]
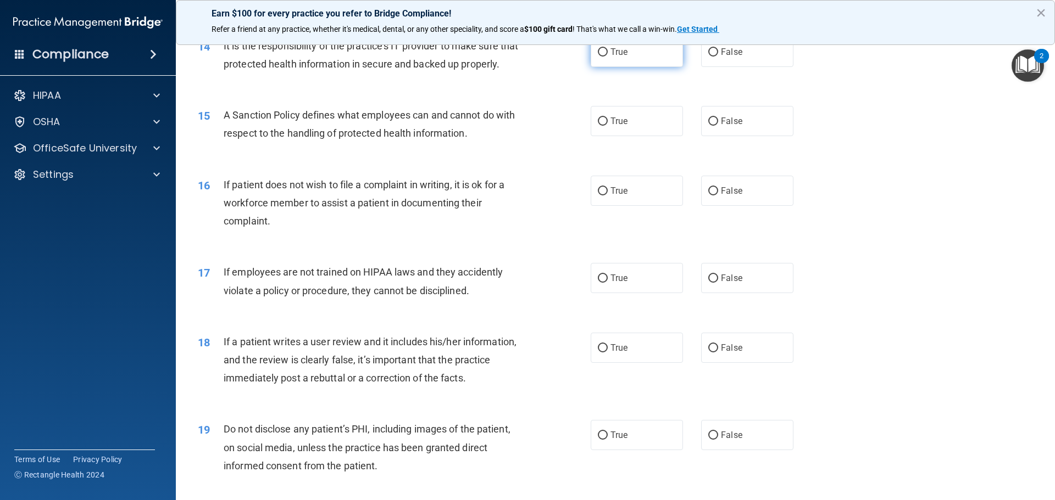
click at [598, 50] on input "True" at bounding box center [603, 52] width 10 height 8
radio input "true"
click at [602, 126] on input "True" at bounding box center [603, 122] width 10 height 8
radio input "true"
click at [602, 196] on input "True" at bounding box center [603, 191] width 10 height 8
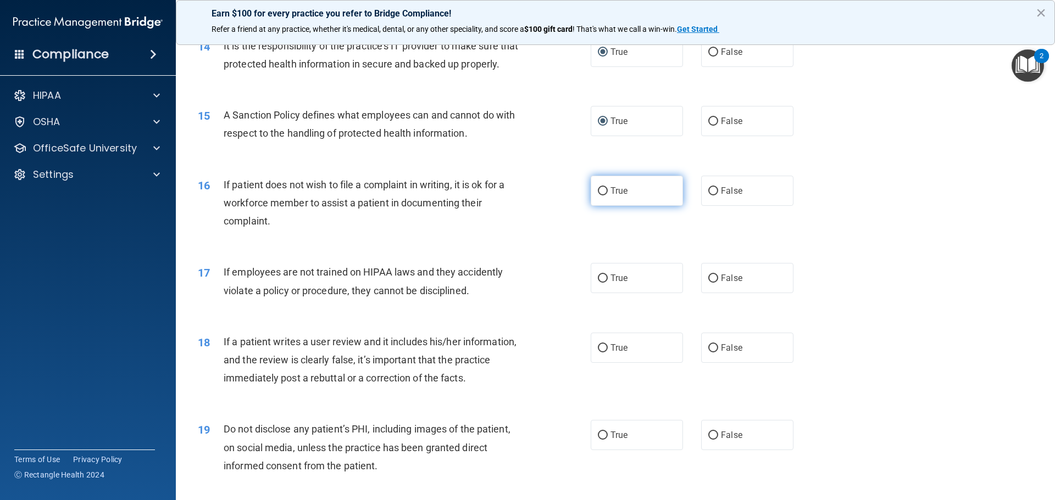
radio input "true"
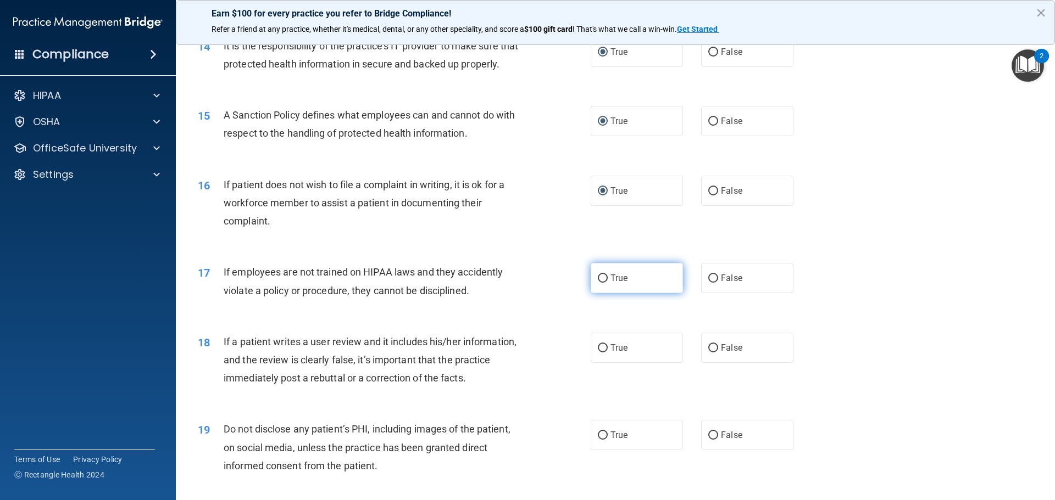
click at [598, 283] on input "True" at bounding box center [603, 279] width 10 height 8
radio input "true"
click at [598, 353] on input "True" at bounding box center [603, 348] width 10 height 8
radio input "true"
click at [600, 440] on input "True" at bounding box center [603, 436] width 10 height 8
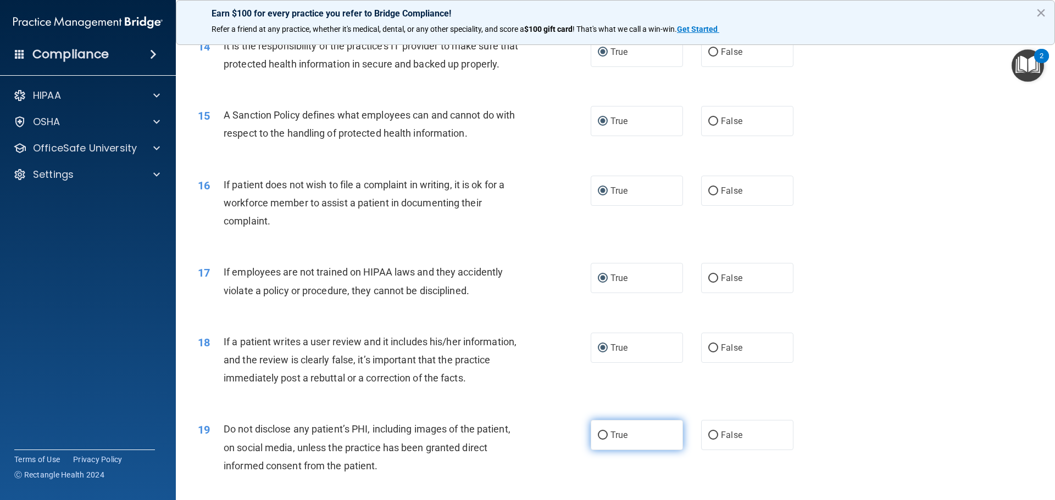
radio input "true"
click at [566, 449] on div "19 Do not disclose any patient’s PHI, including images of the patient, on socia…" at bounding box center [394, 450] width 426 height 60
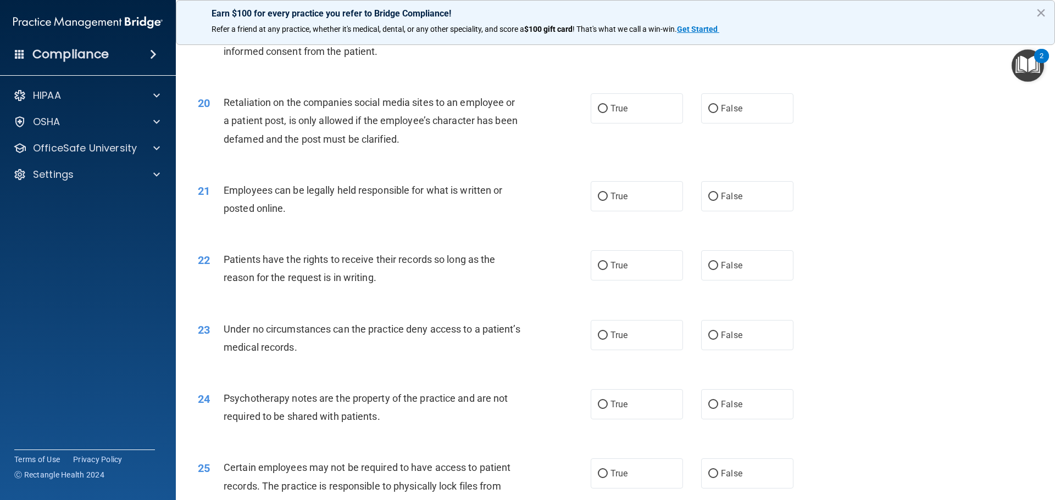
scroll to position [1703, 0]
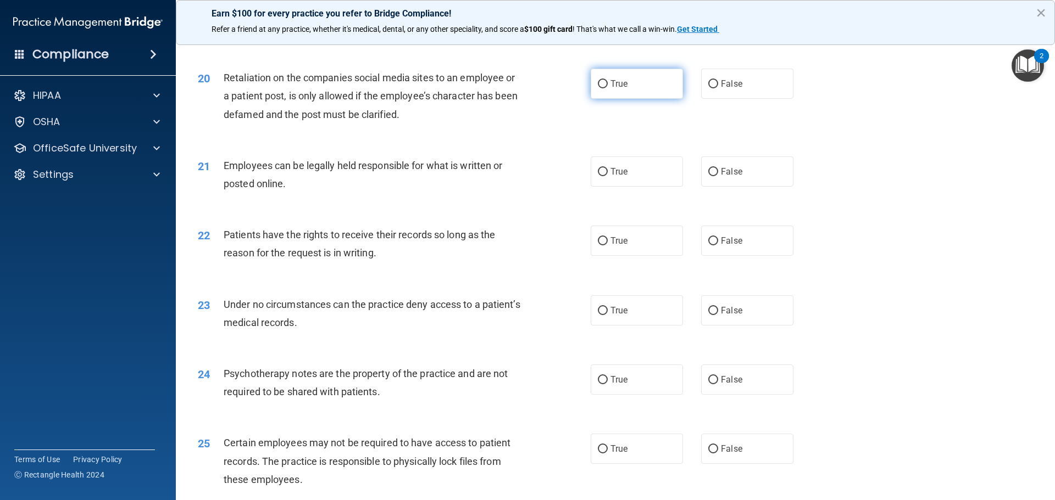
click at [598, 88] on input "True" at bounding box center [603, 84] width 10 height 8
radio input "true"
click at [602, 176] on input "True" at bounding box center [603, 172] width 10 height 8
radio input "true"
click at [598, 246] on input "True" at bounding box center [603, 241] width 10 height 8
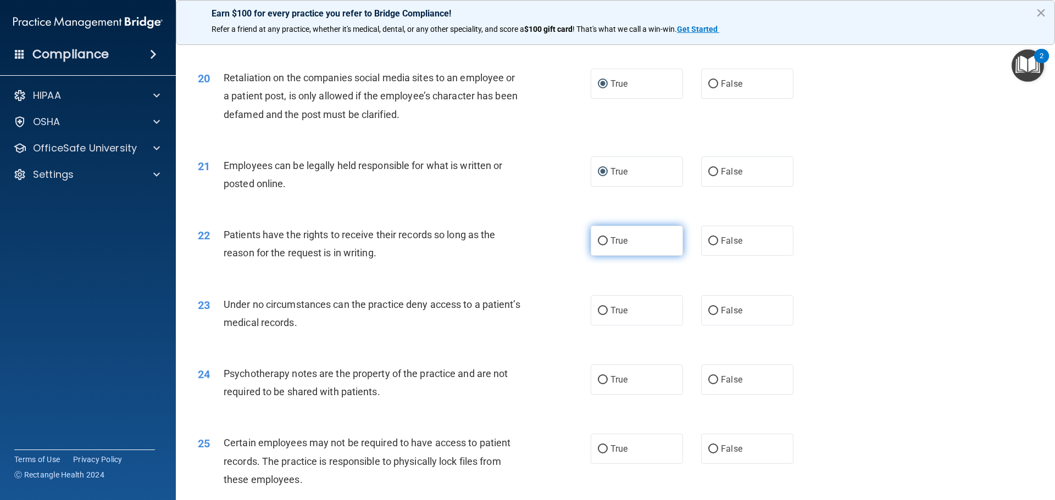
radio input "true"
click at [599, 315] on input "True" at bounding box center [603, 311] width 10 height 8
radio input "true"
click at [598, 384] on input "True" at bounding box center [603, 380] width 10 height 8
radio input "true"
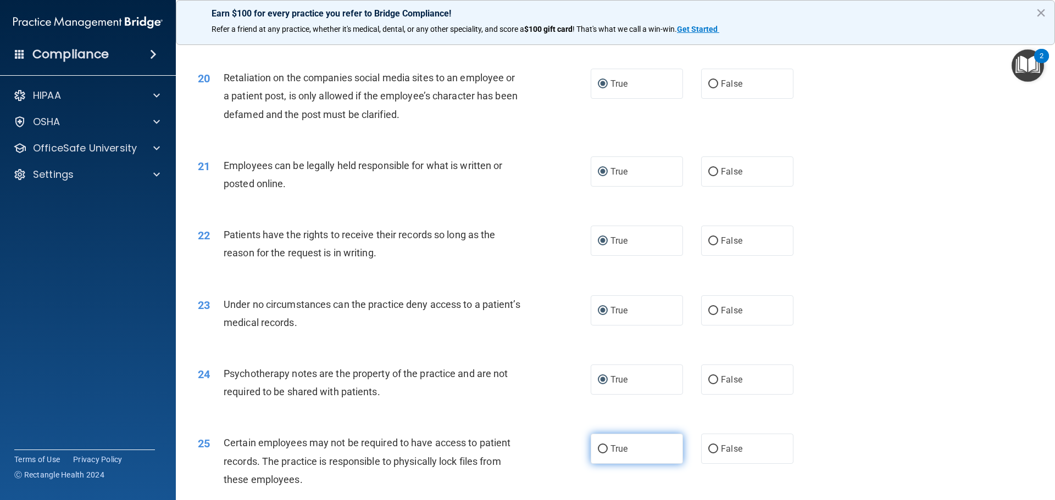
click at [599, 454] on input "True" at bounding box center [603, 449] width 10 height 8
radio input "true"
click at [514, 401] on div "Psychotherapy notes are the property of the practice and are not required to be…" at bounding box center [377, 383] width 307 height 36
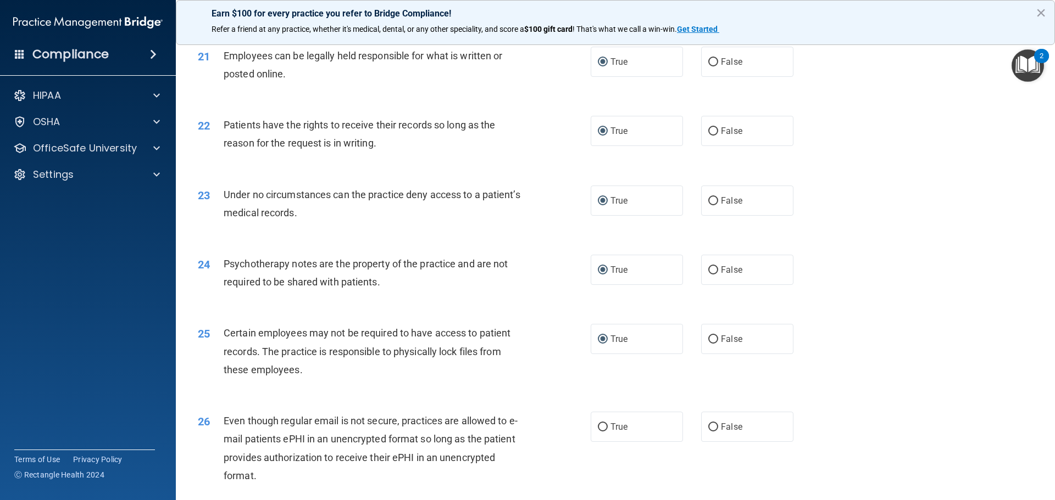
scroll to position [2032, 0]
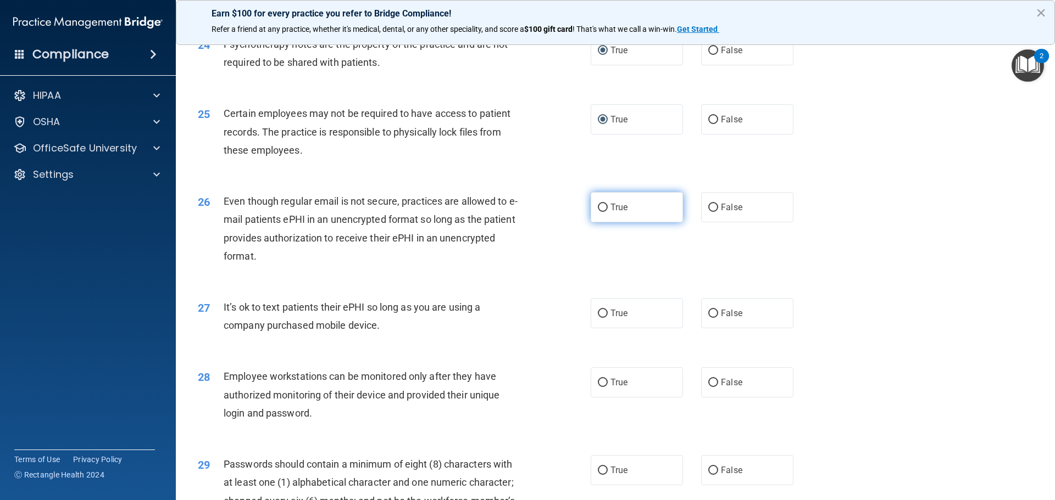
click at [598, 212] on input "True" at bounding box center [603, 208] width 10 height 8
radio input "true"
click at [598, 318] on input "True" at bounding box center [603, 314] width 10 height 8
radio input "true"
click at [598, 387] on input "True" at bounding box center [603, 383] width 10 height 8
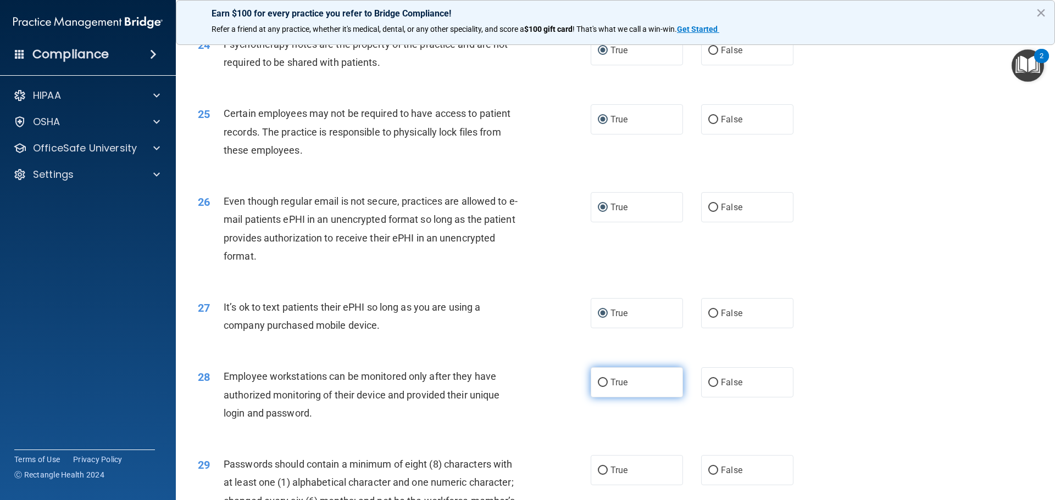
radio input "true"
click at [482, 310] on div "27 It’s ok to text patients their ePHI so long as you are using a company purch…" at bounding box center [614, 318] width 851 height 69
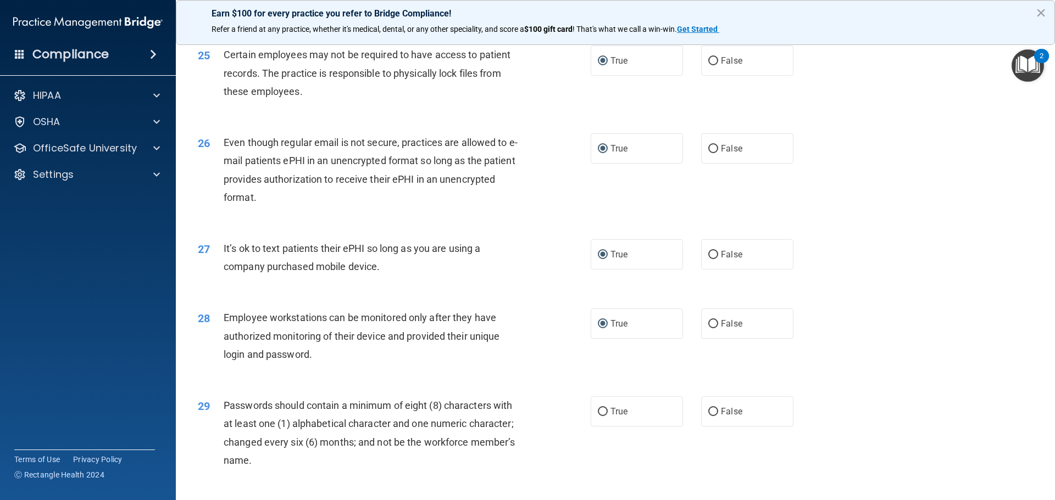
scroll to position [2257, 0]
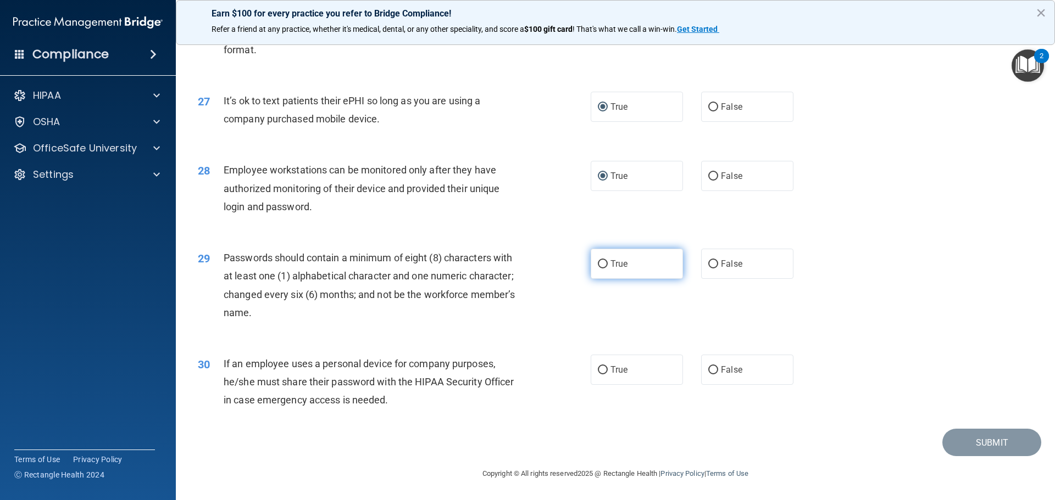
click at [599, 264] on input "True" at bounding box center [603, 264] width 10 height 8
radio input "true"
click at [599, 369] on input "True" at bounding box center [603, 370] width 10 height 8
radio input "true"
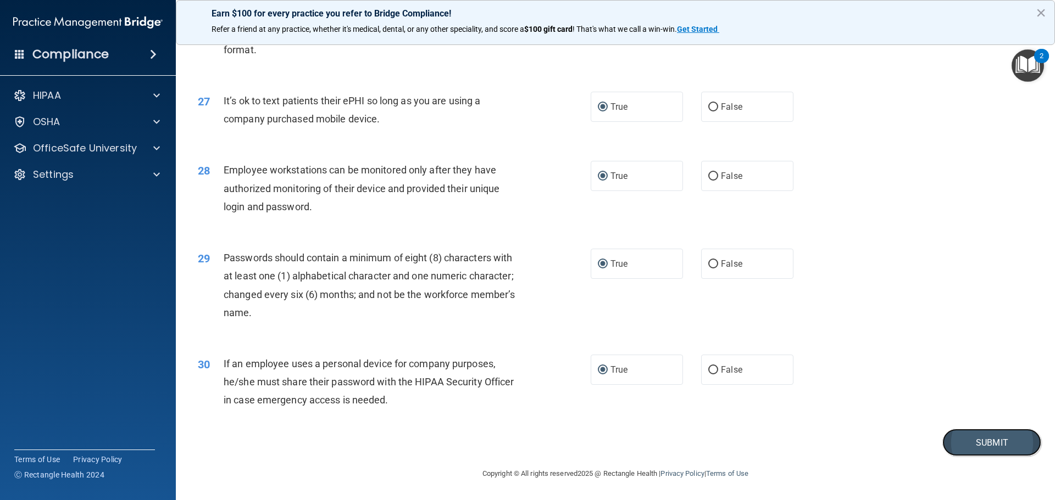
click at [954, 446] on button "Submit" at bounding box center [991, 443] width 99 height 28
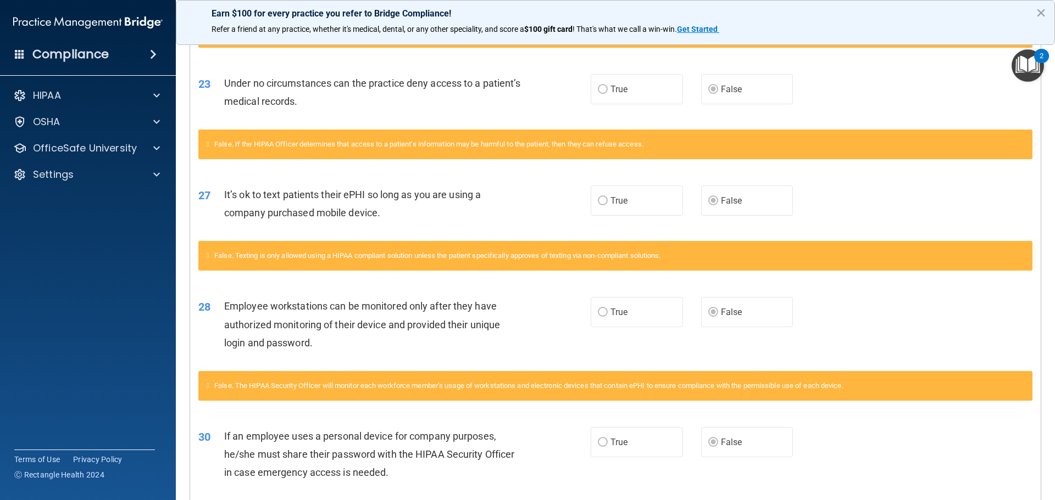
scroll to position [2002, 0]
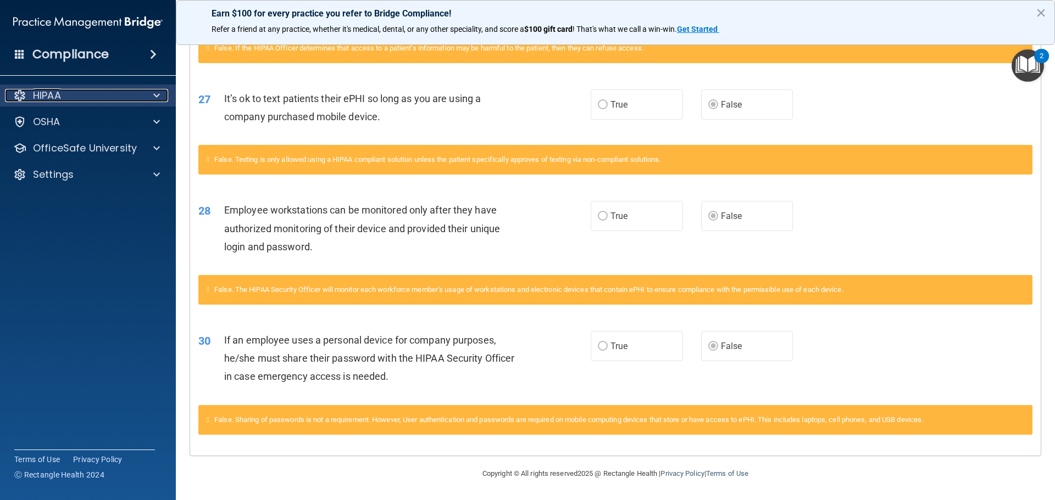
click at [55, 94] on p "HIPAA" at bounding box center [47, 95] width 28 height 13
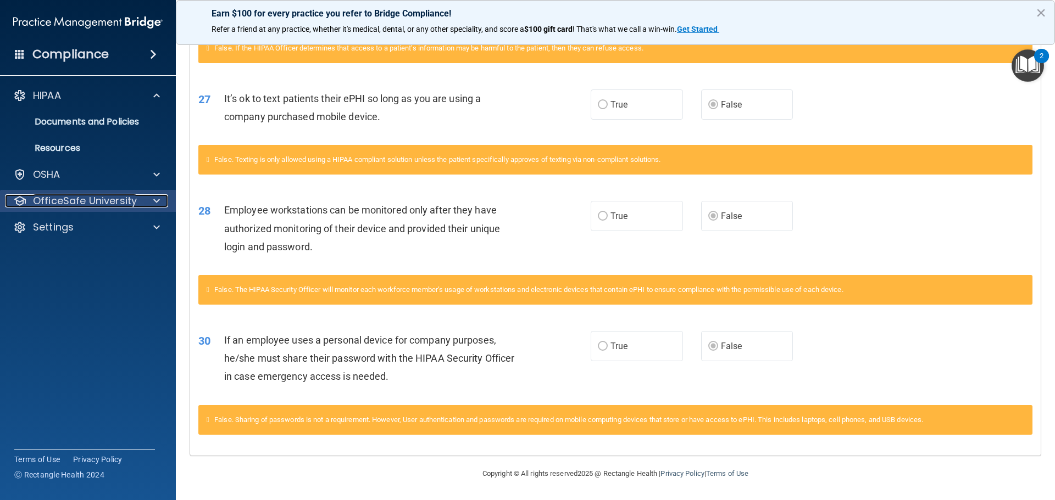
click at [126, 203] on p "OfficeSafe University" at bounding box center [85, 200] width 104 height 13
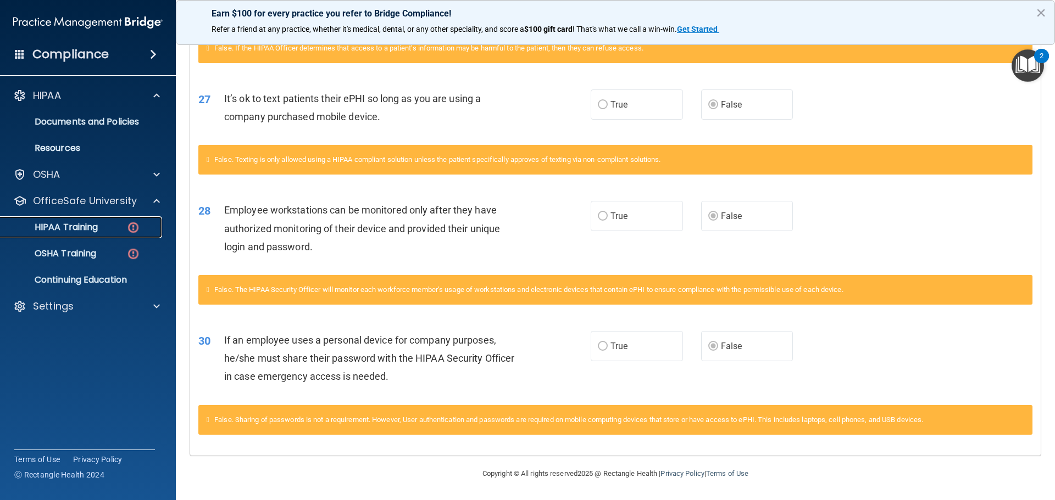
click at [82, 228] on p "HIPAA Training" at bounding box center [52, 227] width 91 height 11
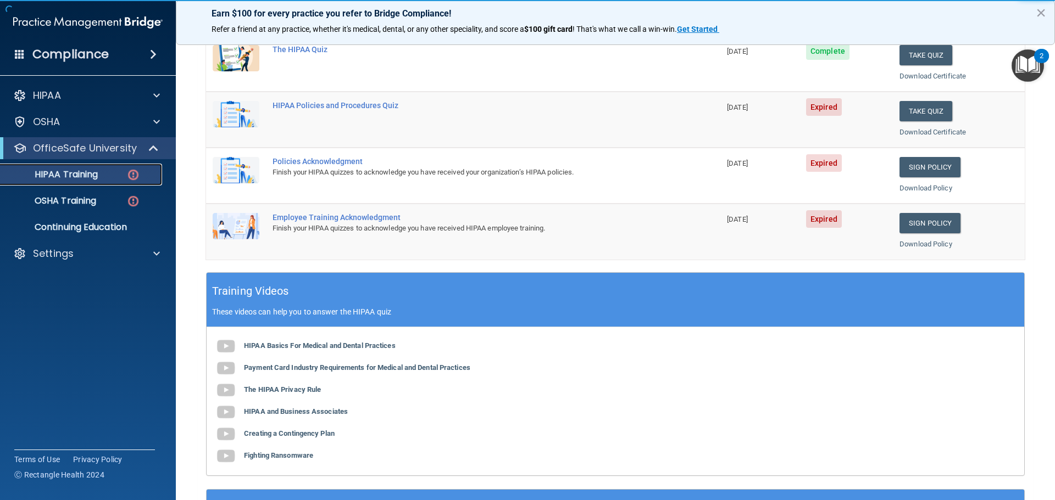
scroll to position [52, 0]
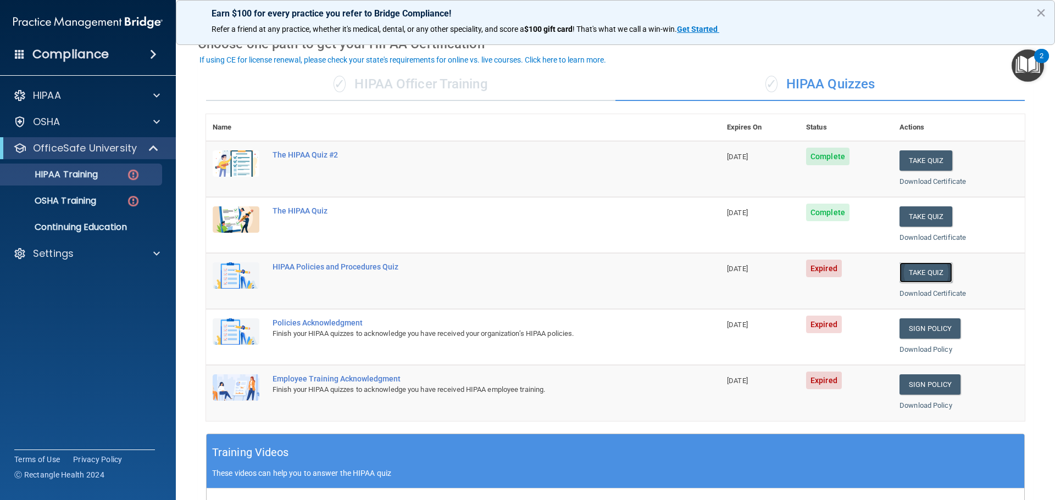
click at [911, 275] on button "Take Quiz" at bounding box center [925, 273] width 53 height 20
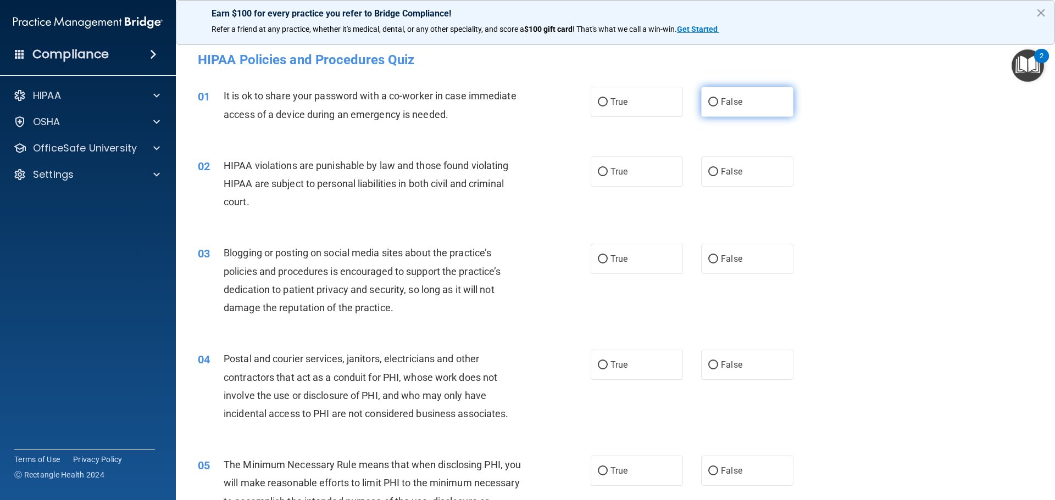
click at [711, 99] on input "False" at bounding box center [713, 102] width 10 height 8
radio input "true"
click at [598, 171] on input "True" at bounding box center [603, 172] width 10 height 8
radio input "true"
click at [710, 258] on input "False" at bounding box center [713, 259] width 10 height 8
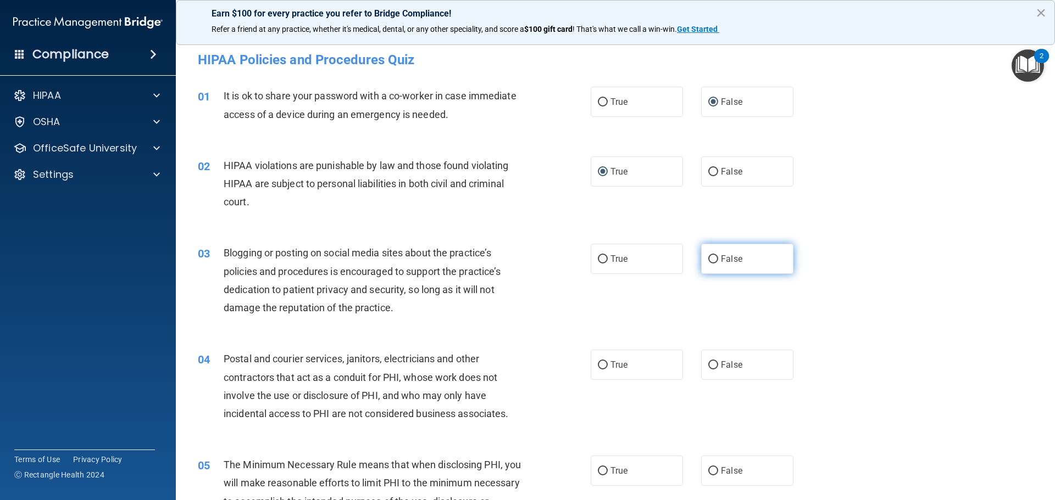
radio input "true"
click at [845, 253] on div "03 Blogging or posting on social media sites about the practice’s policies and …" at bounding box center [614, 283] width 851 height 106
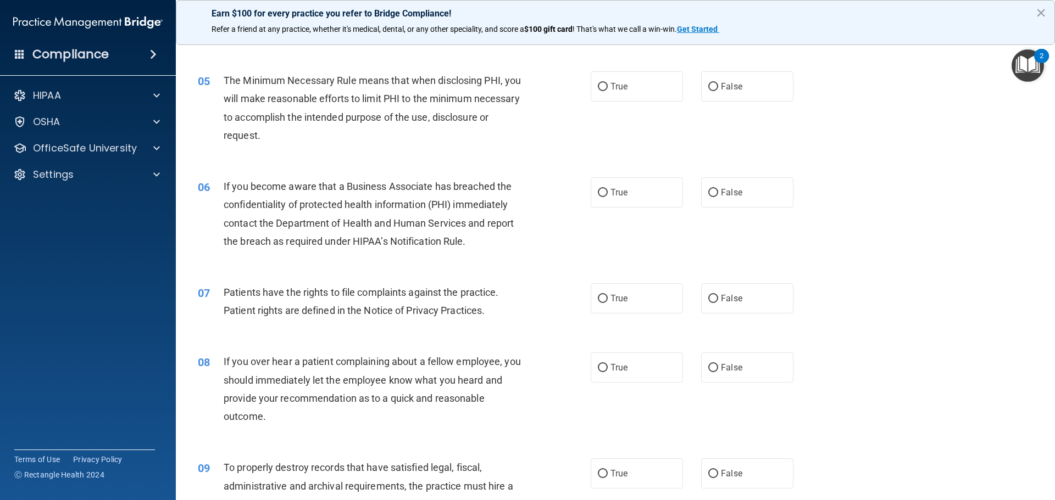
scroll to position [330, 0]
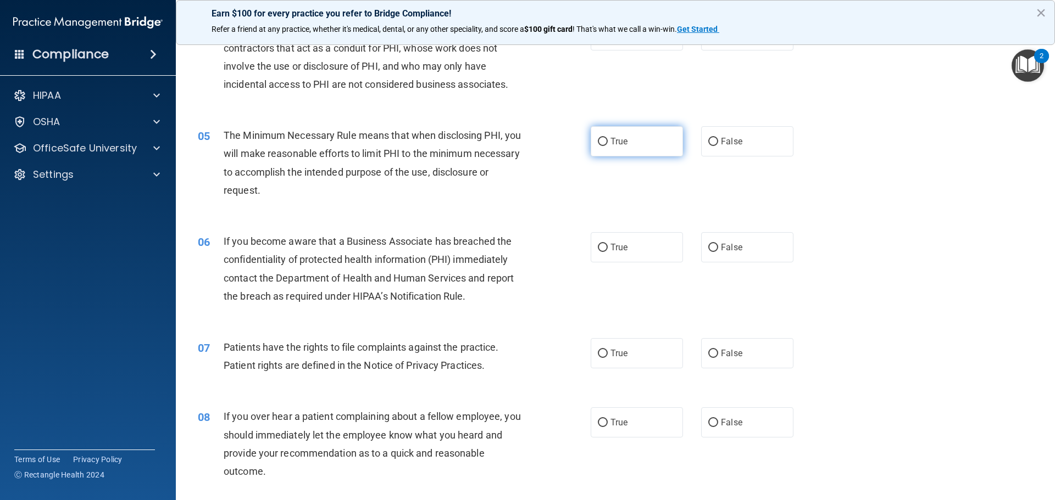
click at [602, 141] on input "True" at bounding box center [603, 142] width 10 height 8
radio input "true"
click at [598, 353] on input "True" at bounding box center [603, 354] width 10 height 8
radio input "true"
click at [708, 419] on input "False" at bounding box center [713, 423] width 10 height 8
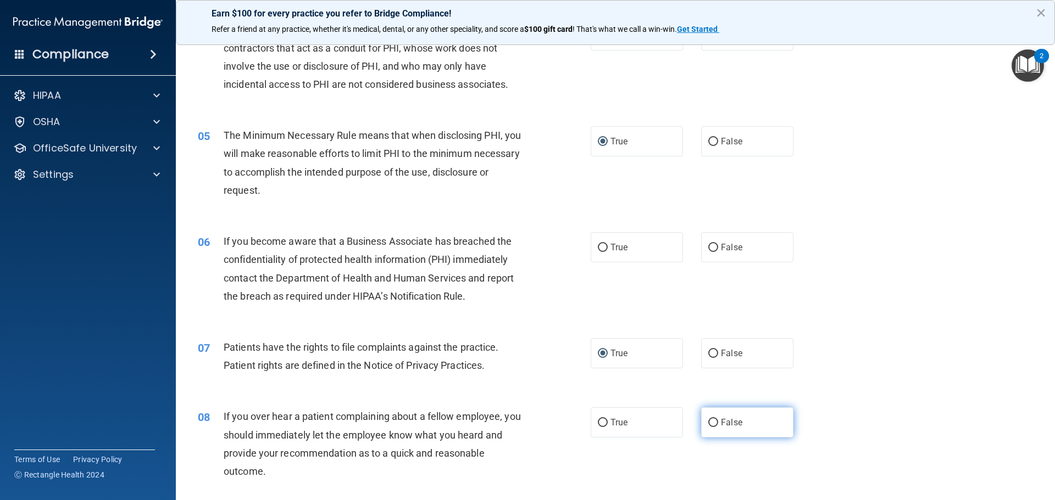
radio input "true"
click at [841, 356] on div "07 Patients have the rights to file complaints against the practice. Patient ri…" at bounding box center [614, 359] width 851 height 69
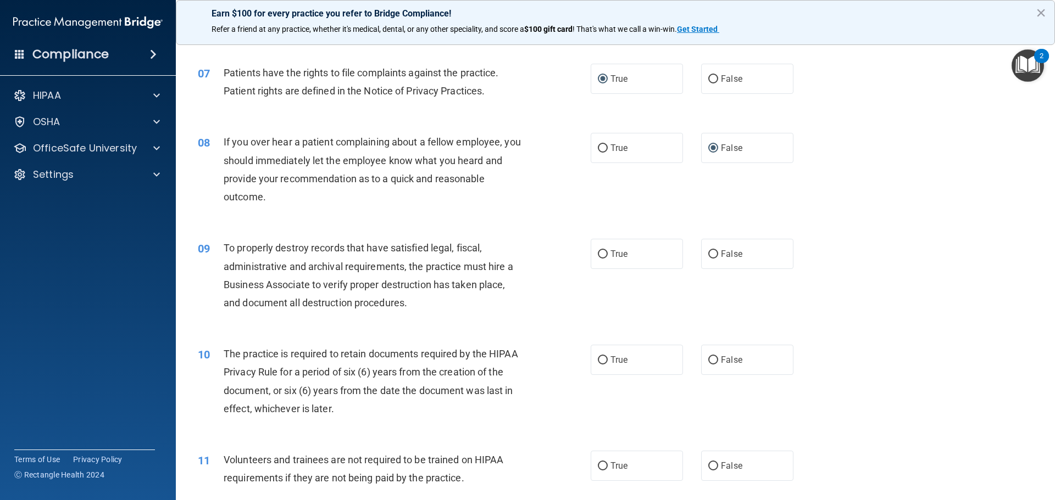
scroll to position [714, 0]
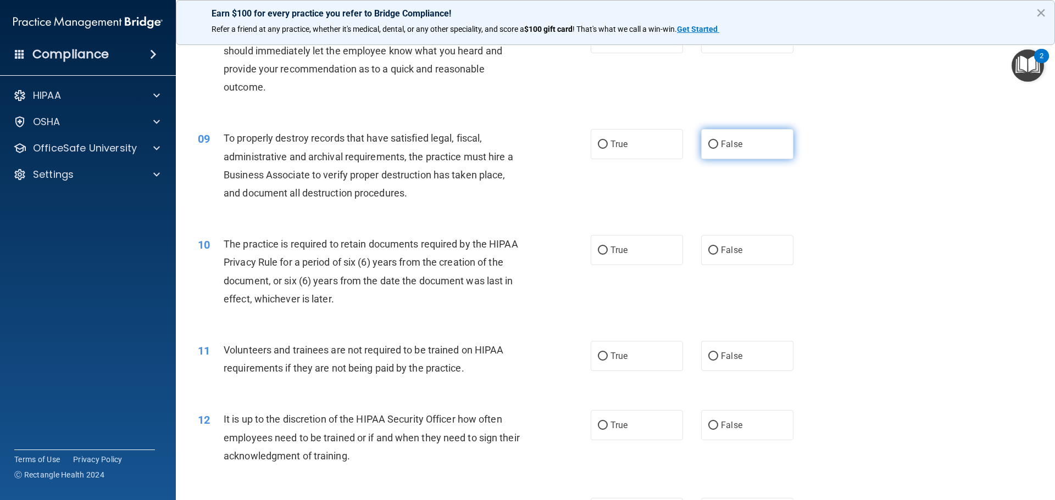
click at [708, 143] on input "False" at bounding box center [713, 145] width 10 height 8
radio input "true"
click at [598, 250] on input "True" at bounding box center [603, 251] width 10 height 8
radio input "true"
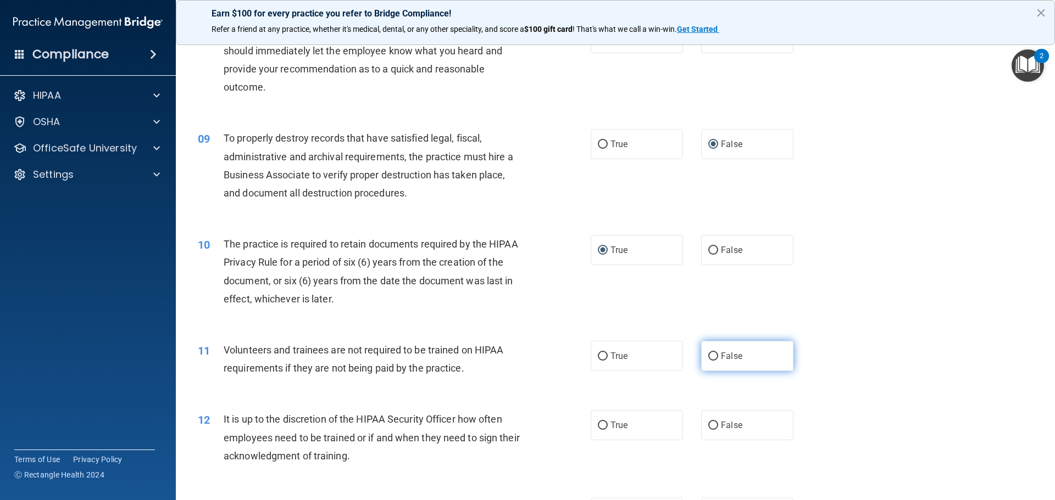
click at [711, 355] on input "False" at bounding box center [713, 357] width 10 height 8
radio input "true"
click at [884, 308] on div "10 The practice is required to retain documents required by the HIPAA Privacy R…" at bounding box center [614, 274] width 851 height 106
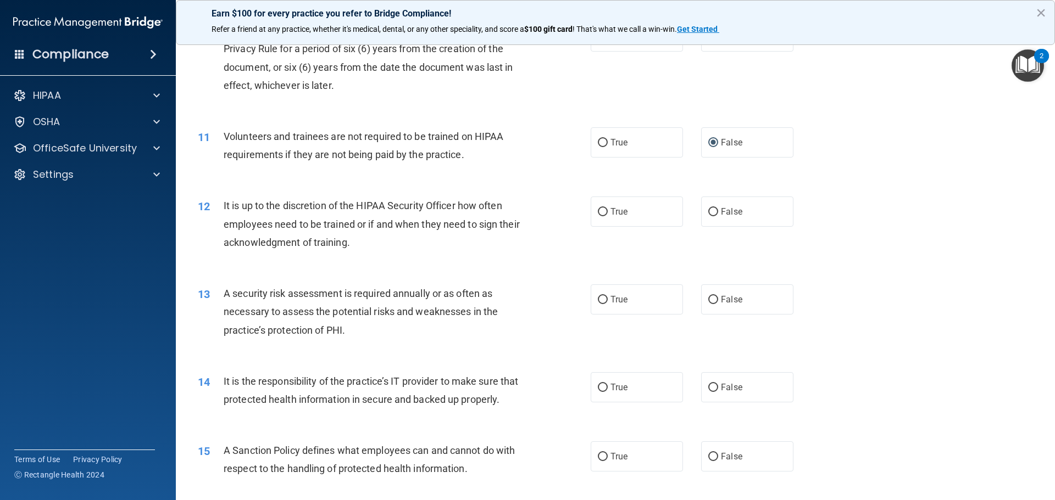
scroll to position [989, 0]
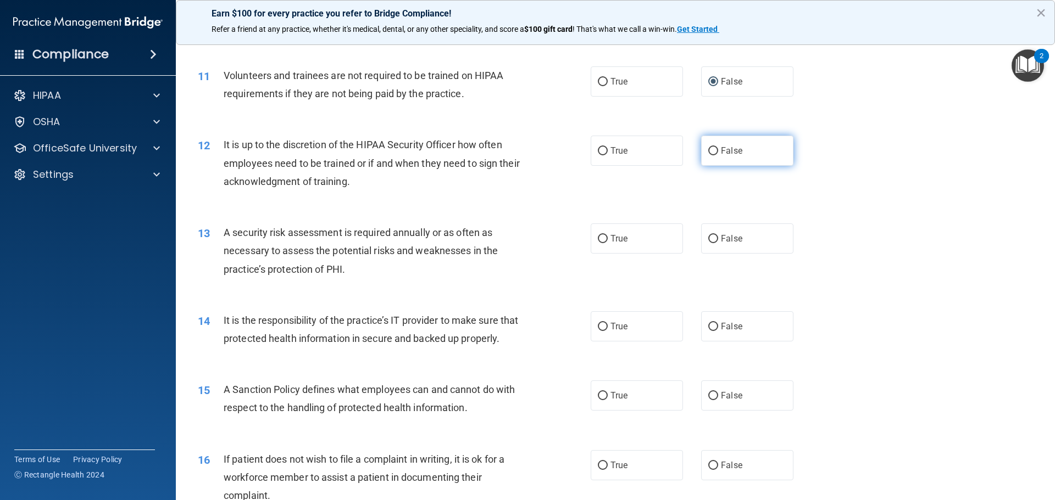
click at [710, 145] on label "False" at bounding box center [747, 151] width 92 height 30
click at [710, 147] on input "False" at bounding box center [713, 151] width 10 height 8
radio input "true"
click at [600, 236] on input "True" at bounding box center [603, 239] width 10 height 8
radio input "true"
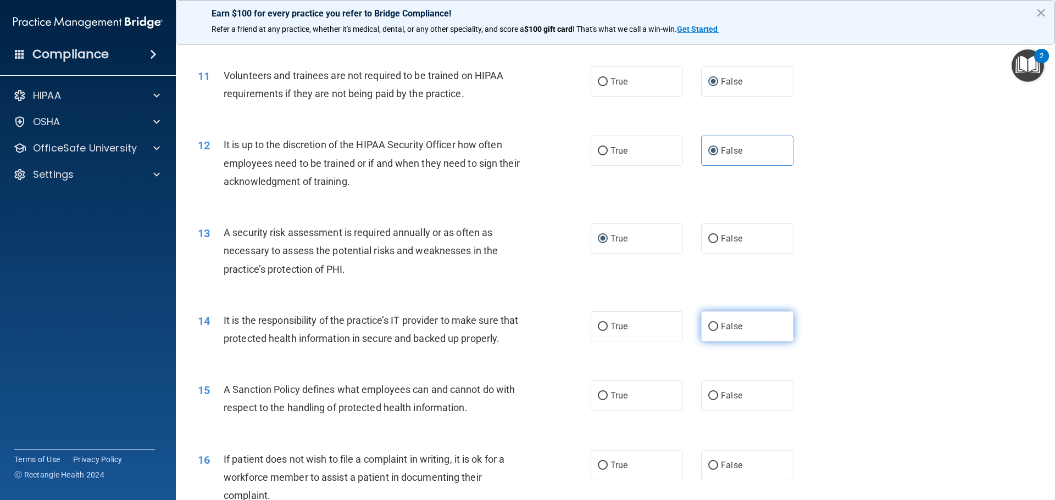
click at [710, 326] on input "False" at bounding box center [713, 327] width 10 height 8
radio input "true"
click at [861, 320] on div "14 It is the responsibility of the practice’s IT provider to make sure that pro…" at bounding box center [614, 332] width 851 height 69
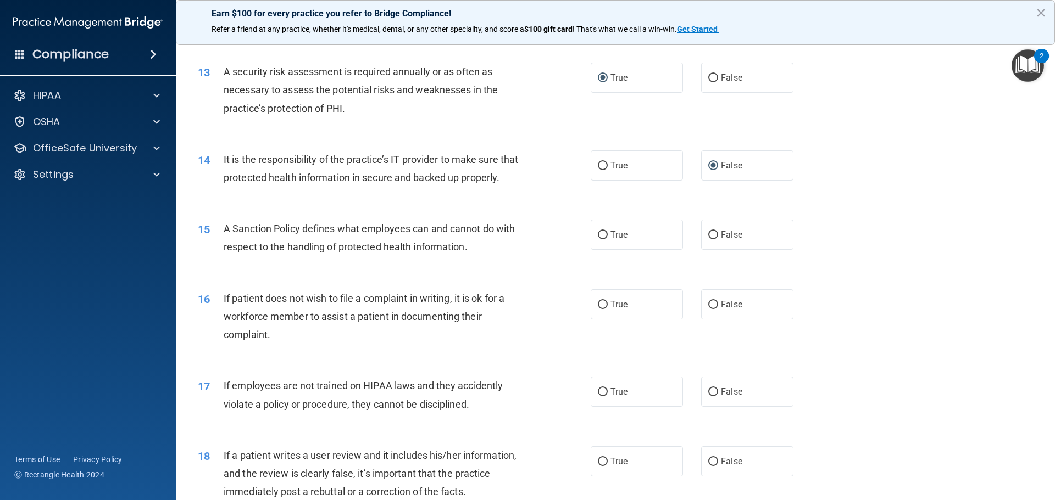
scroll to position [1153, 0]
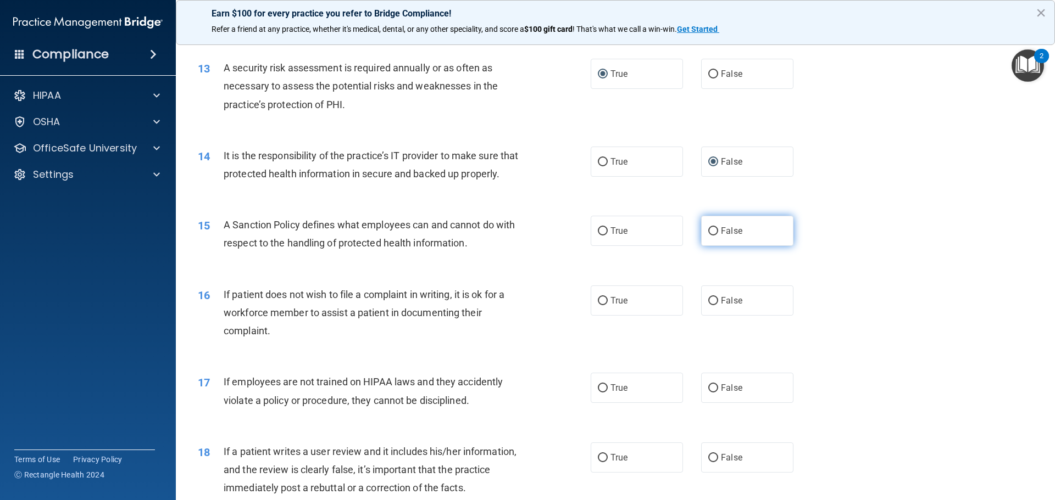
click at [708, 236] on input "False" at bounding box center [713, 231] width 10 height 8
radio input "true"
click at [598, 305] on input "True" at bounding box center [603, 301] width 10 height 8
radio input "true"
click at [708, 393] on input "False" at bounding box center [713, 388] width 10 height 8
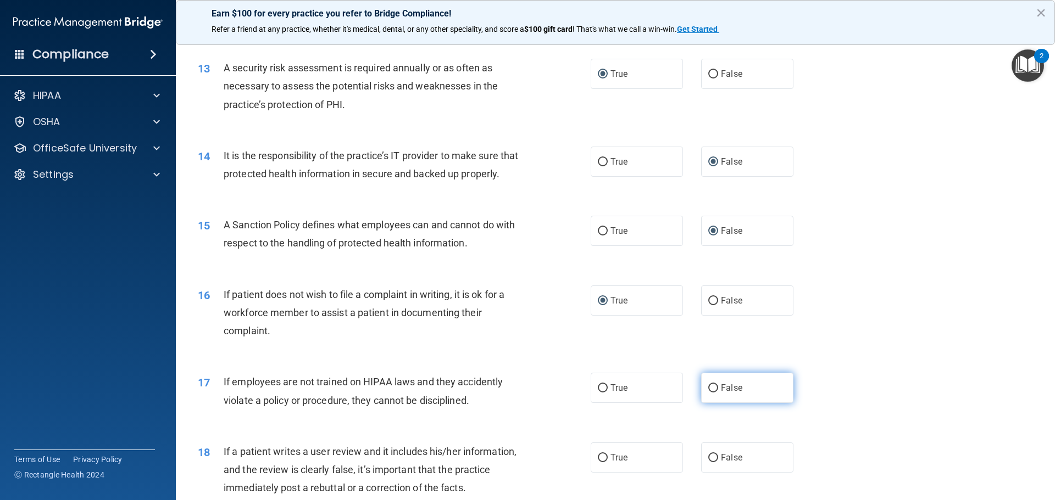
radio input "true"
click at [708, 462] on input "False" at bounding box center [713, 458] width 10 height 8
radio input "true"
click at [843, 348] on div "16 If patient does not wish to file a complaint in writing, it is ok for a work…" at bounding box center [614, 316] width 851 height 88
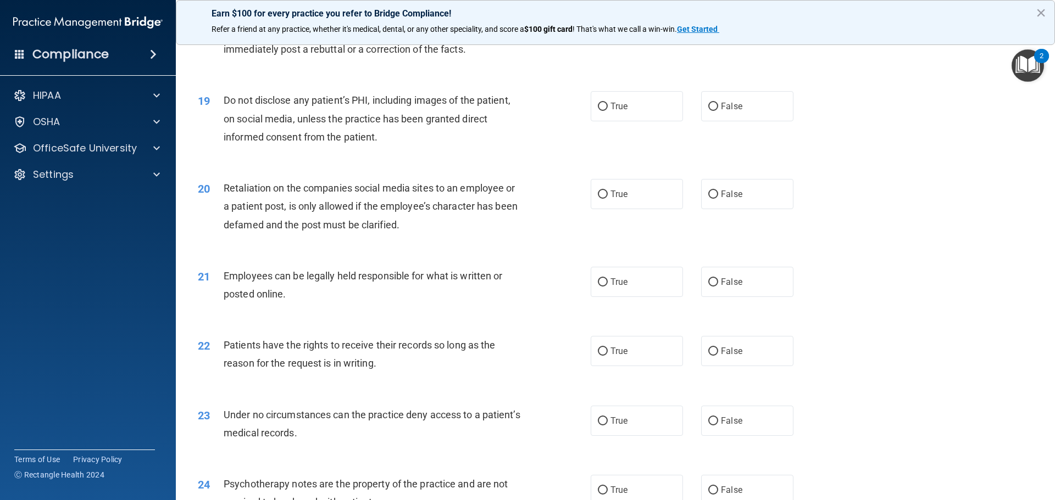
scroll to position [1593, 0]
click at [598, 110] on input "True" at bounding box center [603, 106] width 10 height 8
radio input "true"
click at [708, 198] on input "False" at bounding box center [713, 194] width 10 height 8
radio input "true"
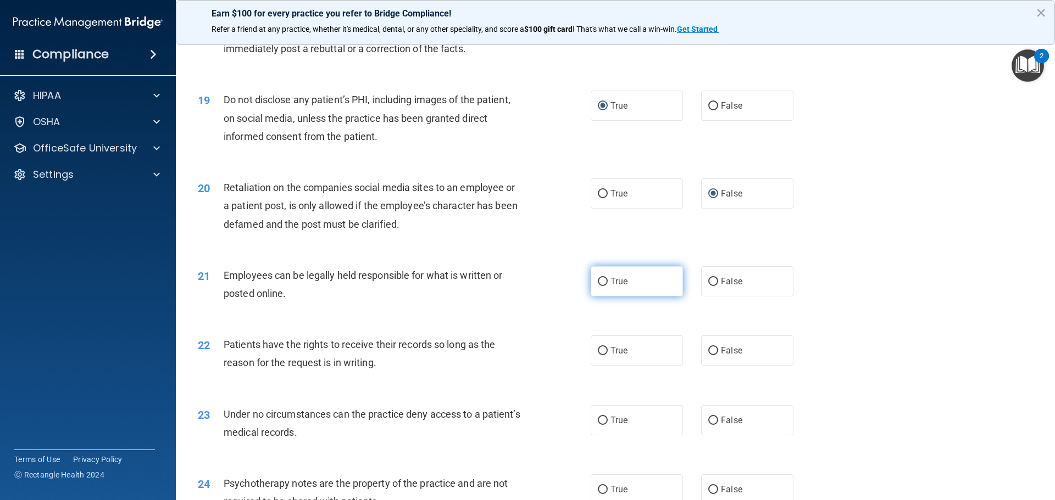
click at [598, 286] on input "True" at bounding box center [603, 282] width 10 height 8
radio input "true"
drag, startPoint x: 708, startPoint y: 372, endPoint x: 711, endPoint y: 365, distance: 7.1
click at [708, 355] on input "False" at bounding box center [713, 351] width 10 height 8
radio input "true"
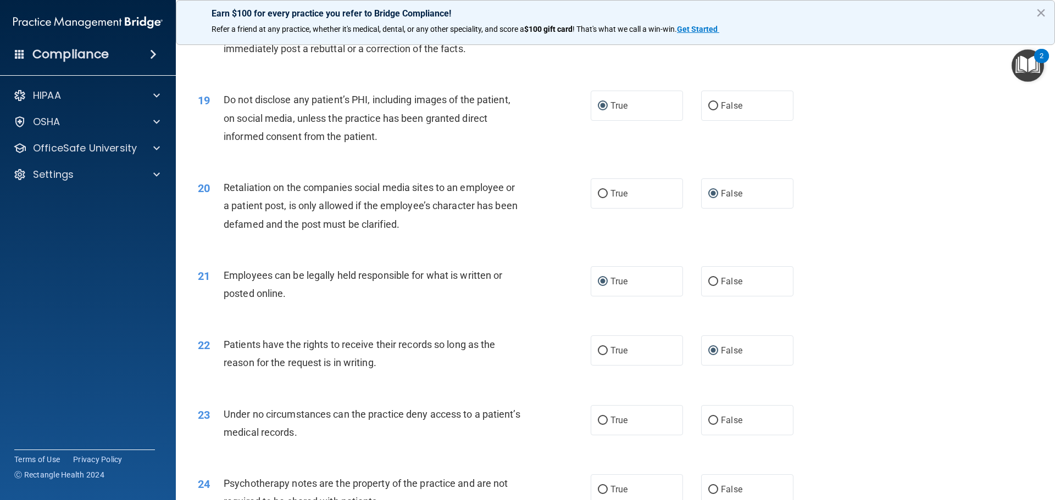
click at [860, 322] on div "21 Employees can be legally held responsible for what is written or posted onli…" at bounding box center [614, 287] width 851 height 69
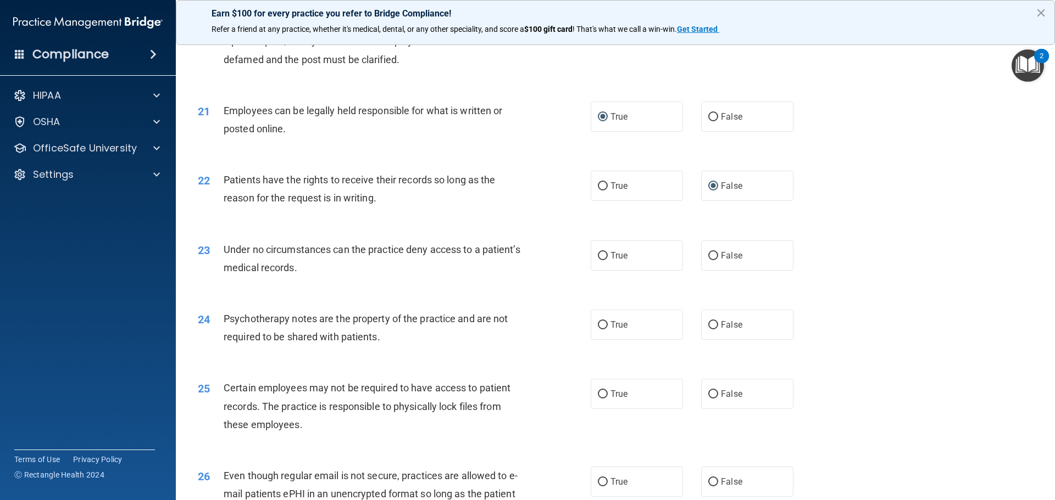
scroll to position [1867, 0]
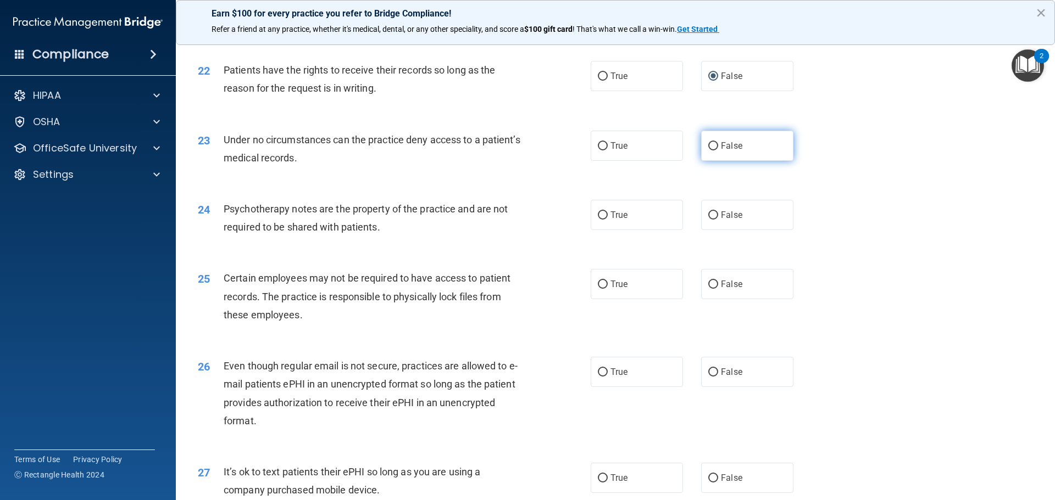
click at [709, 150] on input "False" at bounding box center [713, 146] width 10 height 8
radio input "true"
click at [599, 220] on input "True" at bounding box center [603, 215] width 10 height 8
radio input "true"
click at [599, 289] on input "True" at bounding box center [603, 285] width 10 height 8
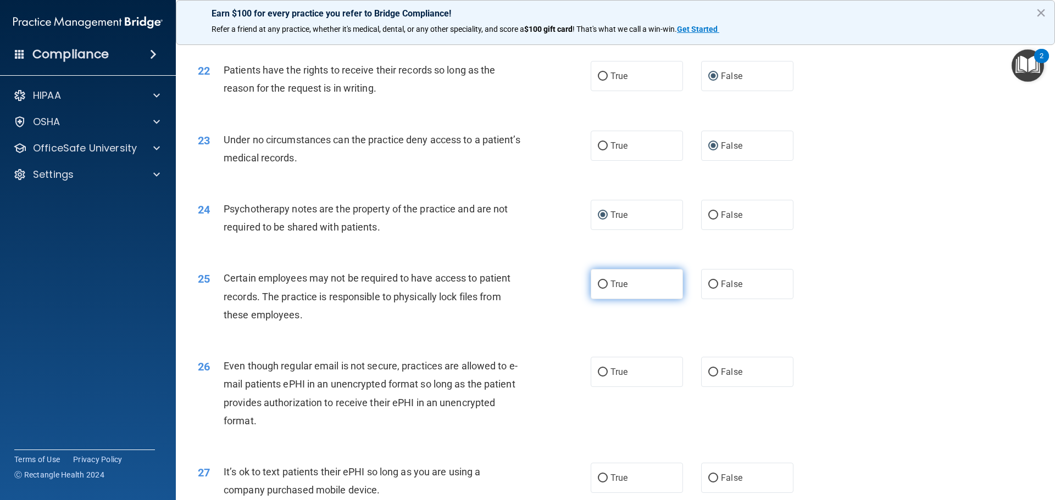
radio input "true"
click at [598, 377] on input "True" at bounding box center [603, 373] width 10 height 8
radio input "true"
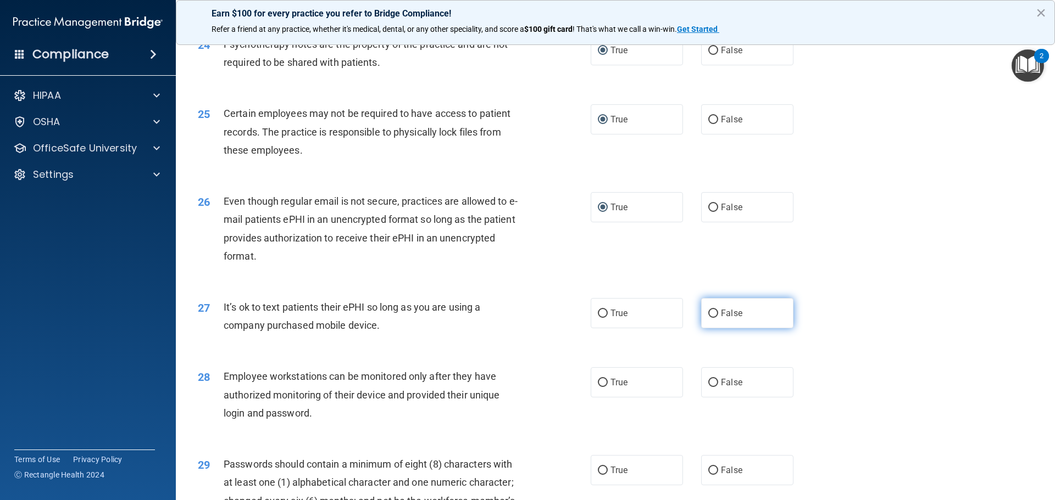
click at [710, 318] on input "False" at bounding box center [713, 314] width 10 height 8
radio input "true"
click at [708, 387] on input "False" at bounding box center [713, 383] width 10 height 8
radio input "true"
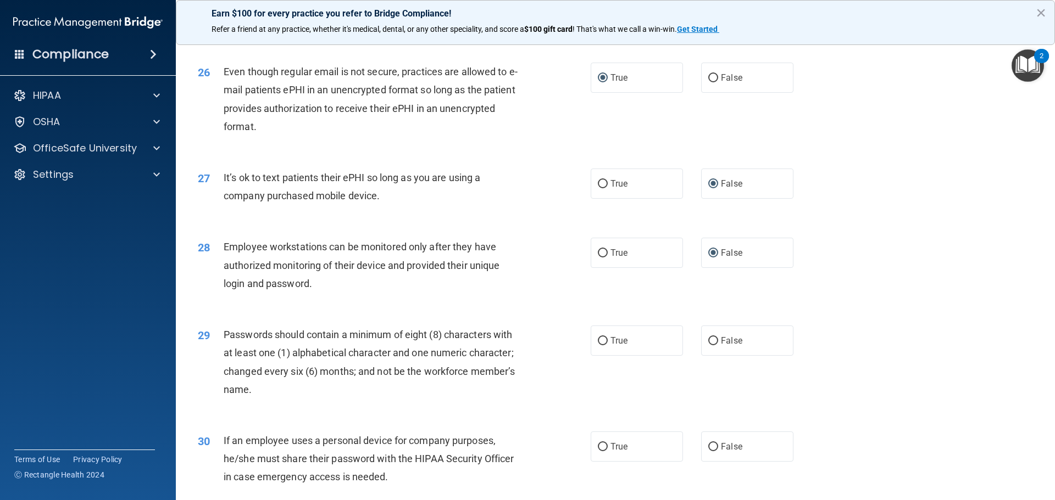
scroll to position [2197, 0]
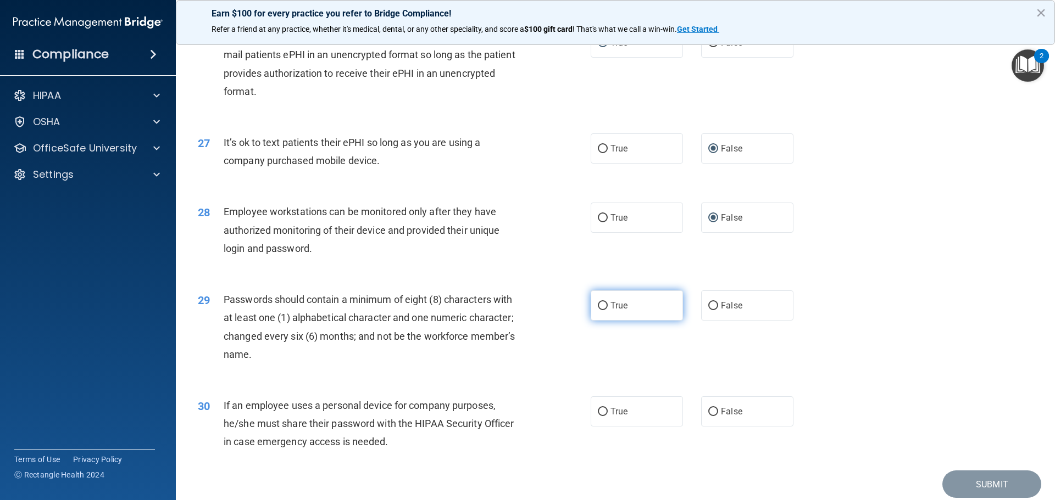
click at [600, 310] on input "True" at bounding box center [603, 306] width 10 height 8
radio input "true"
click at [708, 416] on input "False" at bounding box center [713, 412] width 10 height 8
radio input "true"
click at [828, 349] on div "29 Passwords should contain a minimum of eight (8) characters with at least one…" at bounding box center [614, 330] width 851 height 106
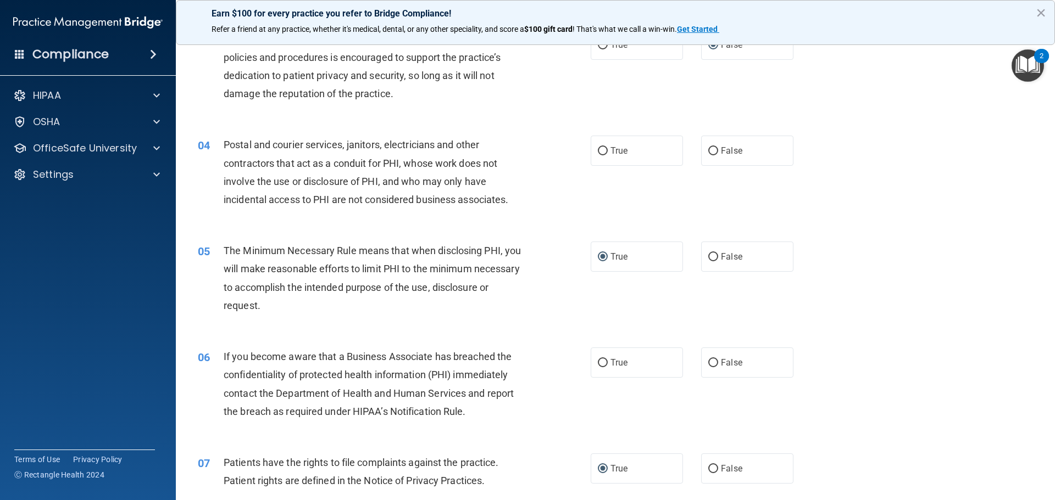
scroll to position [220, 0]
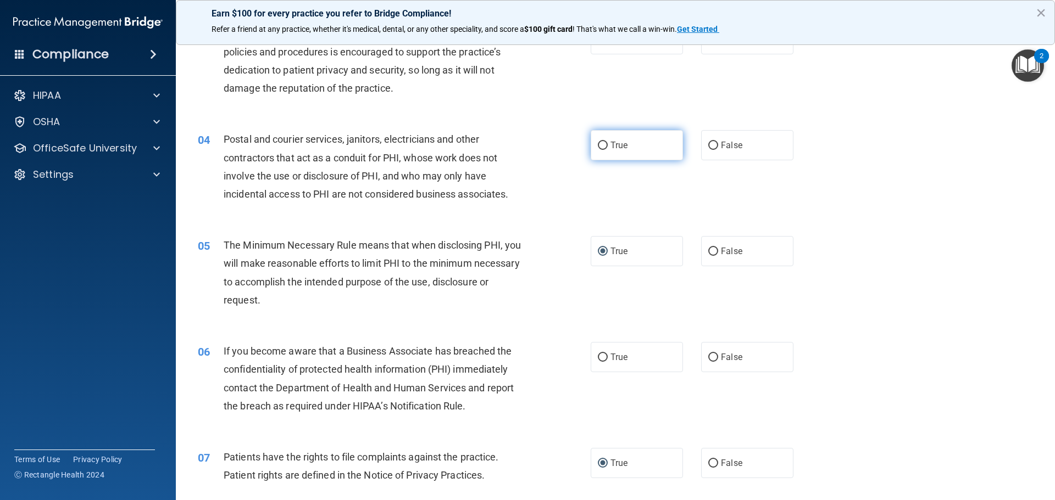
click at [600, 146] on input "True" at bounding box center [603, 146] width 10 height 8
radio input "true"
click at [913, 211] on div "04 Postal and courier services, janitors, electricians and other contractors th…" at bounding box center [614, 169] width 851 height 106
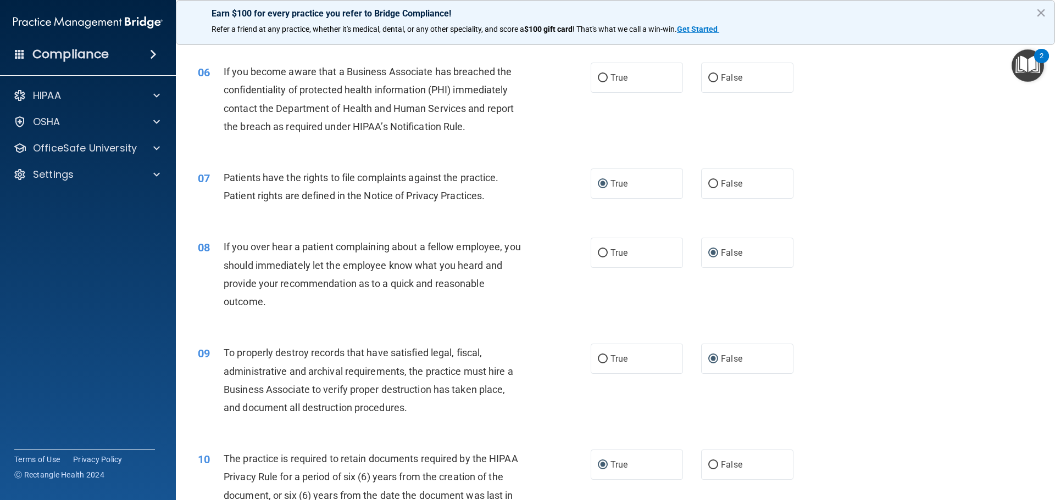
scroll to position [389, 0]
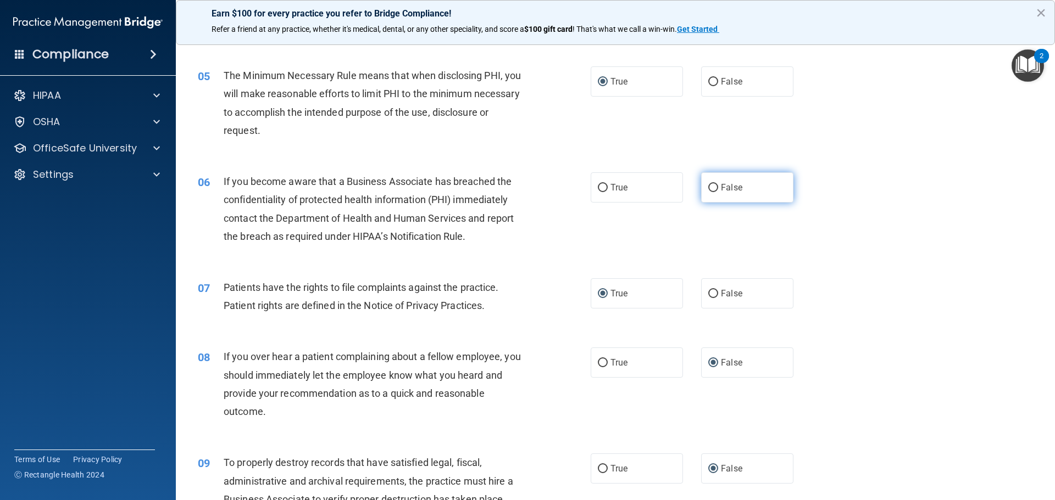
click at [708, 188] on input "False" at bounding box center [713, 188] width 10 height 8
radio input "true"
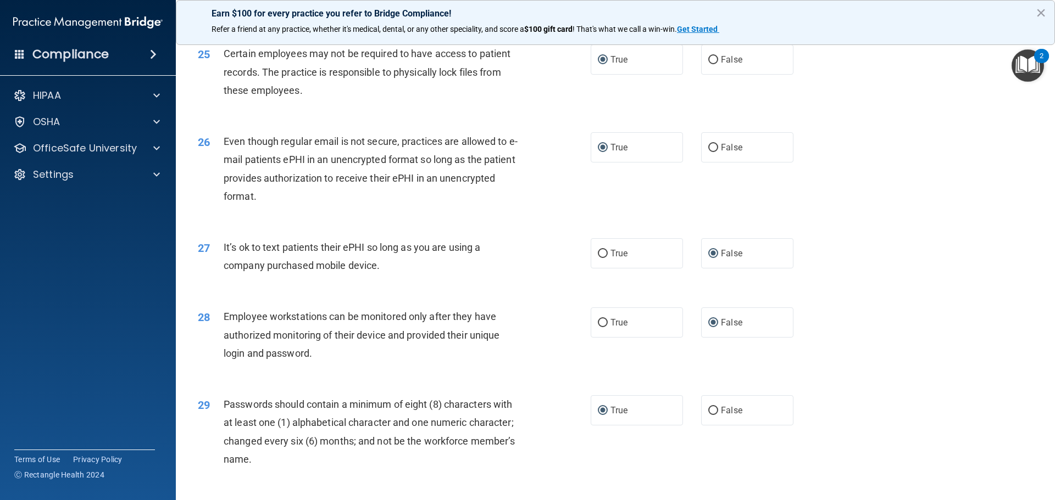
scroll to position [2257, 0]
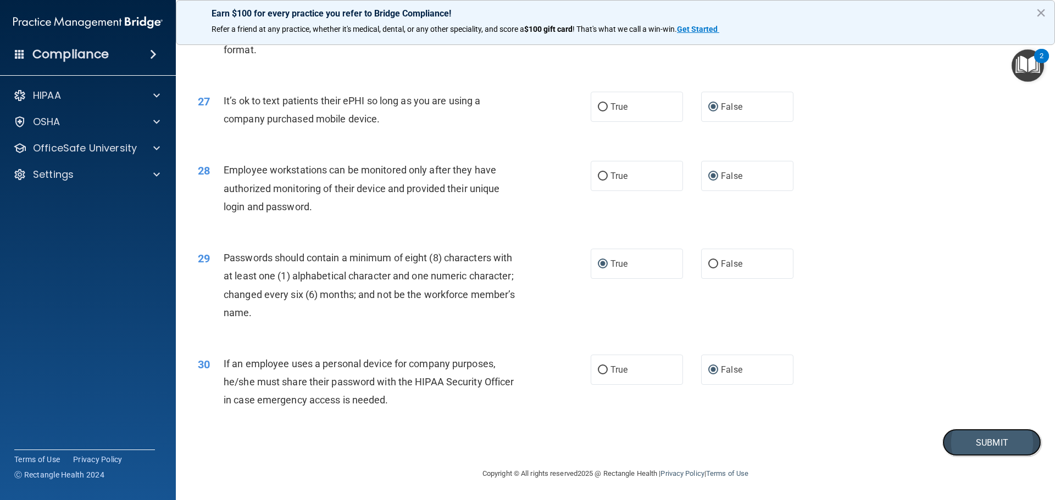
click at [968, 444] on button "Submit" at bounding box center [991, 443] width 99 height 28
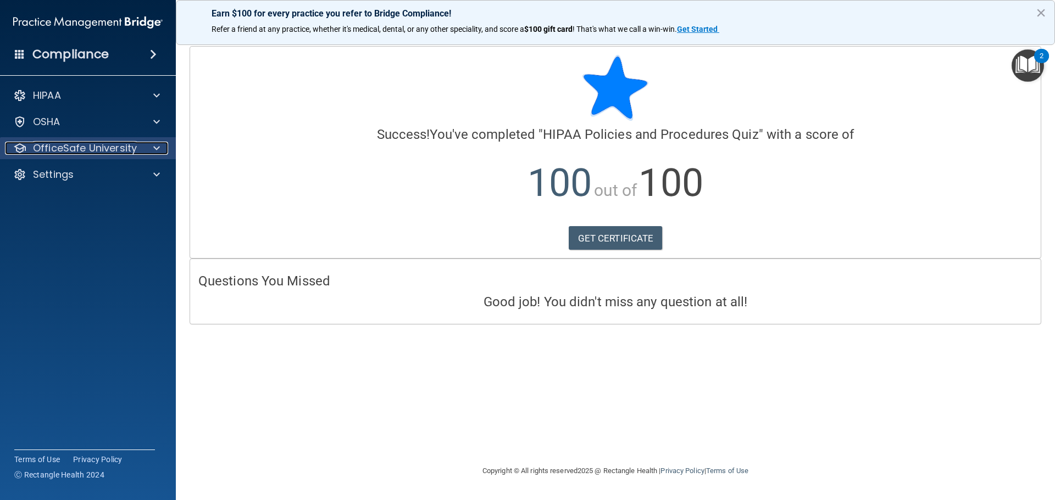
click at [75, 149] on p "OfficeSafe University" at bounding box center [85, 148] width 104 height 13
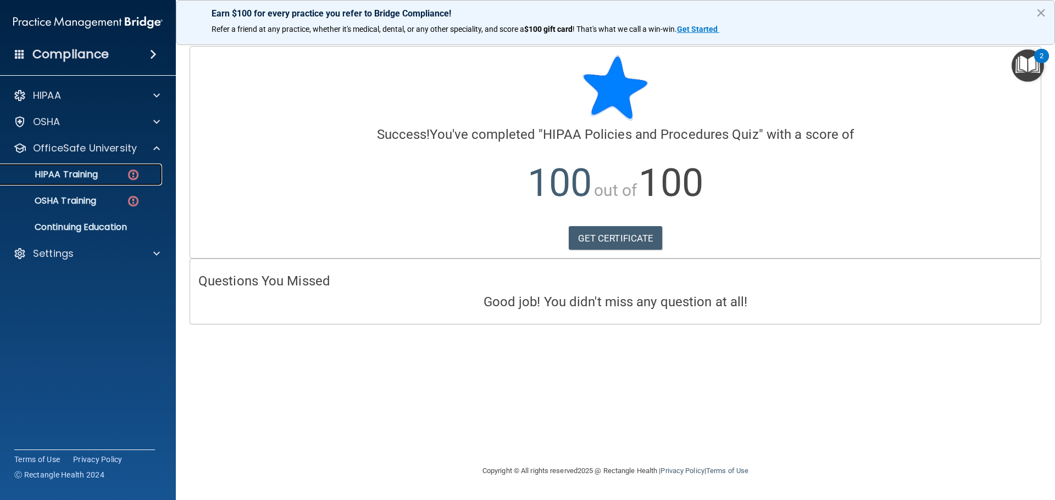
click at [90, 175] on p "HIPAA Training" at bounding box center [52, 174] width 91 height 11
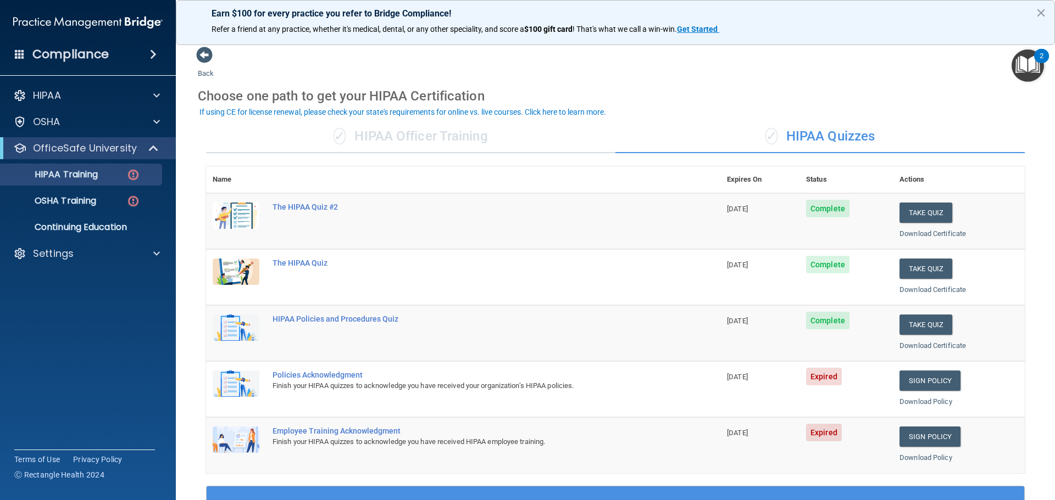
click at [747, 374] on span "[DATE]" at bounding box center [737, 377] width 21 height 8
click at [822, 379] on span "Expired" at bounding box center [824, 377] width 36 height 18
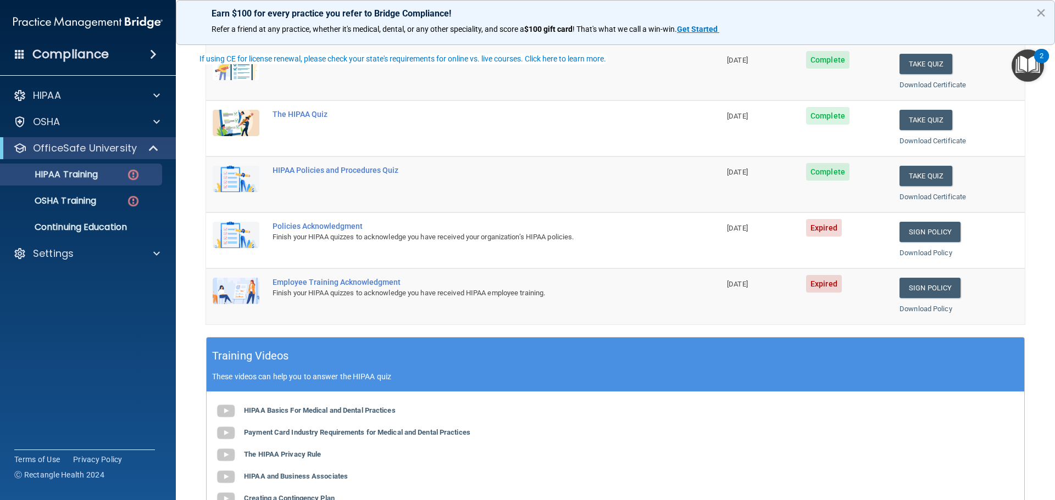
scroll to position [165, 0]
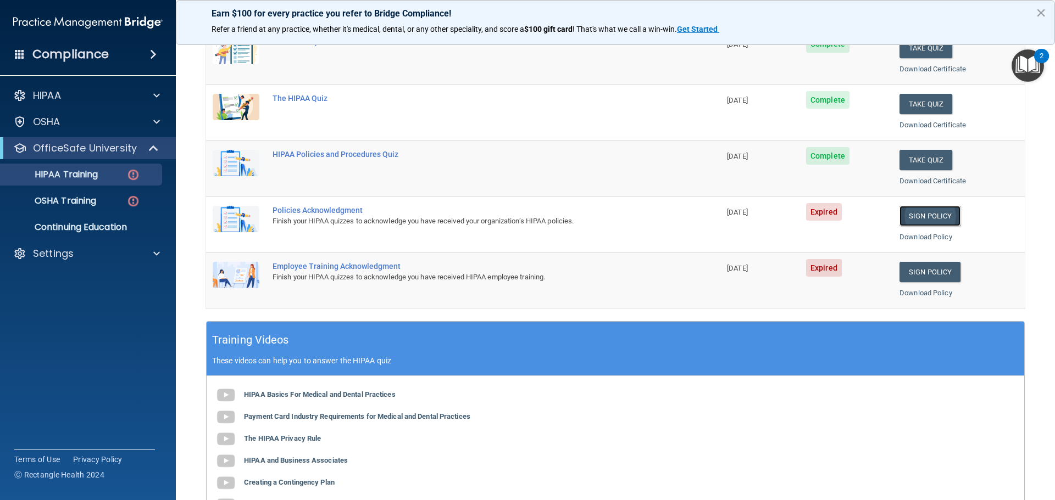
click at [937, 216] on link "Sign Policy" at bounding box center [929, 216] width 61 height 20
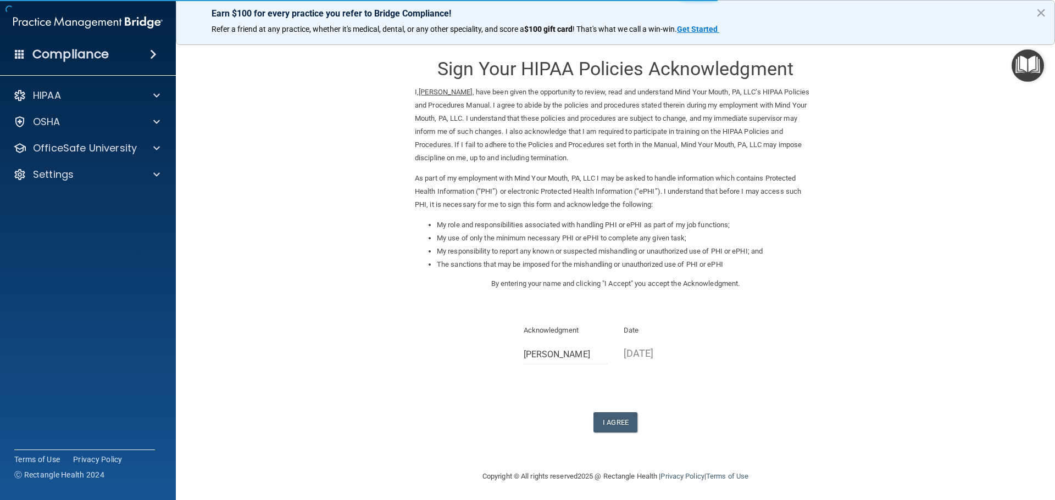
scroll to position [3, 0]
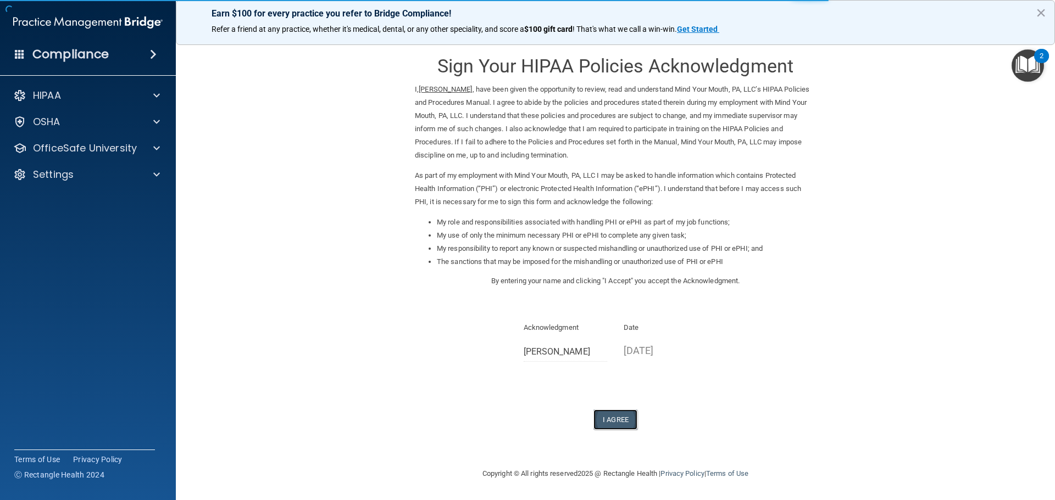
click at [605, 415] on button "I Agree" at bounding box center [615, 420] width 44 height 20
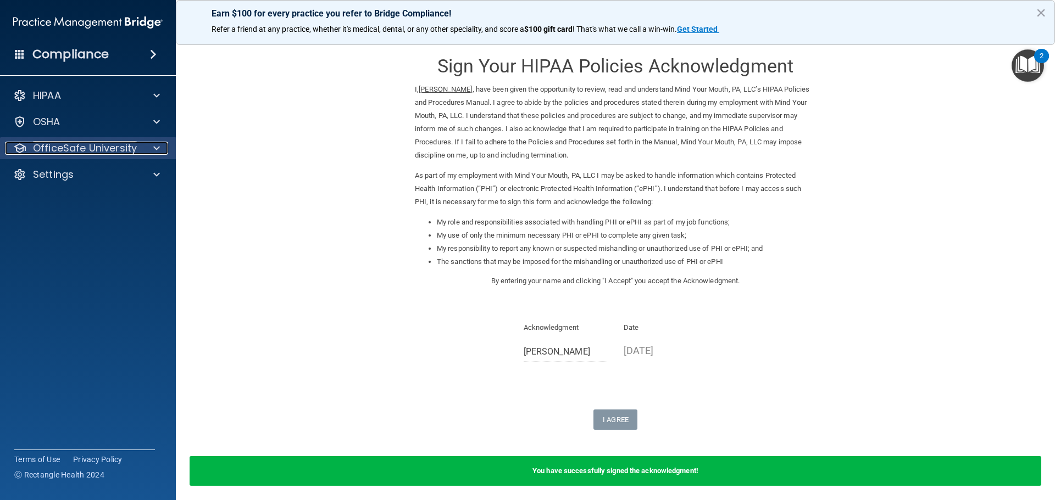
click at [62, 148] on p "OfficeSafe University" at bounding box center [85, 148] width 104 height 13
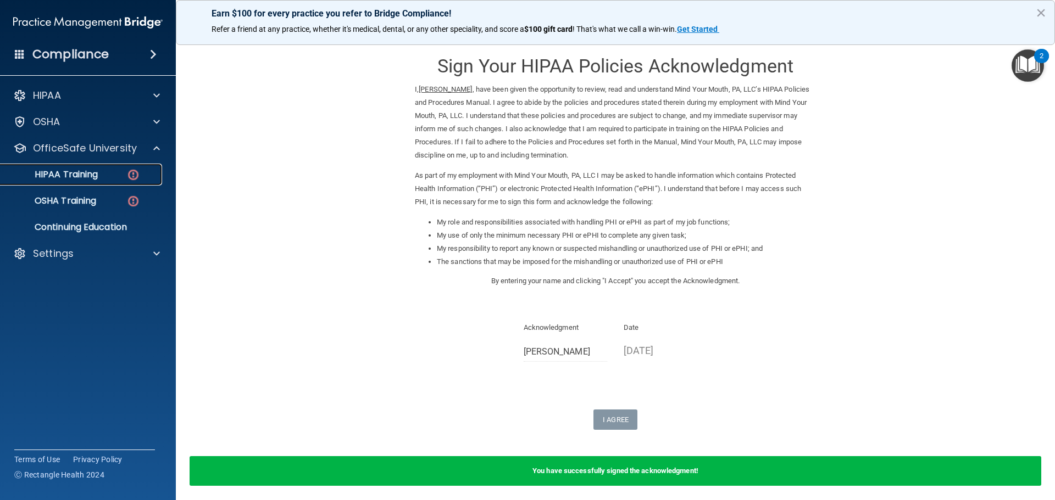
click at [66, 176] on p "HIPAA Training" at bounding box center [52, 174] width 91 height 11
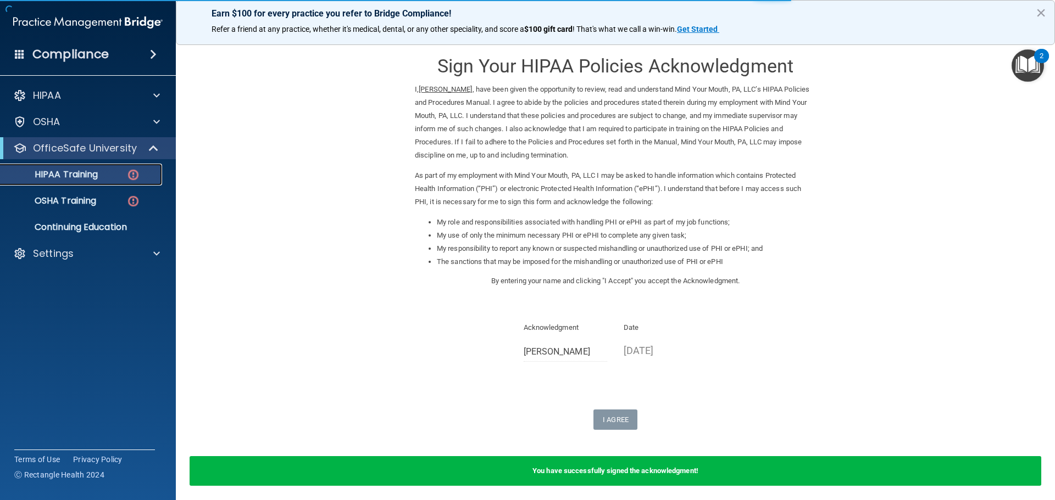
scroll to position [284, 0]
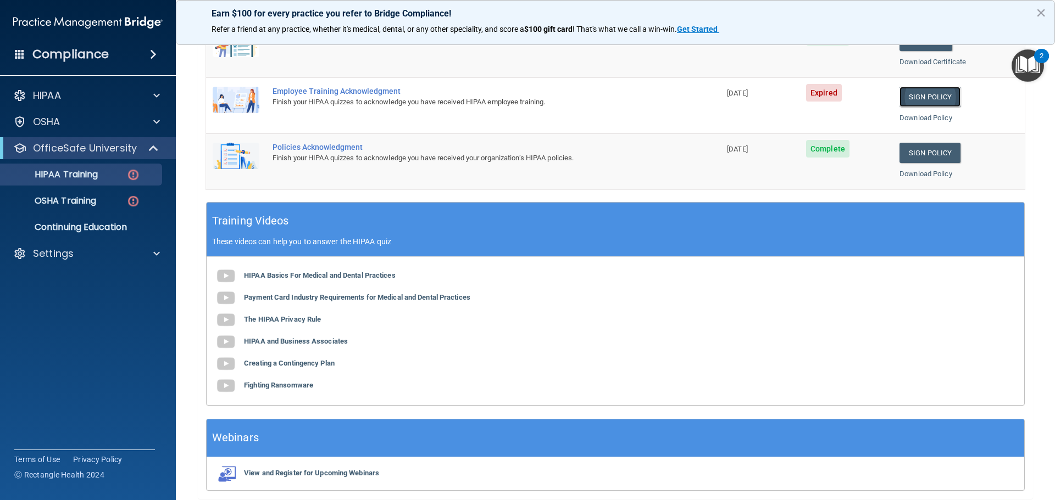
click at [926, 92] on link "Sign Policy" at bounding box center [929, 97] width 61 height 20
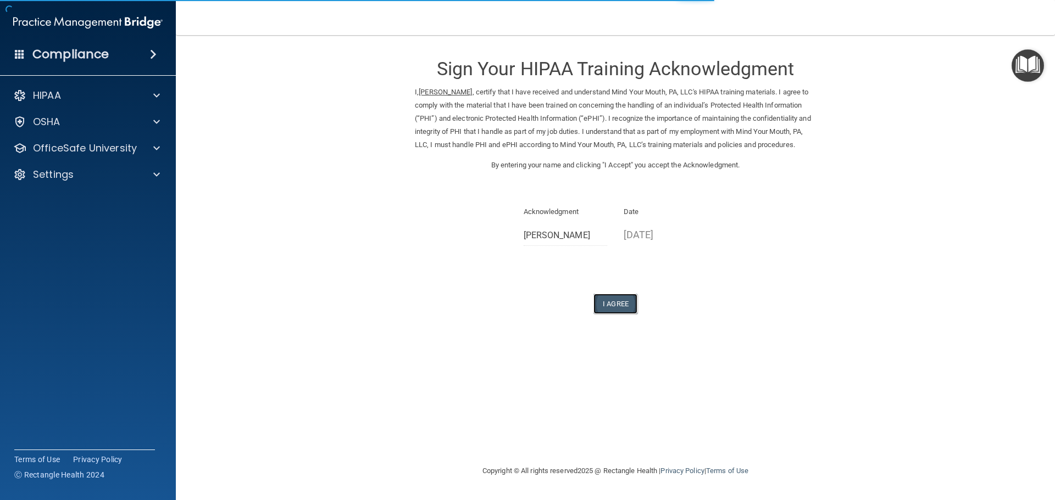
click at [610, 305] on button "I Agree" at bounding box center [615, 304] width 44 height 20
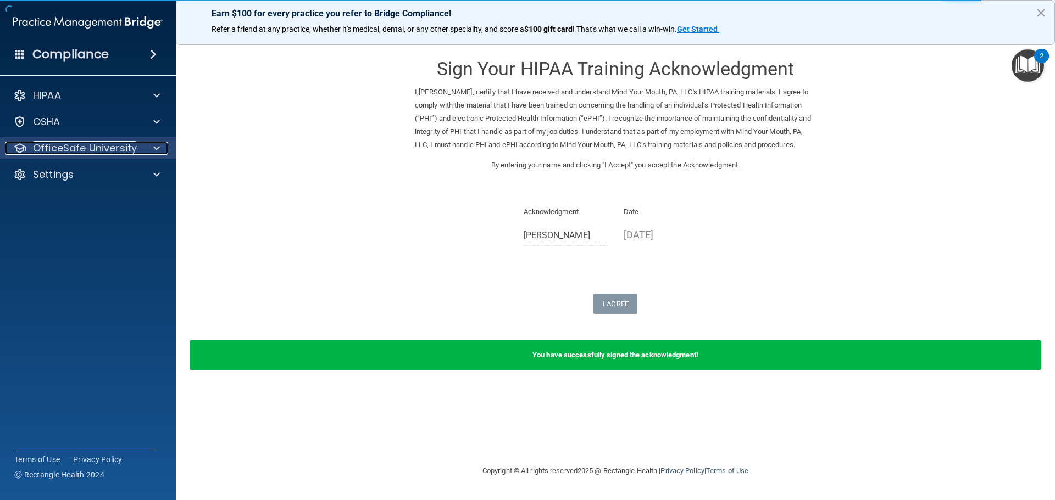
click at [38, 147] on p "OfficeSafe University" at bounding box center [85, 148] width 104 height 13
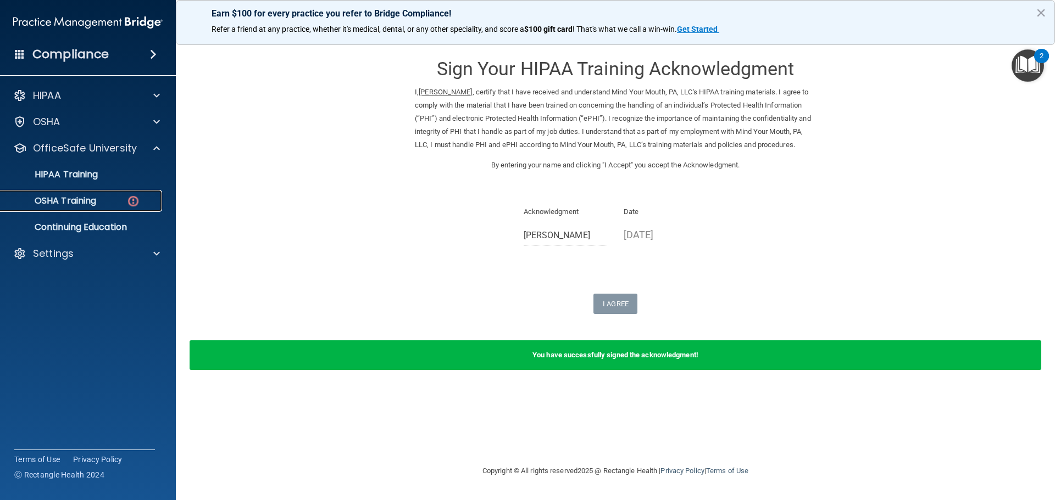
click at [77, 203] on p "OSHA Training" at bounding box center [51, 201] width 89 height 11
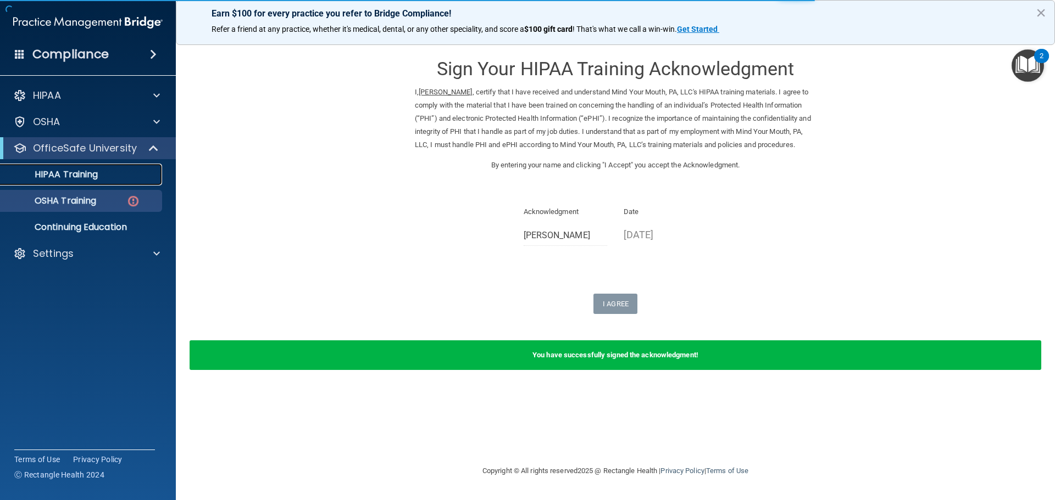
click at [84, 169] on link "HIPAA Training" at bounding box center [75, 175] width 173 height 22
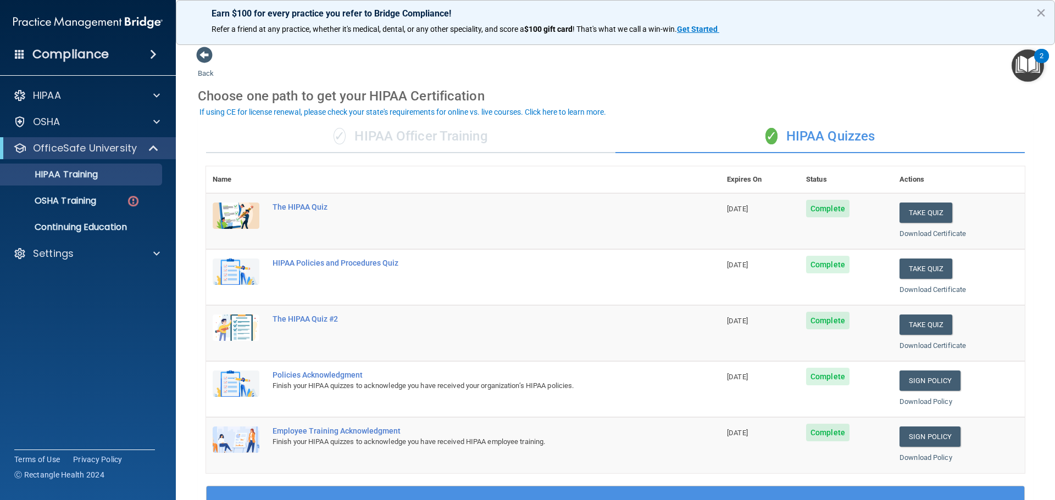
click at [599, 75] on div "Back Choose one path to get your HIPAA Certification ✓ HIPAA Officer Training ✓…" at bounding box center [615, 414] width 835 height 737
click at [57, 196] on p "OSHA Training" at bounding box center [51, 201] width 89 height 11
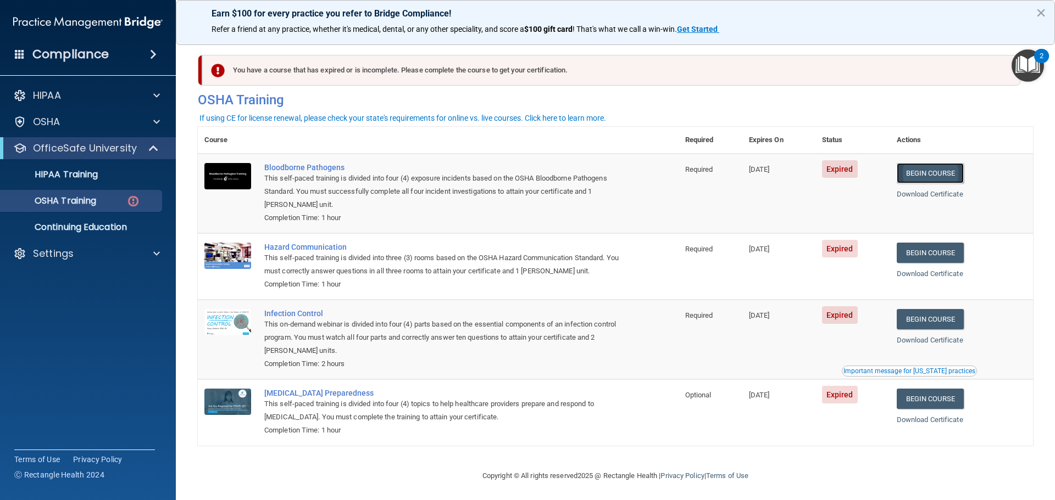
click at [931, 173] on link "Begin Course" at bounding box center [929, 173] width 67 height 20
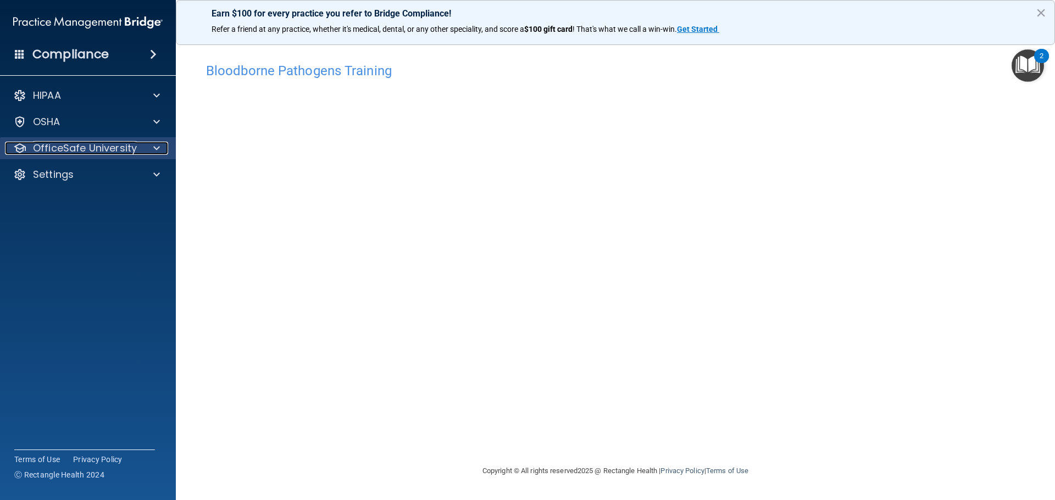
click at [81, 147] on p "OfficeSafe University" at bounding box center [85, 148] width 104 height 13
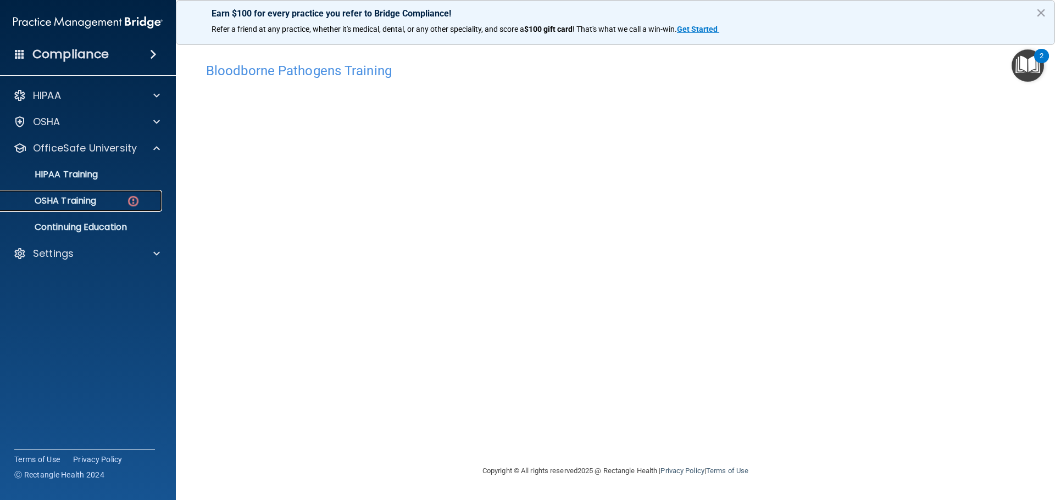
click at [57, 197] on p "OSHA Training" at bounding box center [51, 201] width 89 height 11
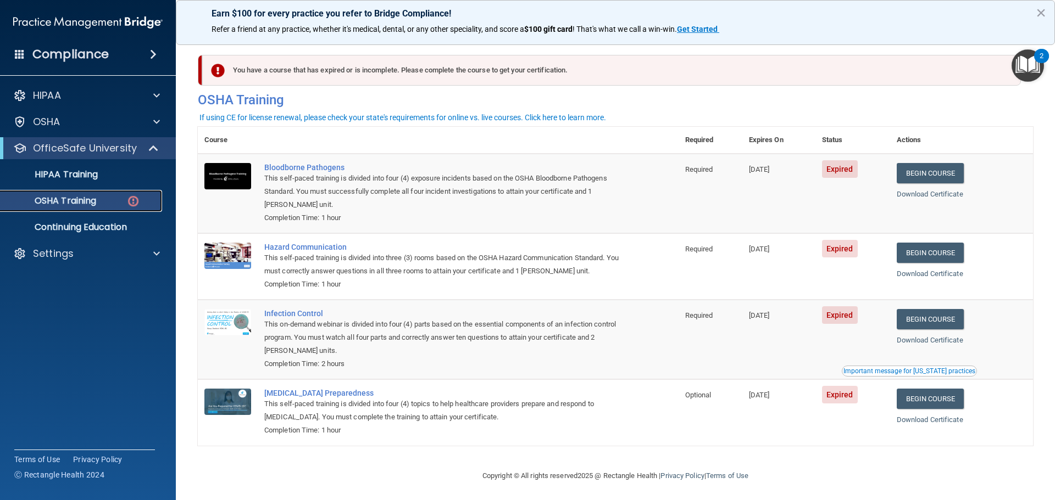
scroll to position [5, 0]
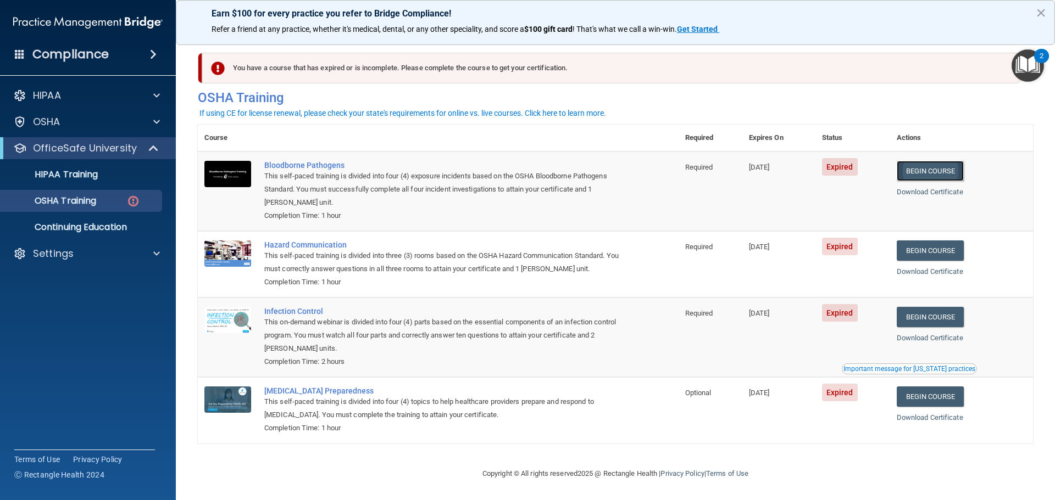
click at [929, 161] on link "Begin Course" at bounding box center [929, 171] width 67 height 20
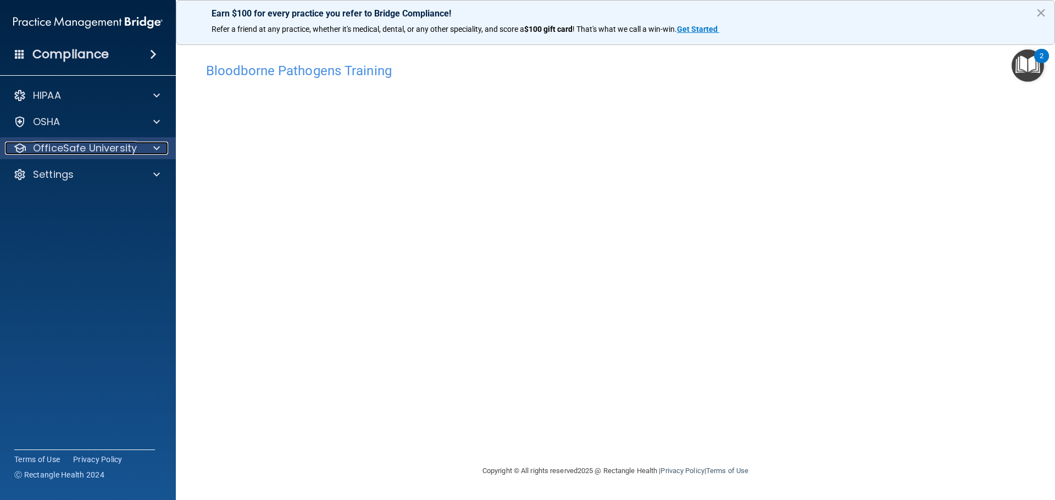
click at [143, 149] on div at bounding box center [154, 148] width 27 height 13
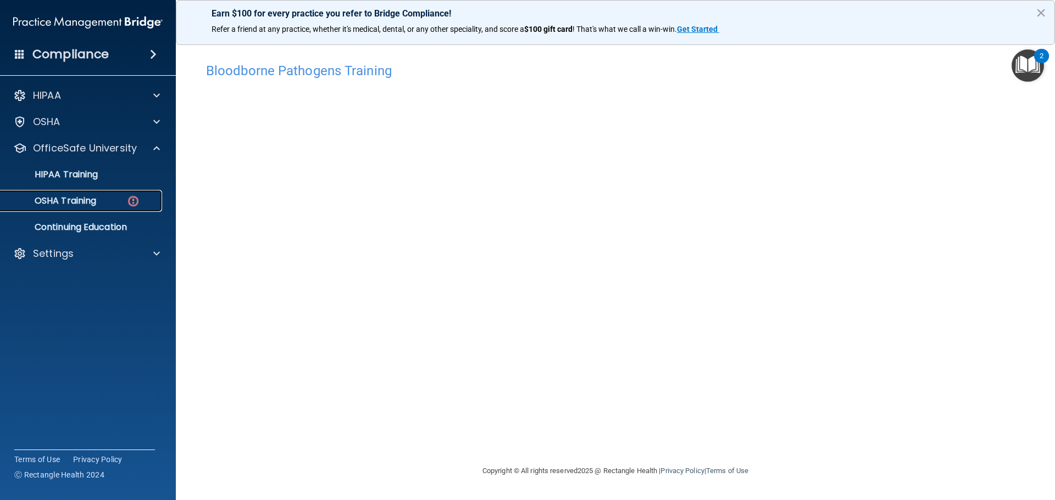
click at [58, 203] on p "OSHA Training" at bounding box center [51, 201] width 89 height 11
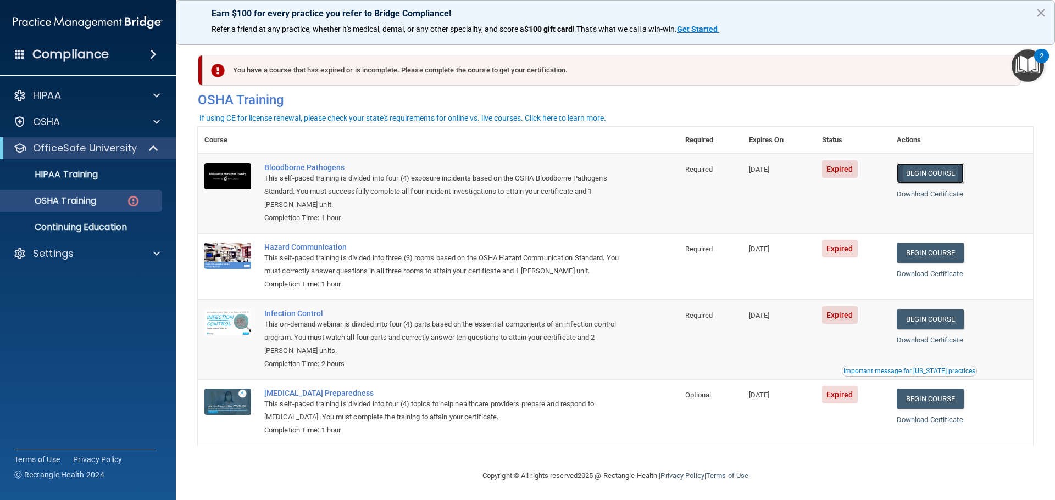
click at [935, 174] on link "Begin Course" at bounding box center [929, 173] width 67 height 20
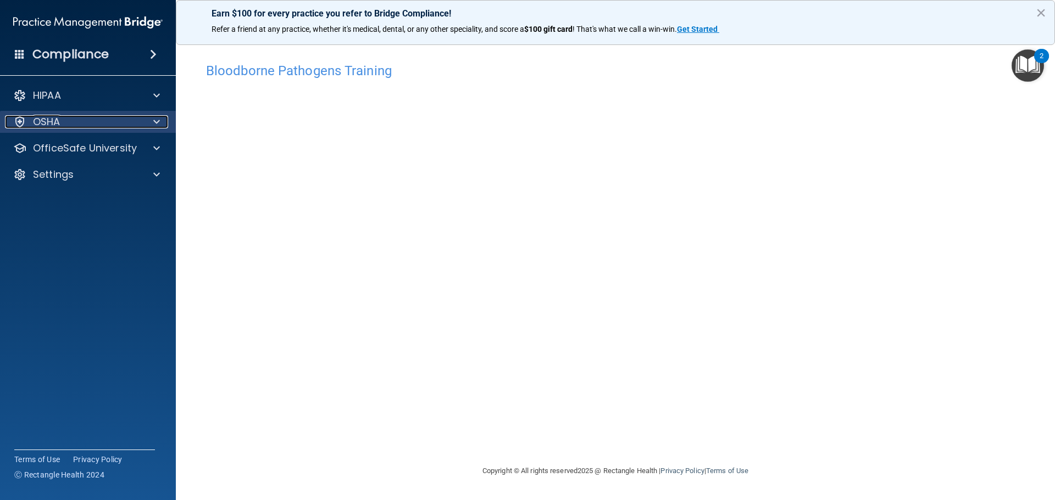
click at [98, 126] on div "OSHA" at bounding box center [73, 121] width 136 height 13
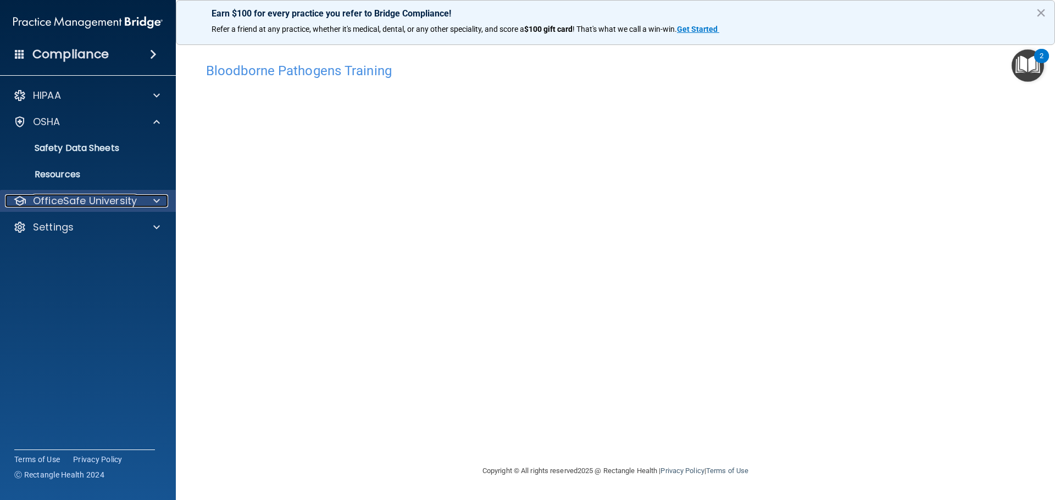
click at [105, 200] on p "OfficeSafe University" at bounding box center [85, 200] width 104 height 13
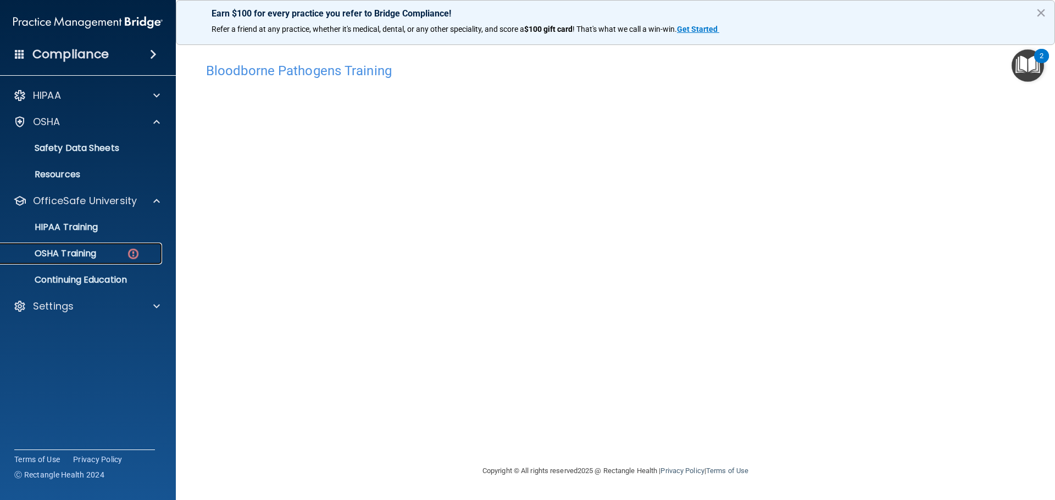
click at [99, 254] on div "OSHA Training" at bounding box center [82, 253] width 150 height 11
